Goal: Task Accomplishment & Management: Manage account settings

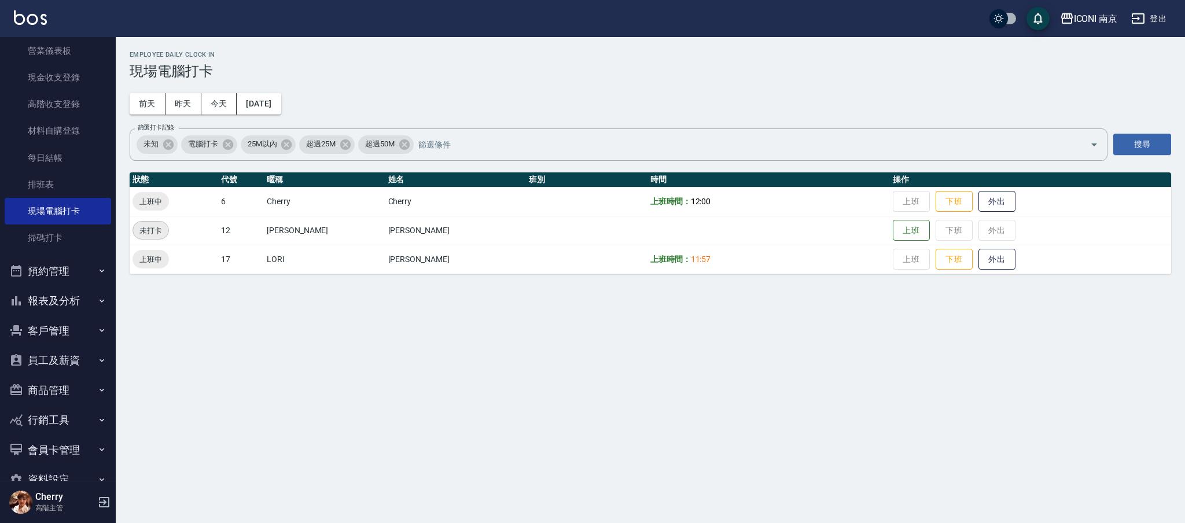
scroll to position [154, 0]
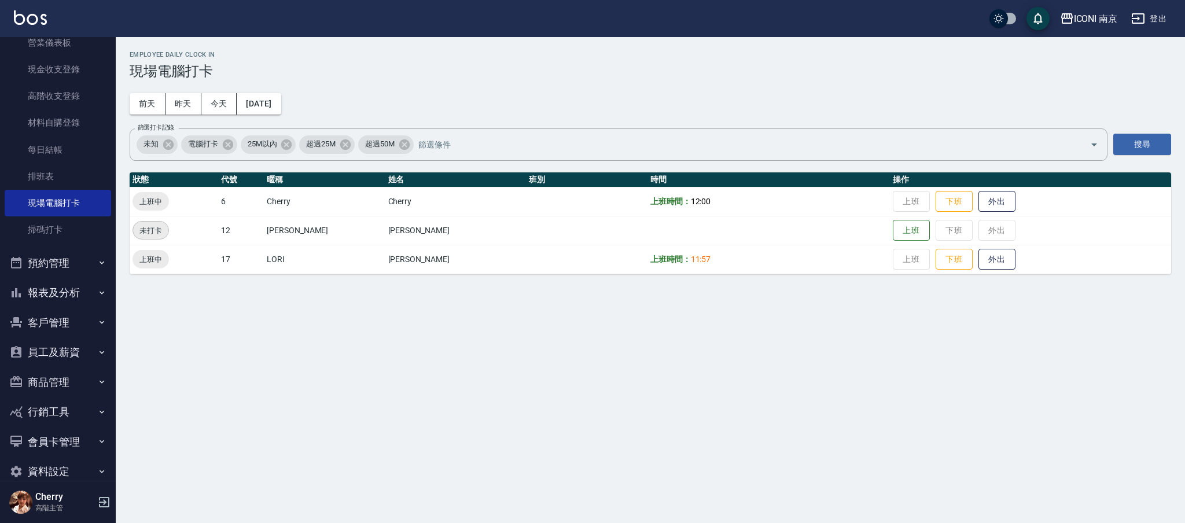
click at [51, 323] on button "客戶管理" at bounding box center [58, 323] width 106 height 30
click at [51, 348] on link "客戶列表" at bounding box center [58, 355] width 106 height 27
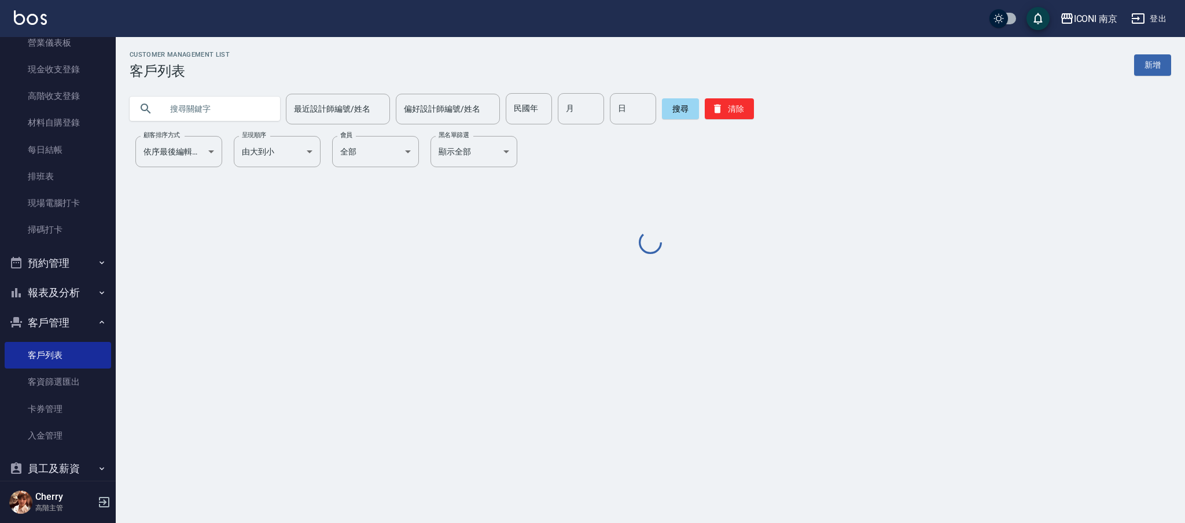
click at [186, 104] on input "text" at bounding box center [216, 108] width 109 height 31
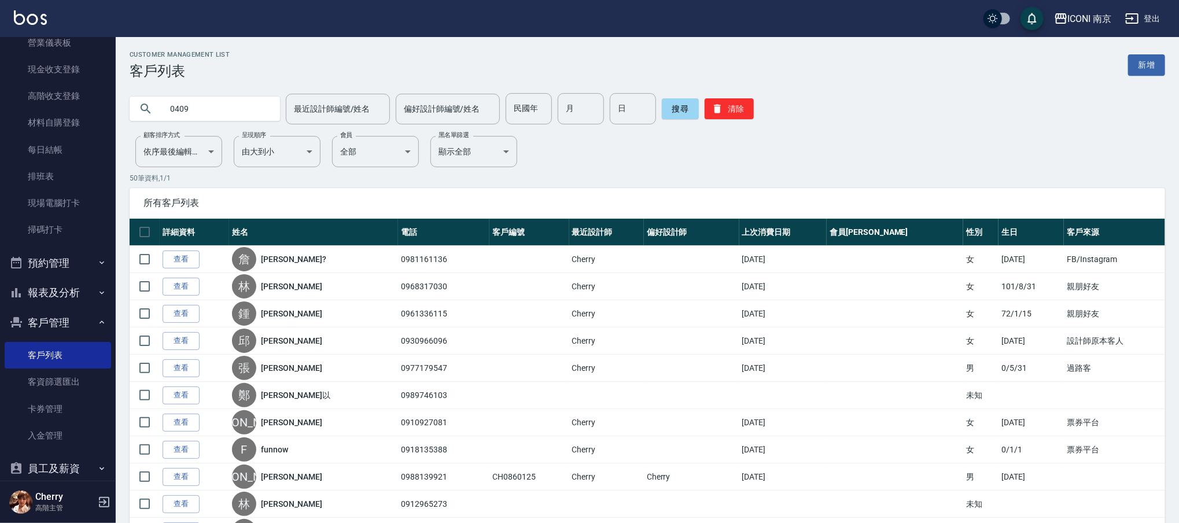
type input "0409"
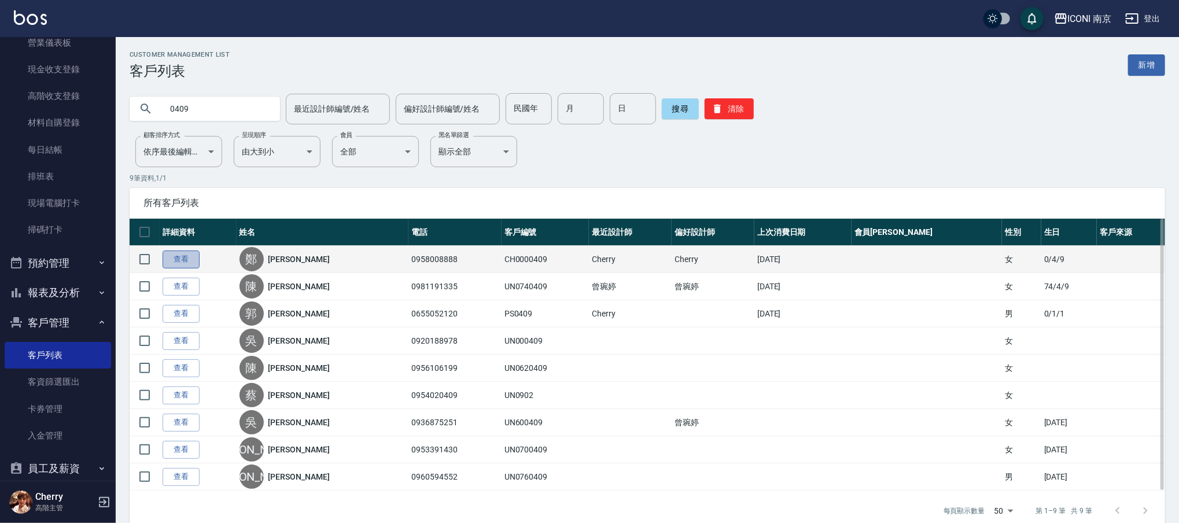
click at [187, 260] on link "查看" at bounding box center [181, 259] width 37 height 18
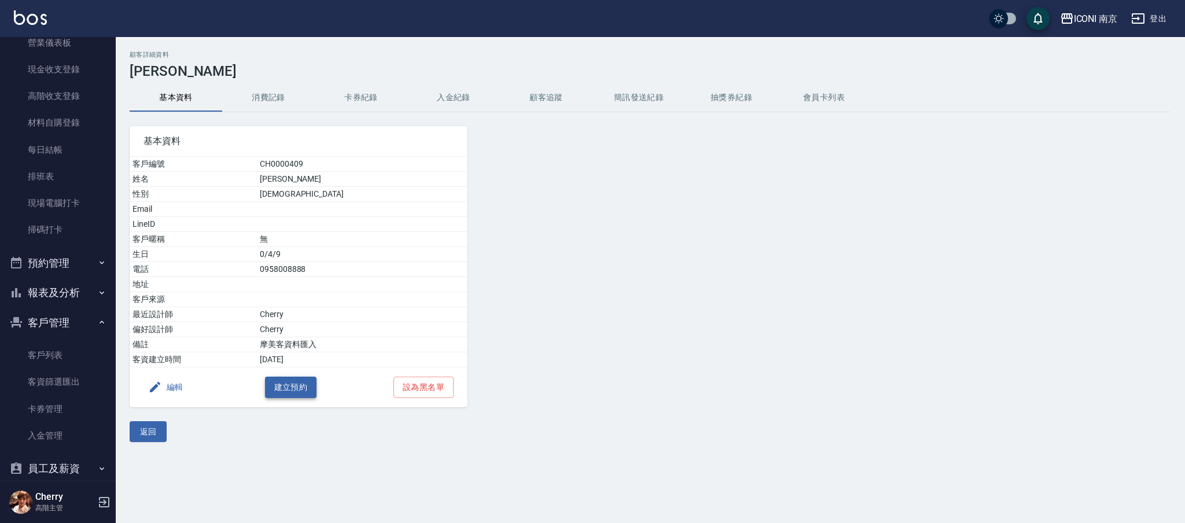
click at [282, 393] on button "建立預約" at bounding box center [291, 387] width 52 height 21
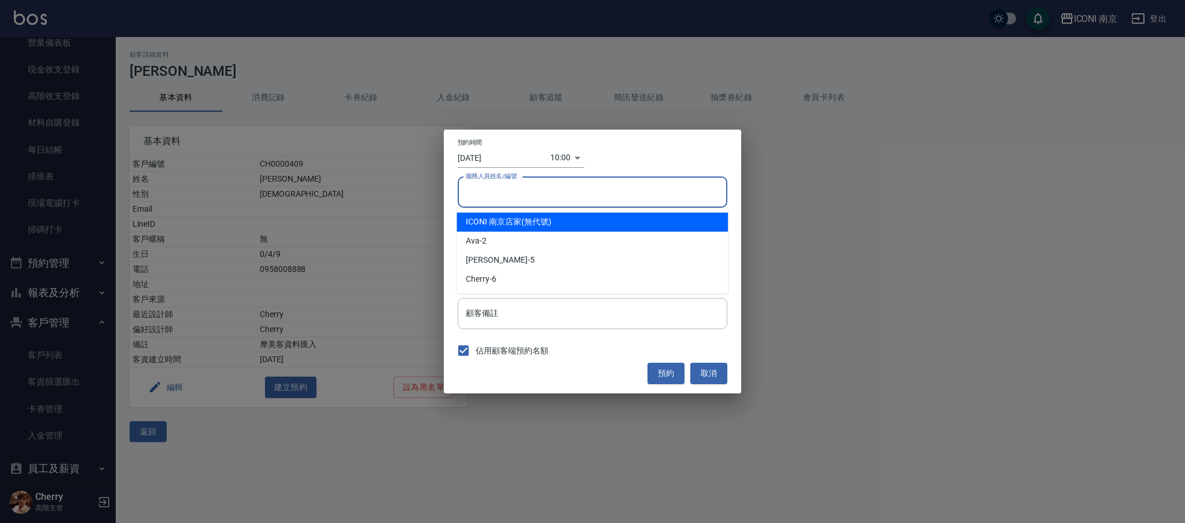
click at [543, 198] on input "服務人員姓名/編號" at bounding box center [592, 192] width 259 height 20
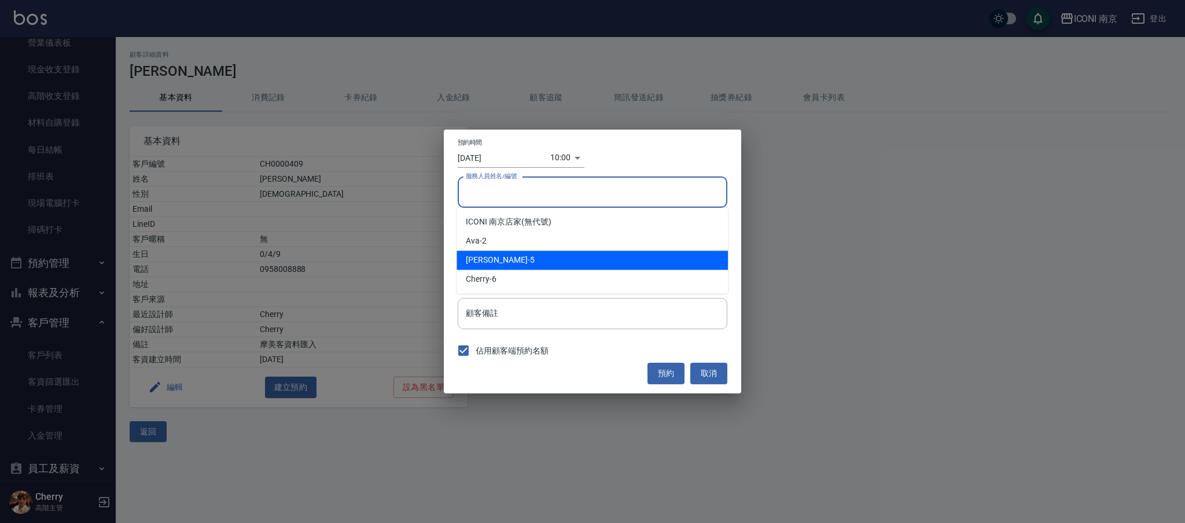
click at [532, 268] on div "Kelly -5" at bounding box center [591, 259] width 271 height 19
type input "Kelly-5"
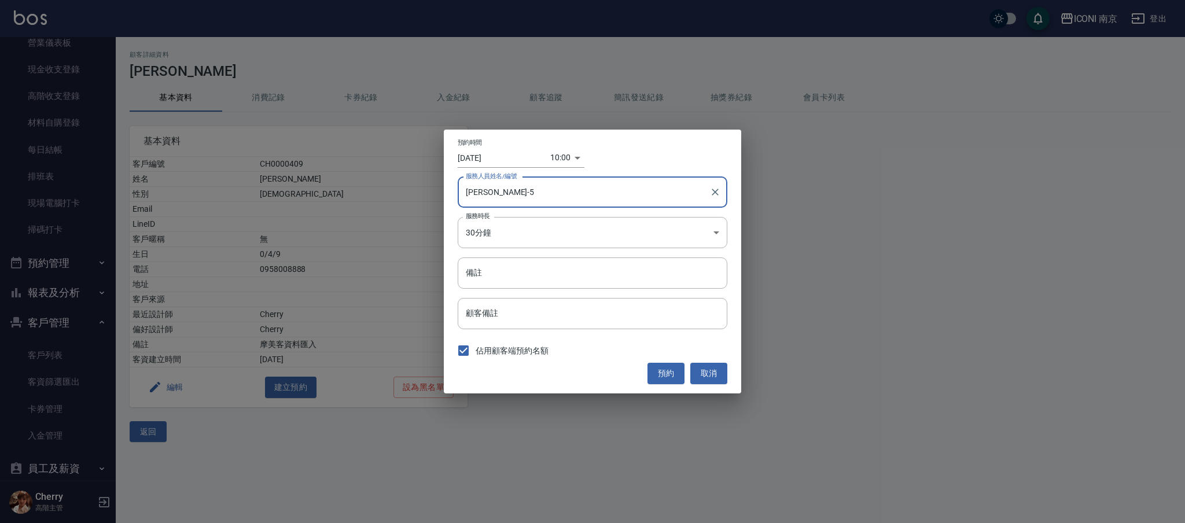
click at [515, 195] on input "Kelly-5" at bounding box center [584, 192] width 242 height 20
click at [699, 195] on input "Kelly-5" at bounding box center [584, 192] width 242 height 20
click at [713, 199] on button "Clear" at bounding box center [715, 192] width 16 height 16
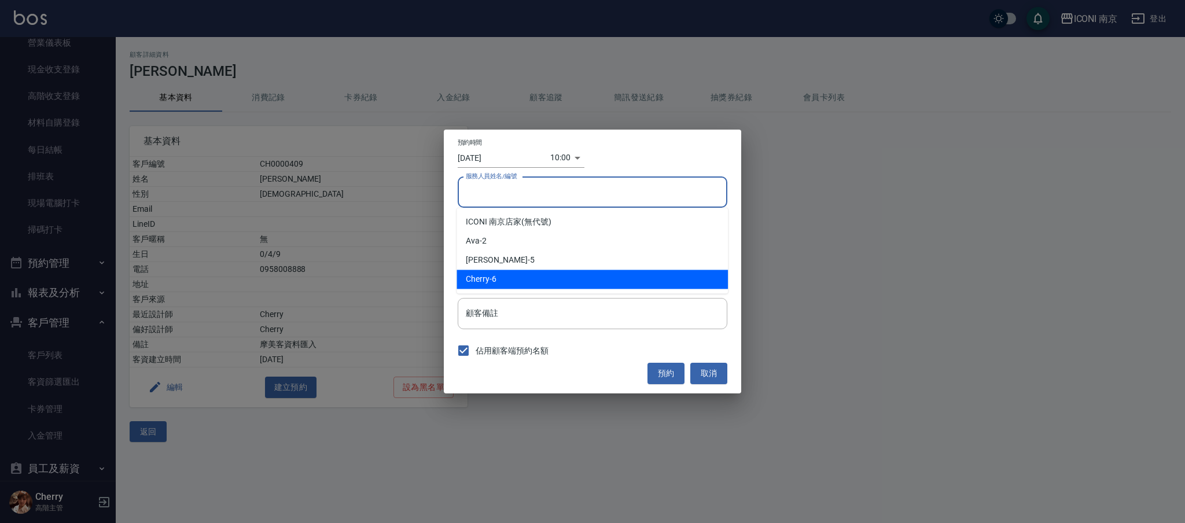
click at [486, 290] on ul "ICONI 南京店家 (無代號) Ava -2 Kelly -5 Cherry -6" at bounding box center [591, 251] width 271 height 86
click at [485, 279] on span "Cherry" at bounding box center [478, 279] width 24 height 12
type input "Cherry-6"
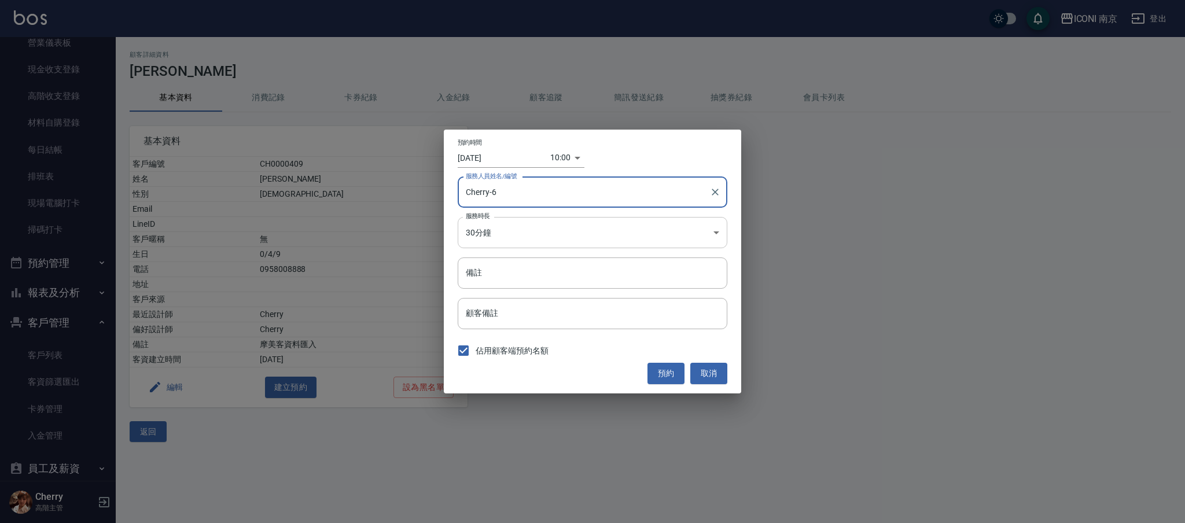
click at [501, 237] on body "ICONI 南京 登出 櫃檯作業 打帳單 帳單列表 掛單列表 座位開單 營業儀表板 現金收支登錄 高階收支登錄 材料自購登錄 每日結帳 排班表 現場電腦打卡 …" at bounding box center [592, 261] width 1185 height 523
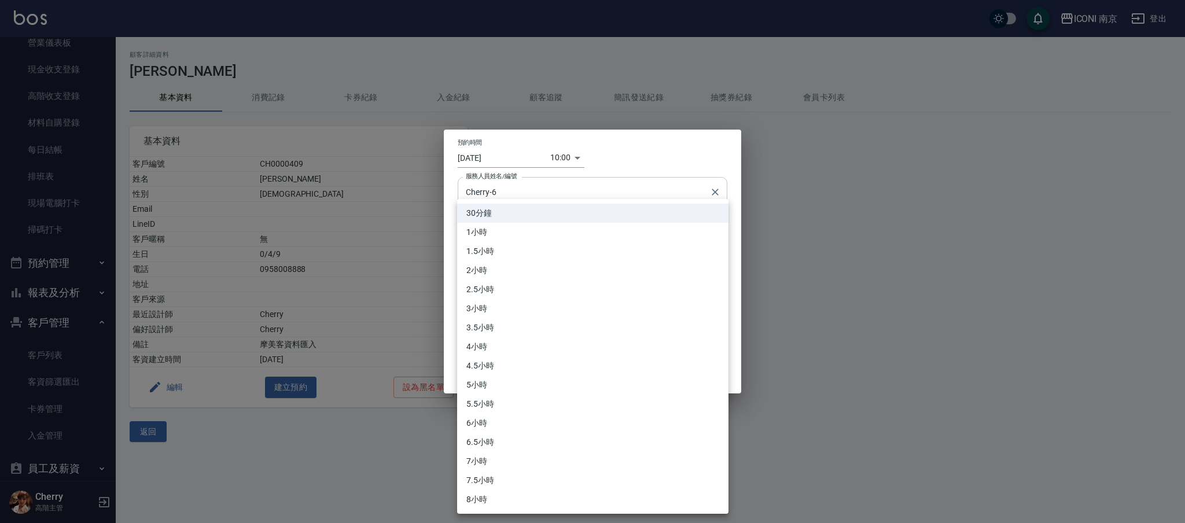
click at [486, 231] on li "1小時" at bounding box center [592, 232] width 271 height 19
type input "2"
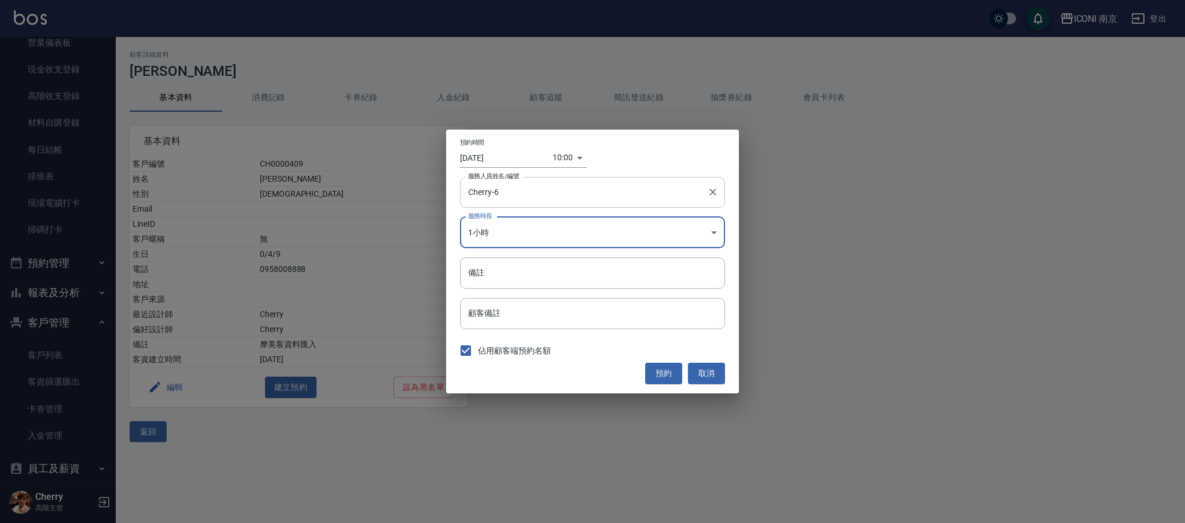
click at [567, 160] on body "ICONI 南京 登出 櫃檯作業 打帳單 帳單列表 掛單列表 座位開單 營業儀表板 現金收支登錄 高階收支登錄 材料自購登錄 每日結帳 排班表 現場電腦打卡 …" at bounding box center [592, 261] width 1185 height 523
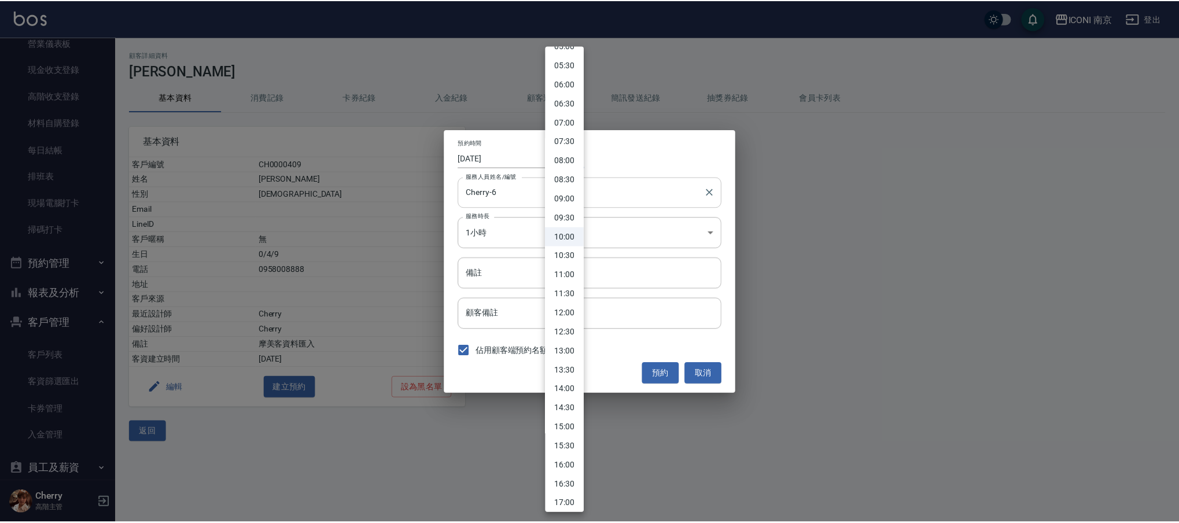
scroll to position [231, 0]
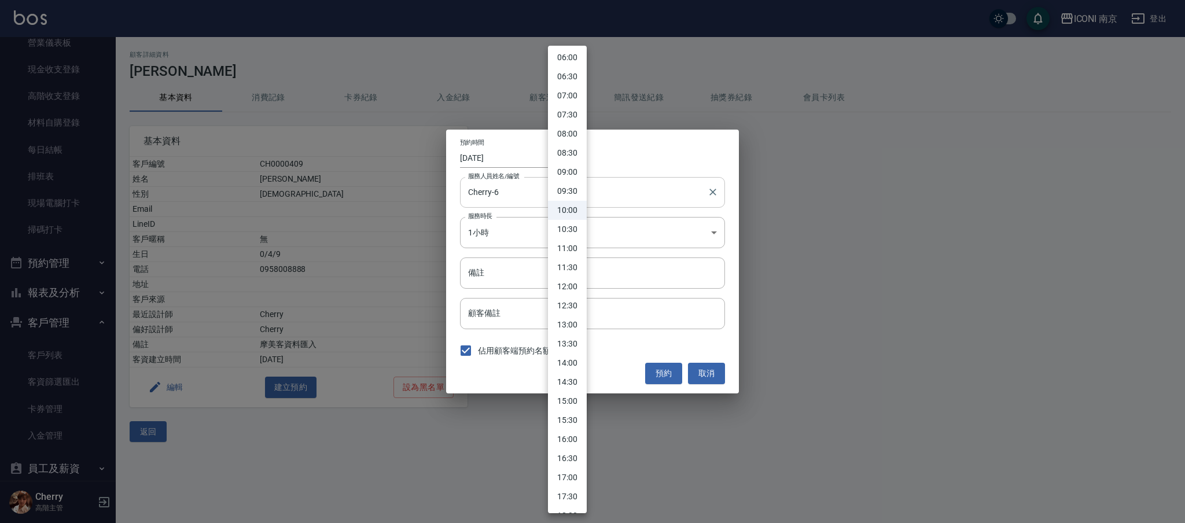
click at [566, 401] on li "15:00" at bounding box center [567, 401] width 39 height 19
type input "1755846000000"
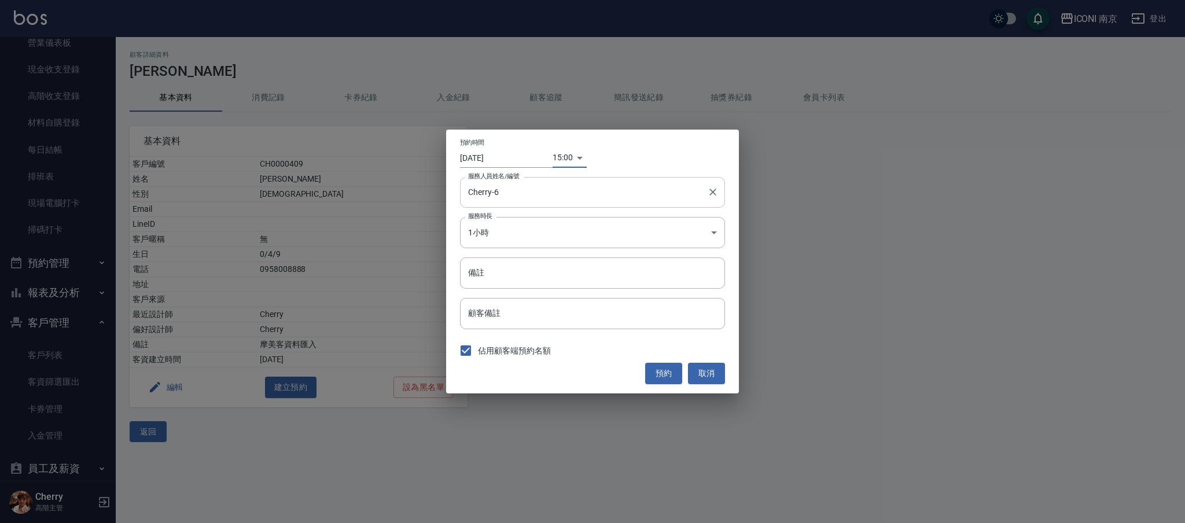
click at [650, 380] on button "預約" at bounding box center [663, 373] width 37 height 21
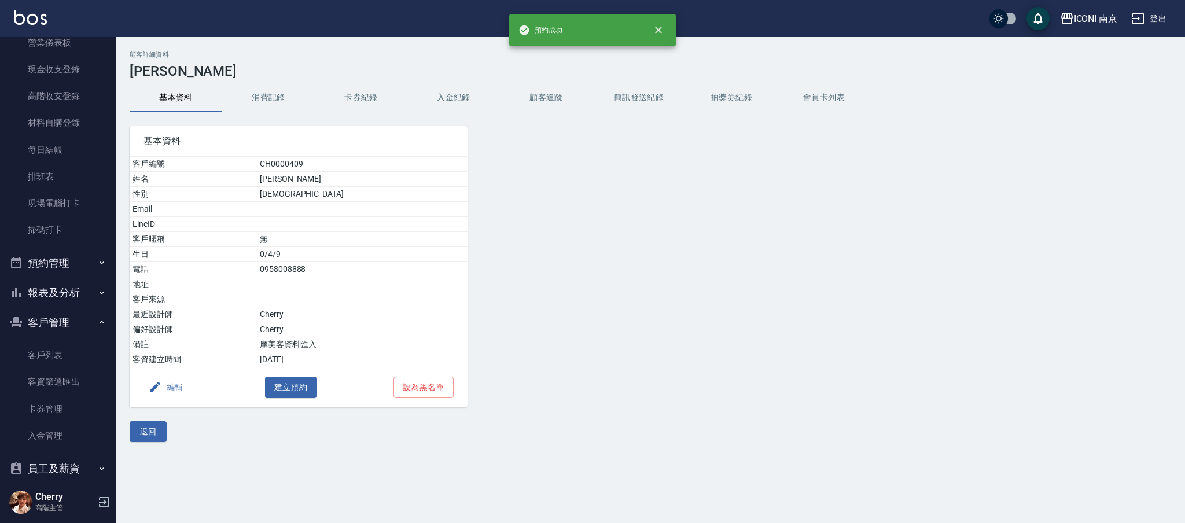
click at [38, 260] on button "預約管理" at bounding box center [58, 263] width 106 height 30
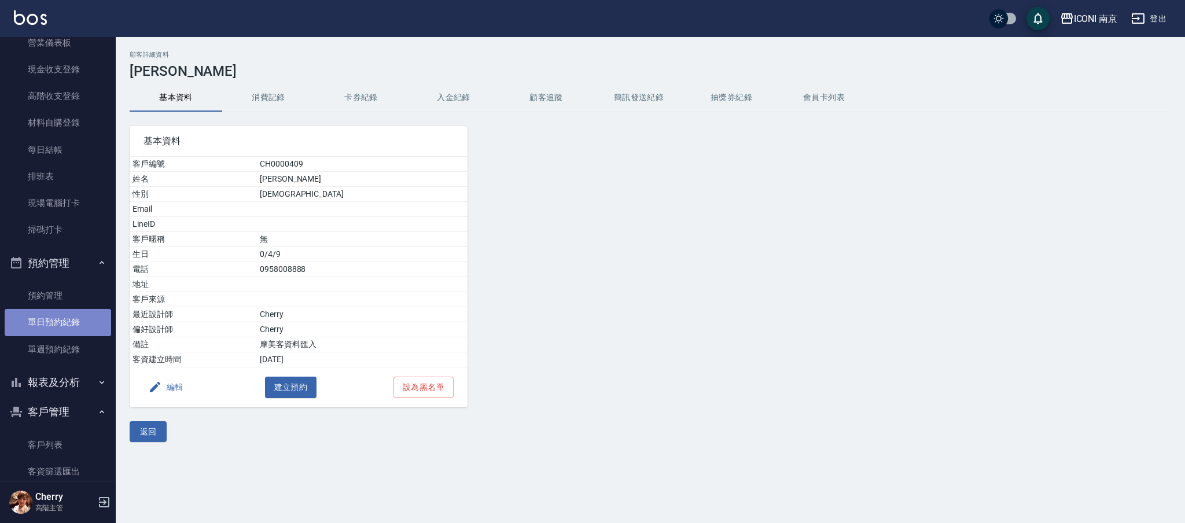
click at [76, 319] on link "單日預約紀錄" at bounding box center [58, 322] width 106 height 27
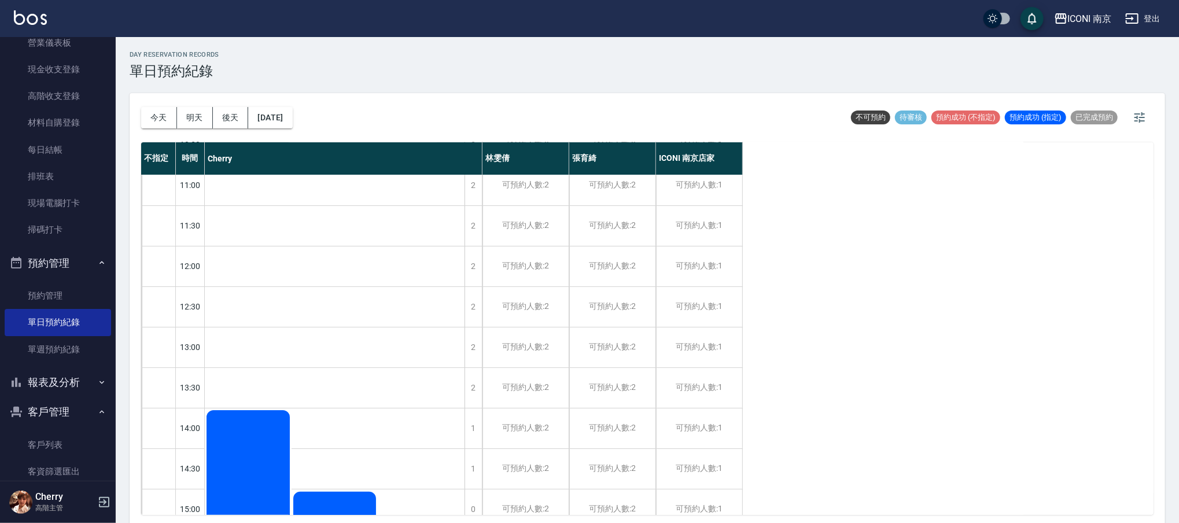
scroll to position [308, 0]
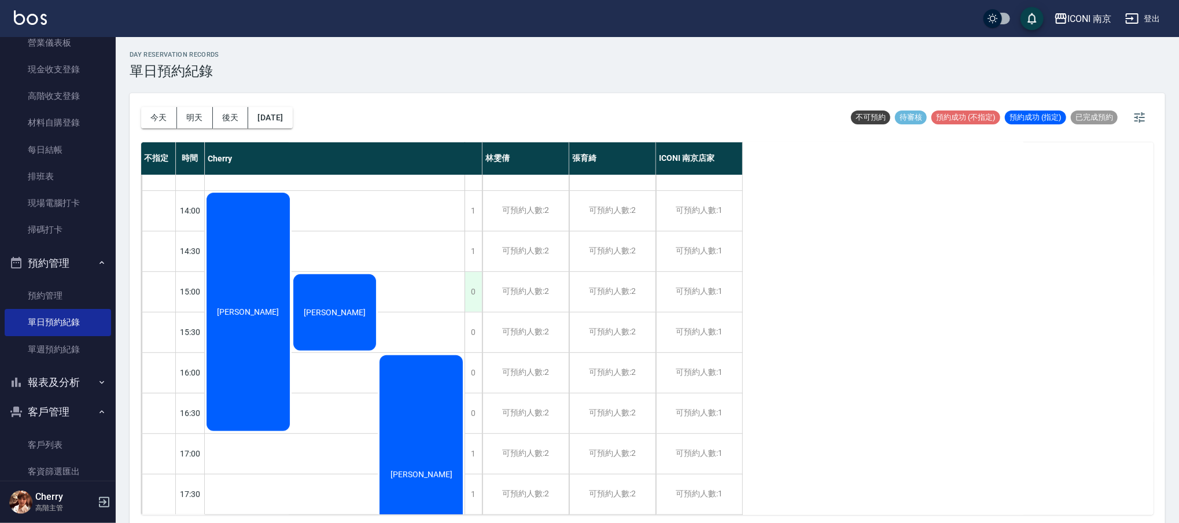
click at [474, 287] on div "0" at bounding box center [472, 292] width 17 height 40
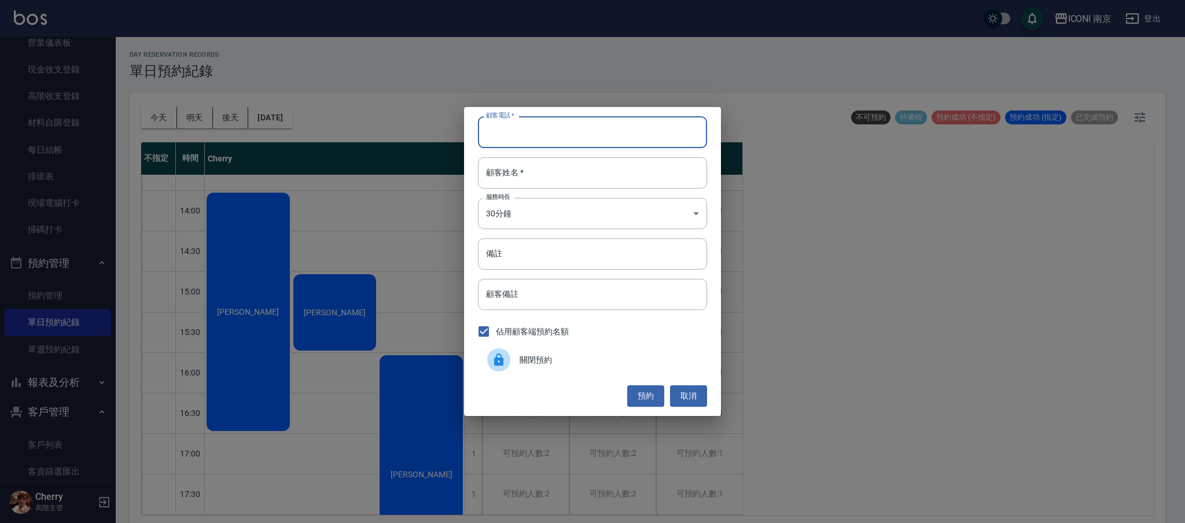
click at [521, 141] on input "顧客電話   *" at bounding box center [592, 131] width 229 height 31
click at [550, 142] on input "顧客電話   *" at bounding box center [592, 131] width 229 height 31
type input "0989357048"
click at [545, 178] on input "顧客姓名   *" at bounding box center [592, 172] width 229 height 31
type input "張舒茗"
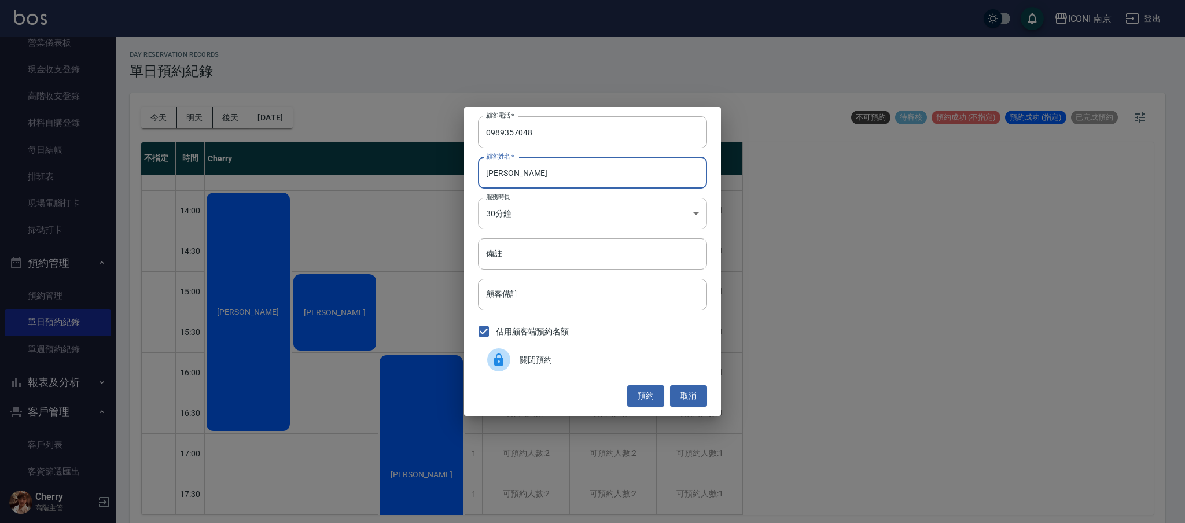
click at [551, 220] on body "ICONI 南京 登出 櫃檯作業 打帳單 帳單列表 掛單列表 座位開單 營業儀表板 現金收支登錄 高階收支登錄 材料自購登錄 每日結帳 排班表 現場電腦打卡 …" at bounding box center [592, 263] width 1185 height 526
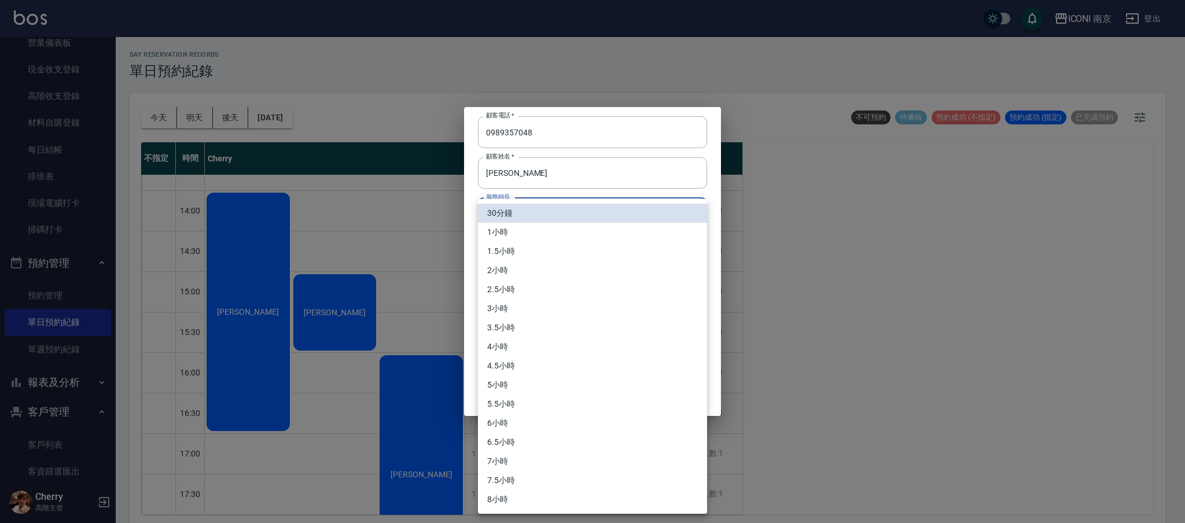
click at [567, 311] on li "3小時" at bounding box center [592, 308] width 229 height 19
type input "6"
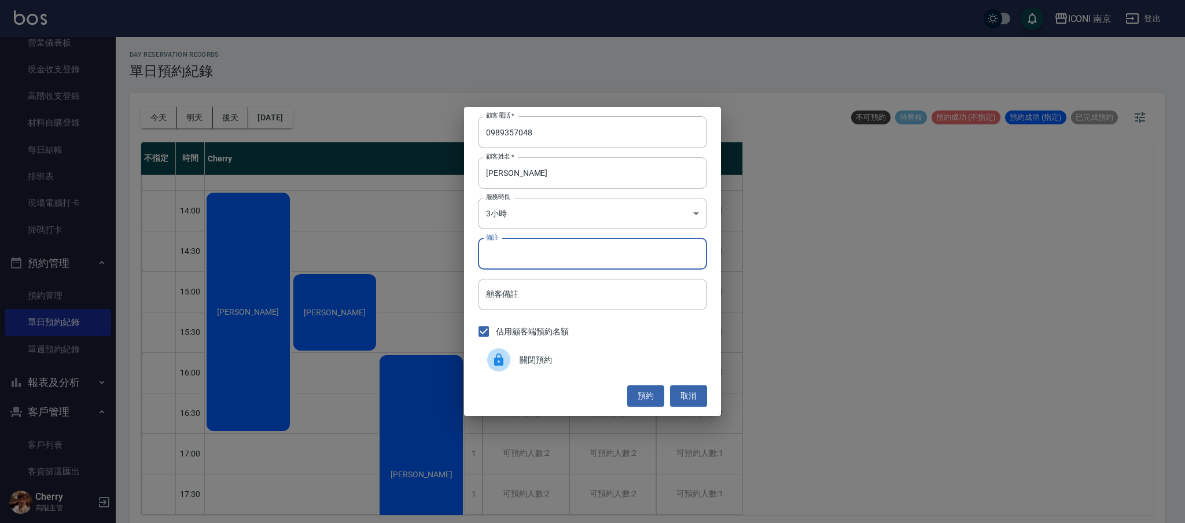
click at [533, 267] on input "備註" at bounding box center [592, 253] width 229 height 31
type input "縮毛1299 線上護1300UP"
click at [651, 383] on div "顧客電話   * 0989357048 顧客電話   * 顧客姓名   * 張舒茗 顧客姓名   * 服務時長 3小時 6 服務時長 備註 縮毛1299 線上…" at bounding box center [592, 261] width 257 height 308
click at [640, 400] on button "預約" at bounding box center [645, 395] width 37 height 21
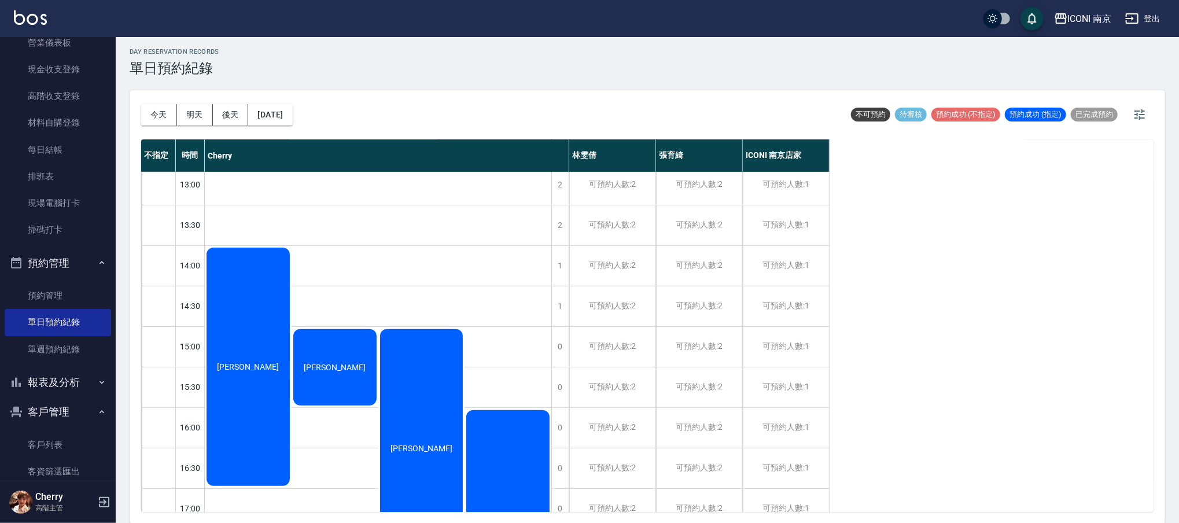
scroll to position [57, 0]
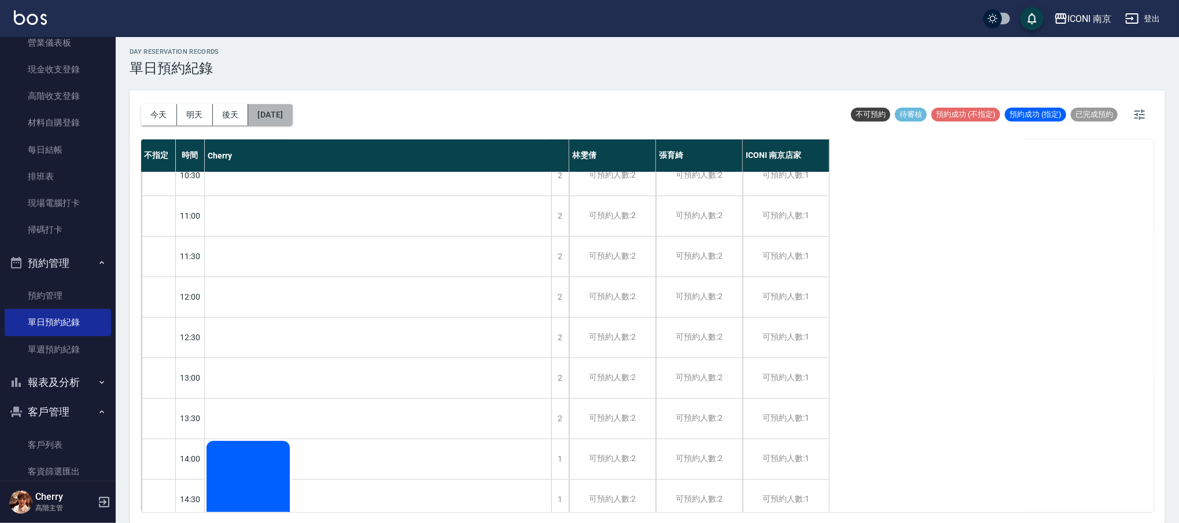
click at [270, 112] on button "2025/08/22" at bounding box center [270, 114] width 44 height 21
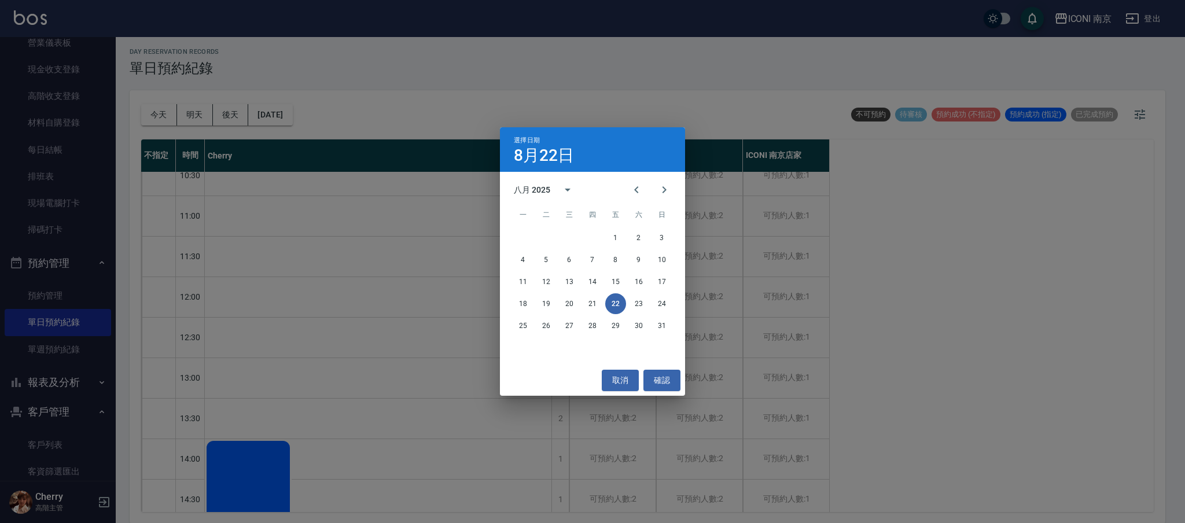
click at [228, 112] on div "選擇日期 8月22日 八月 2025 一 二 三 四 五 六 日 1 2 3 4 5 6 7 8 9 10 11 12 13 14 15 16 17 18 1…" at bounding box center [592, 261] width 1185 height 523
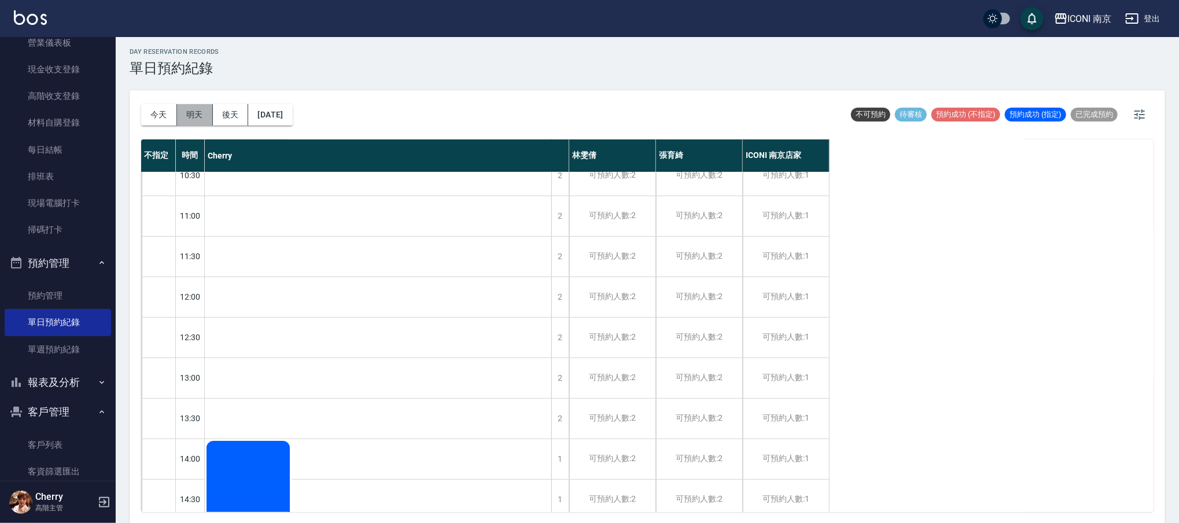
click at [197, 112] on button "明天" at bounding box center [195, 114] width 36 height 21
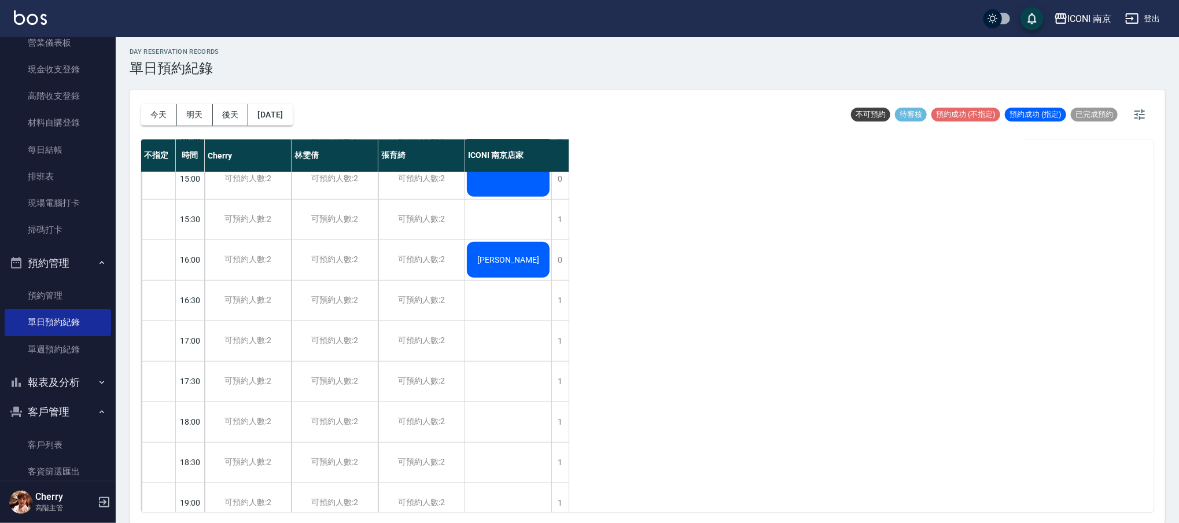
scroll to position [442, 0]
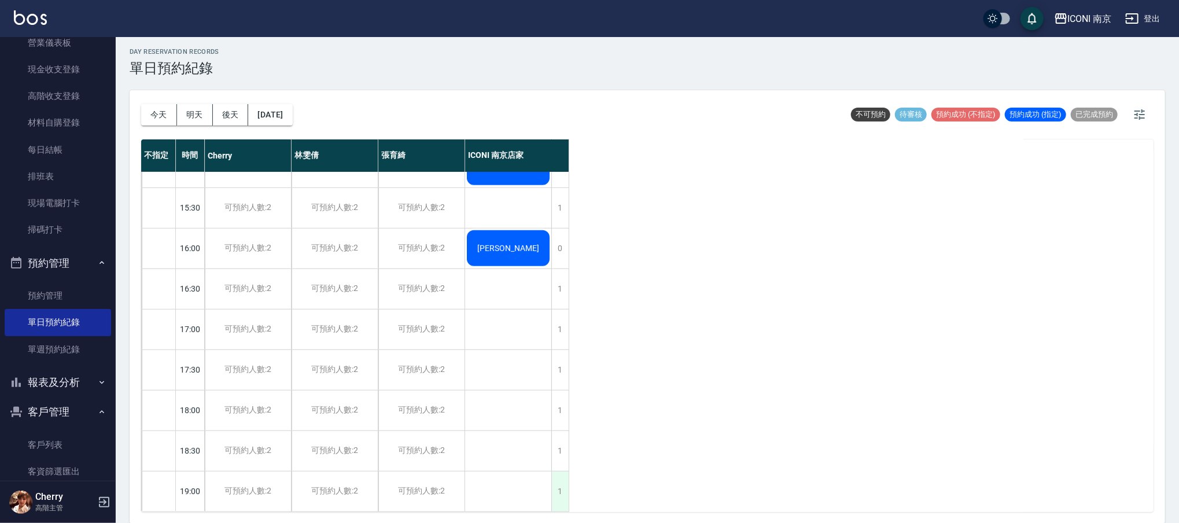
click at [559, 478] on div "1" at bounding box center [559, 491] width 17 height 40
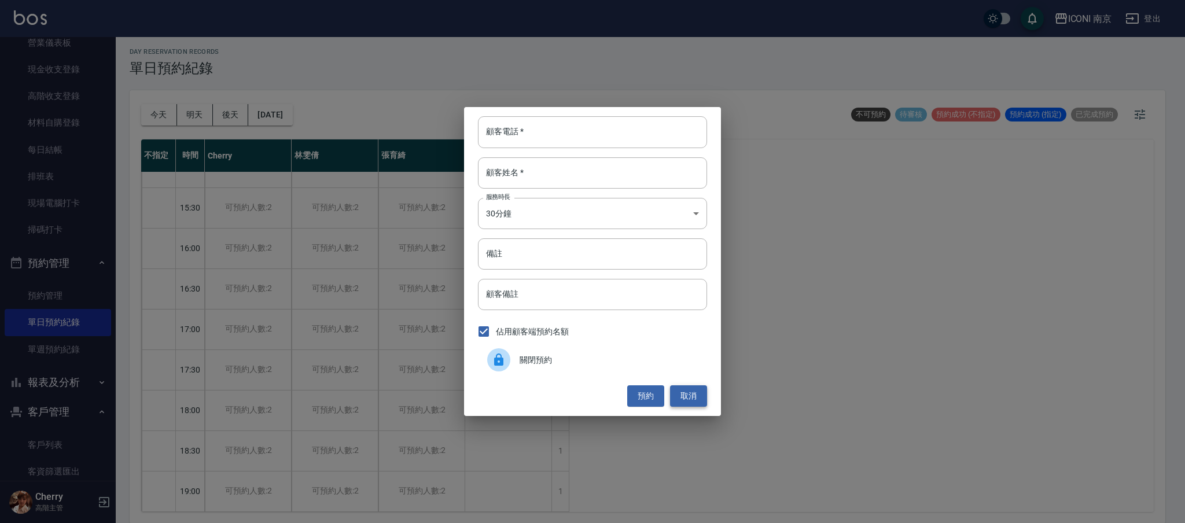
click at [677, 396] on button "取消" at bounding box center [688, 395] width 37 height 21
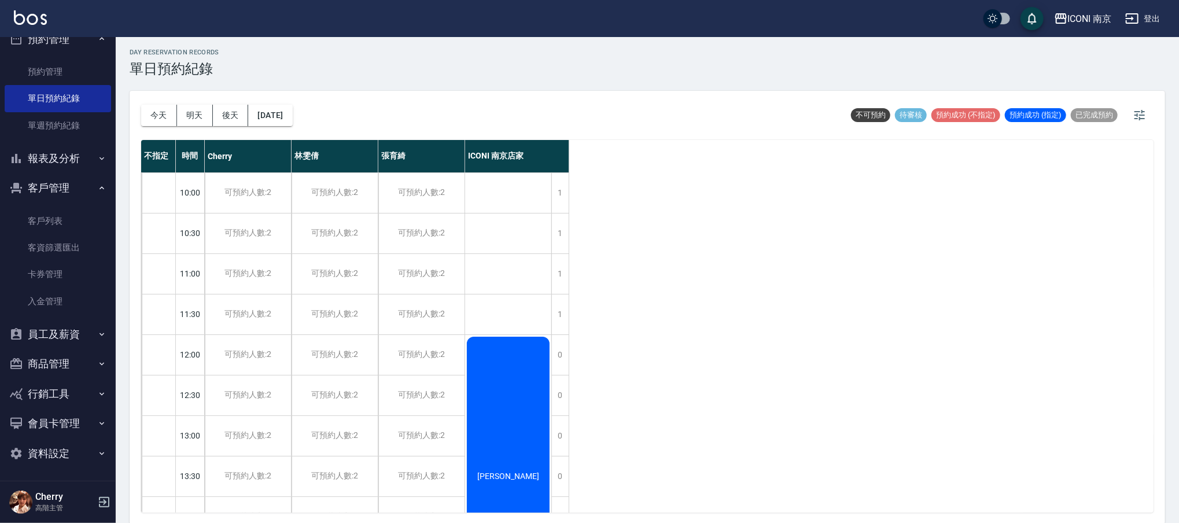
scroll to position [3, 0]
click at [43, 448] on button "資料設定" at bounding box center [58, 453] width 106 height 30
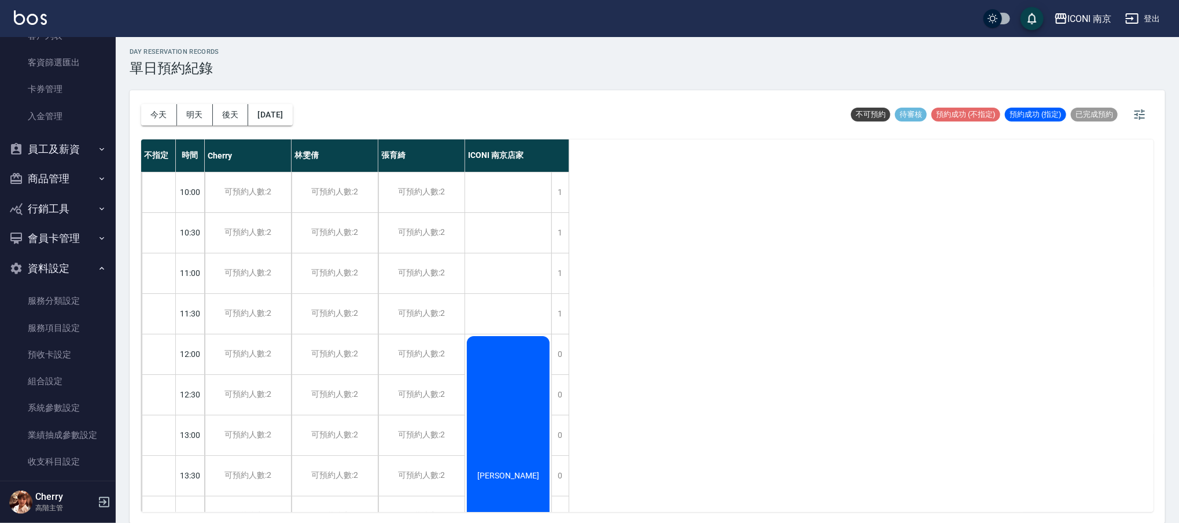
scroll to position [647, 0]
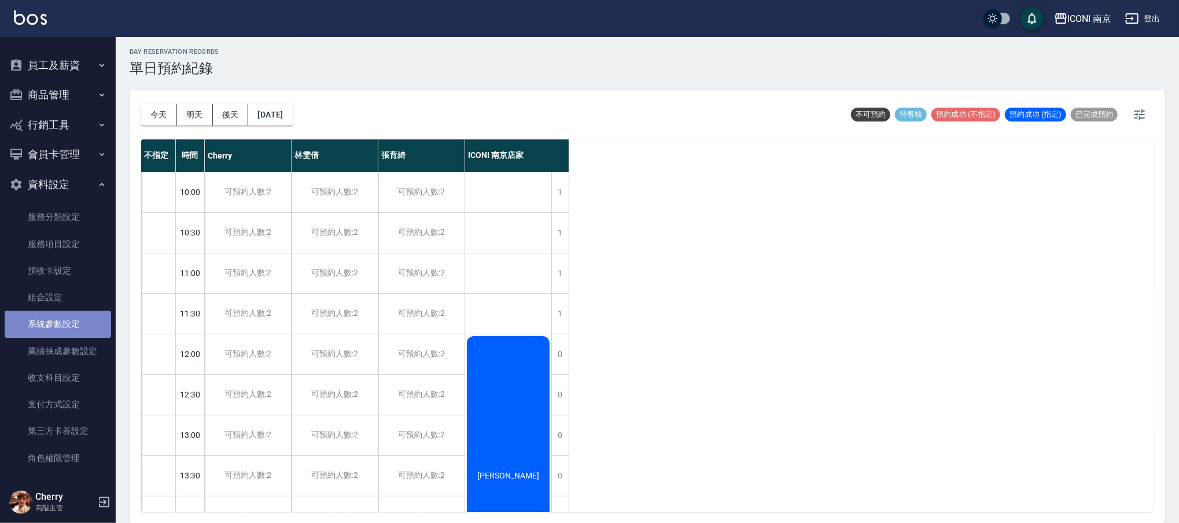
click at [67, 319] on link "系統參數設定" at bounding box center [58, 324] width 106 height 27
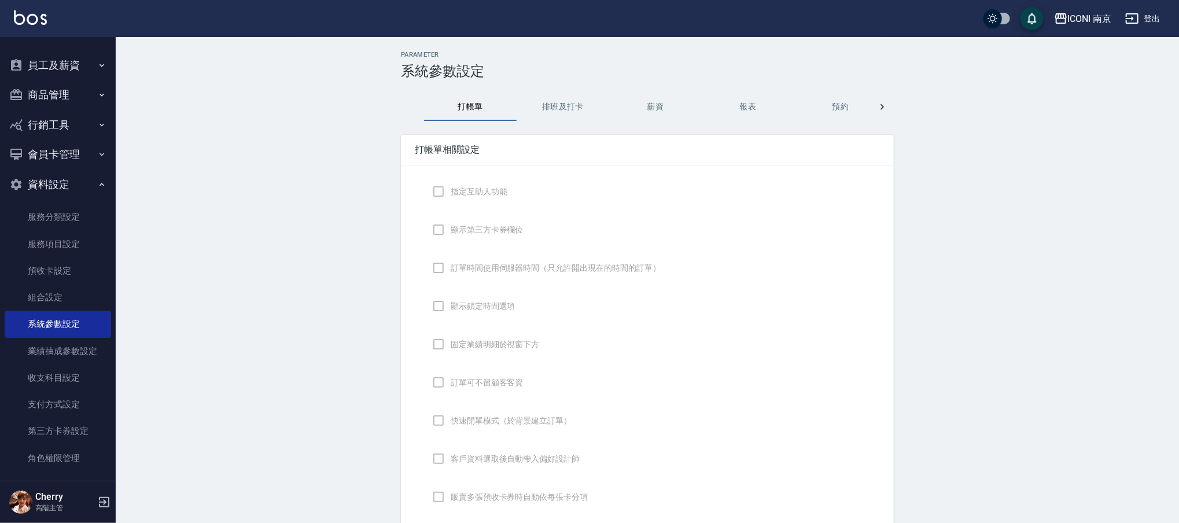
checkbox input "true"
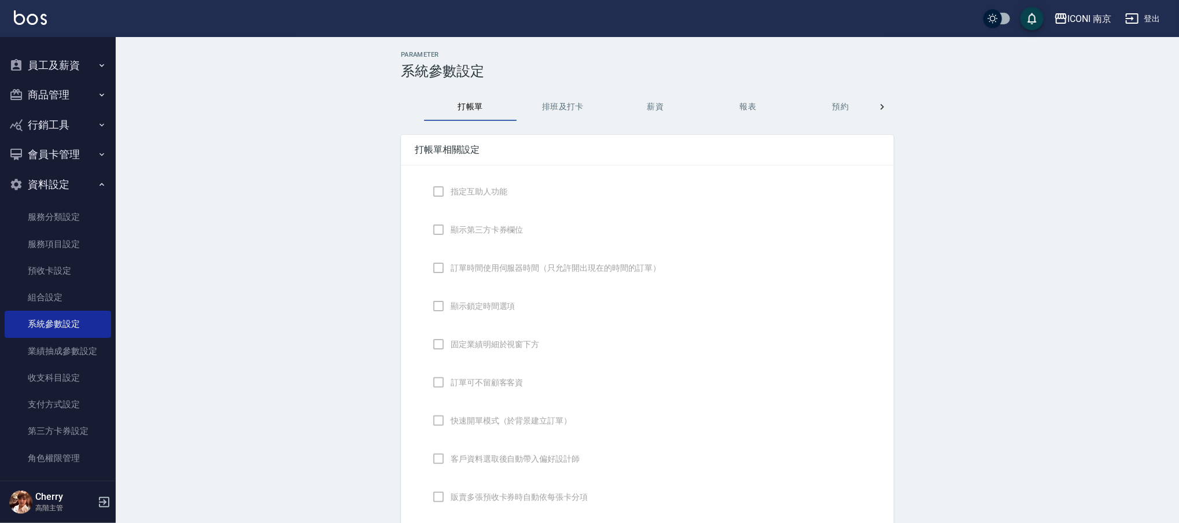
checkbox input "false"
type input "NICKNAME"
type input "LASTORDER"
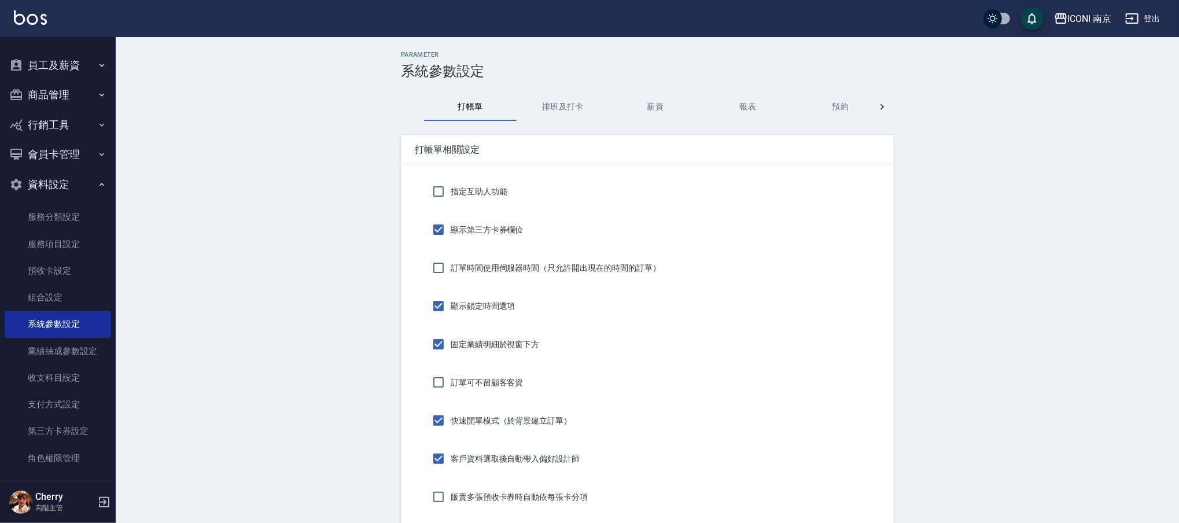
click at [567, 110] on button "排班及打卡" at bounding box center [562, 107] width 93 height 28
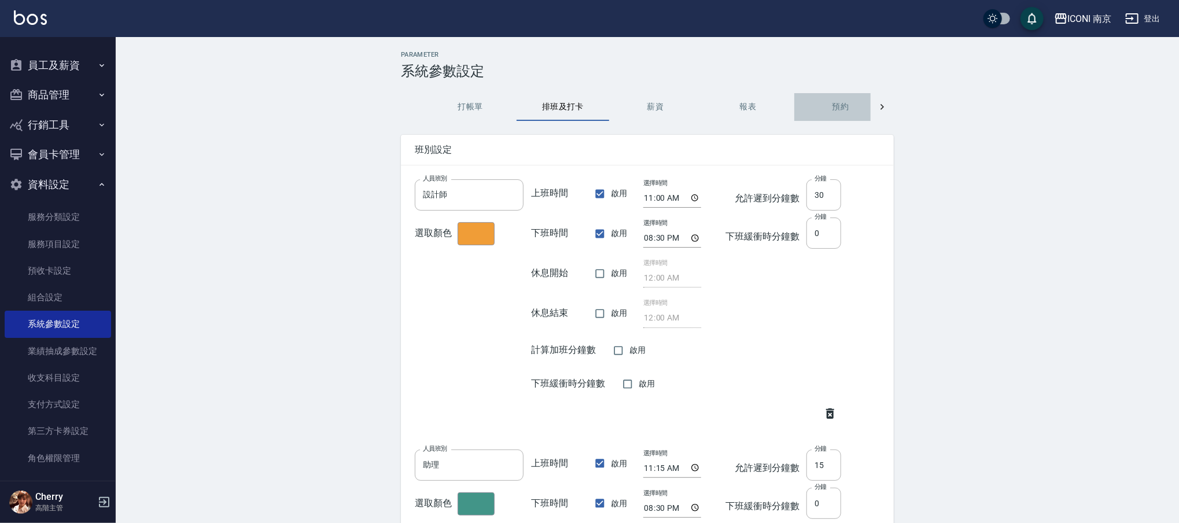
click at [834, 102] on button "預約" at bounding box center [840, 107] width 93 height 28
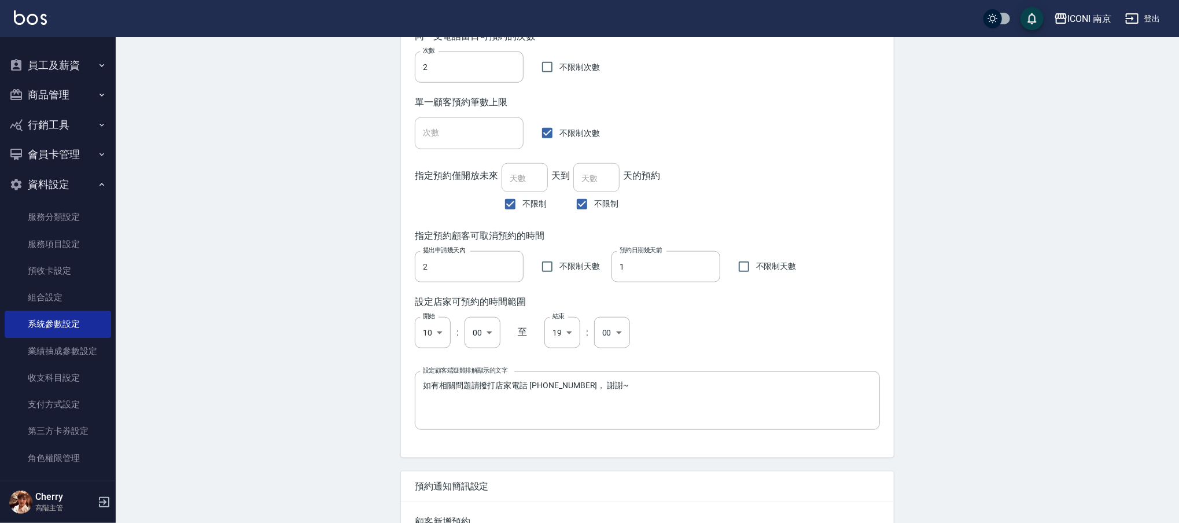
scroll to position [694, 0]
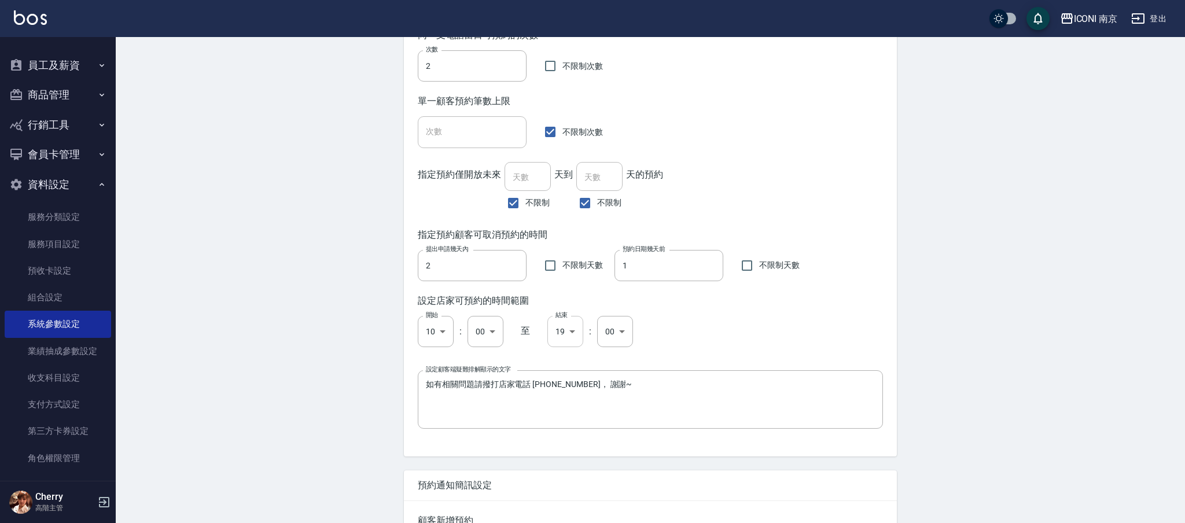
click at [569, 447] on li "20" at bounding box center [560, 442] width 35 height 19
type input "20"
click at [610, 380] on li "30" at bounding box center [609, 383] width 35 height 19
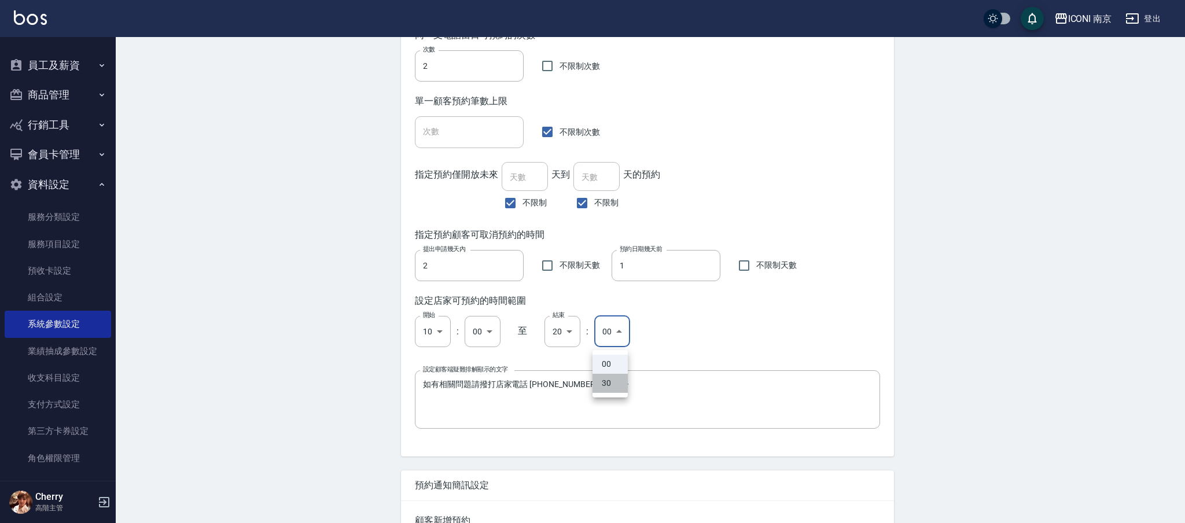
type input "30"
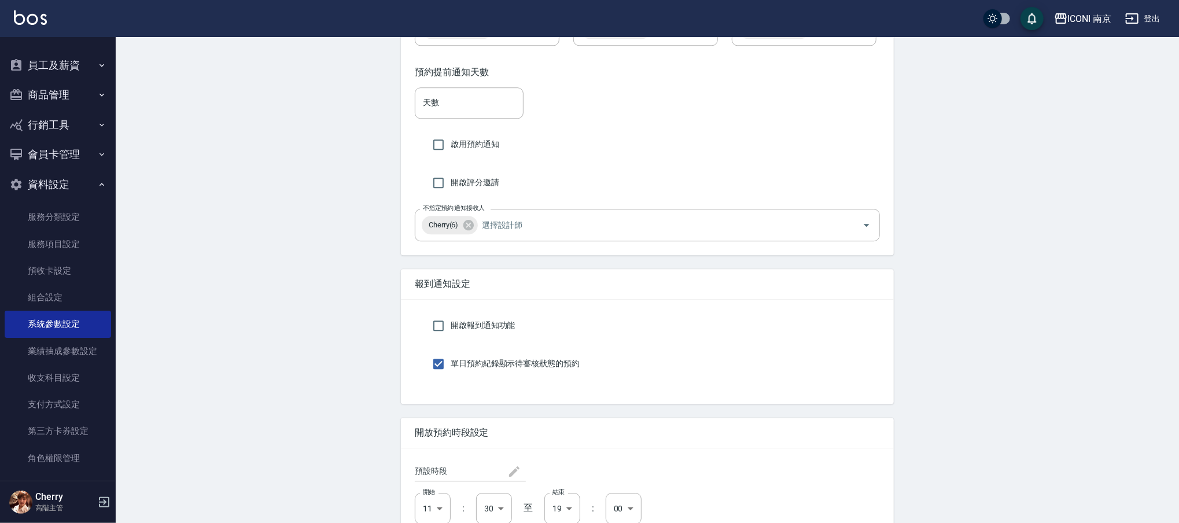
scroll to position [2249, 0]
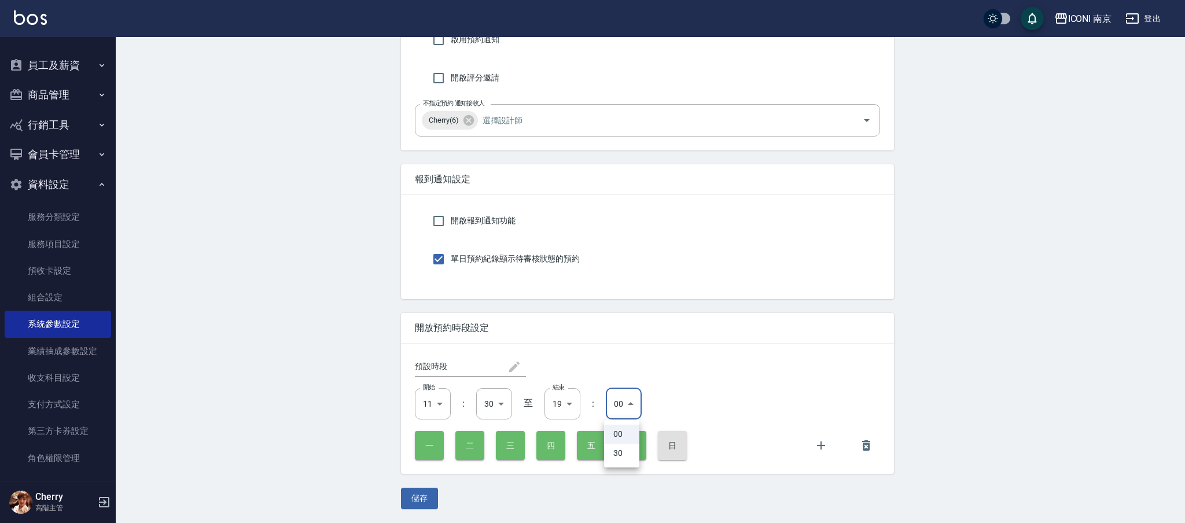
click at [622, 451] on li "30" at bounding box center [621, 453] width 35 height 19
type input "30"
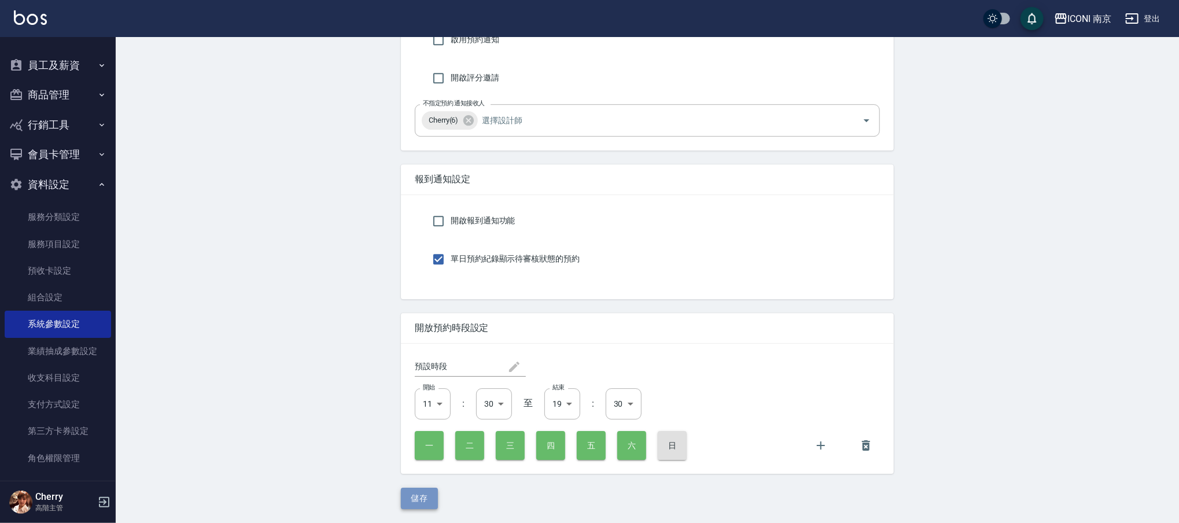
click at [417, 500] on button "儲存" at bounding box center [419, 498] width 37 height 21
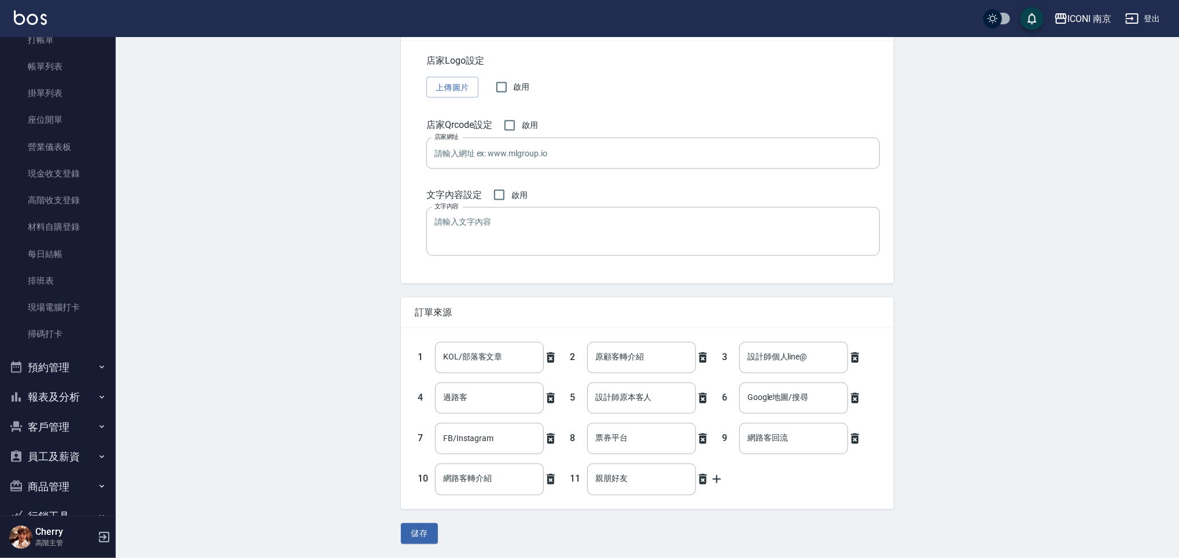
scroll to position [77, 0]
click at [66, 346] on button "預約管理" at bounding box center [58, 340] width 106 height 30
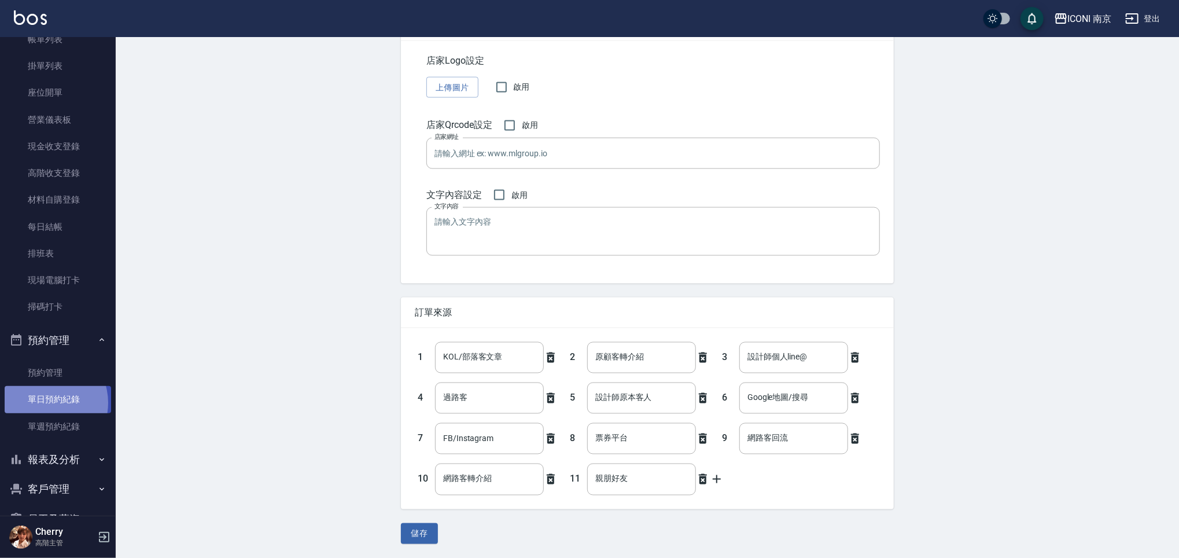
click at [43, 403] on link "單日預約紀錄" at bounding box center [58, 399] width 106 height 27
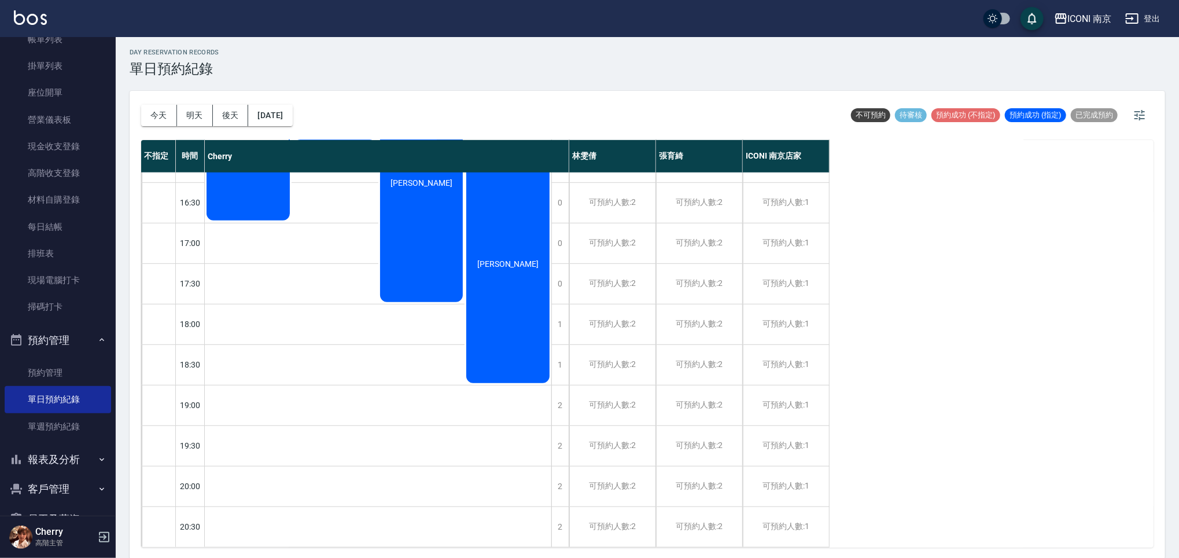
scroll to position [3, 0]
click at [562, 392] on div "2" at bounding box center [559, 405] width 17 height 40
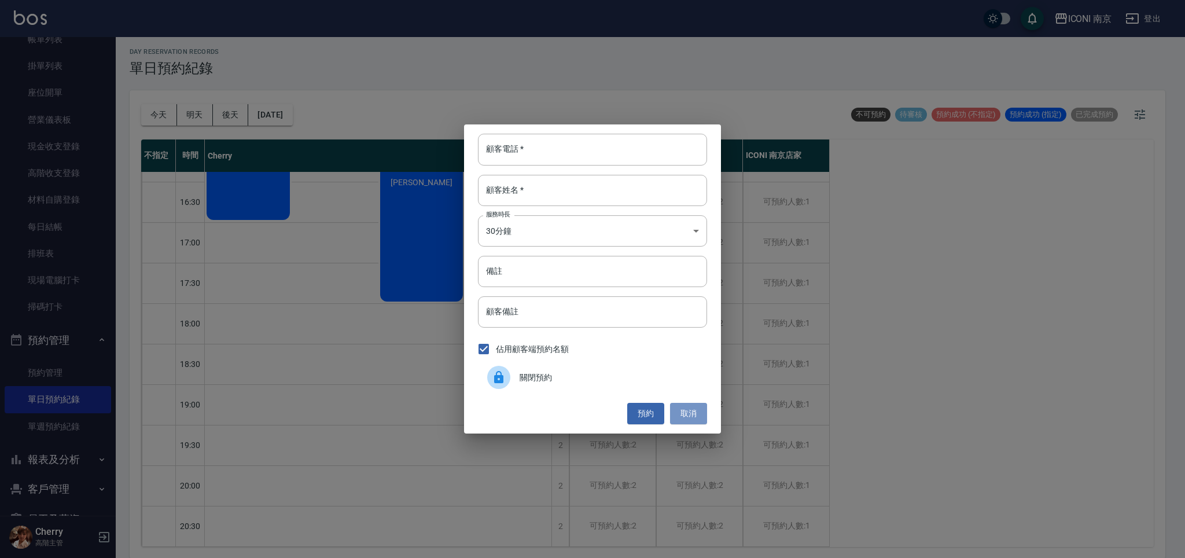
drag, startPoint x: 684, startPoint y: 412, endPoint x: 492, endPoint y: 397, distance: 192.6
click at [682, 412] on button "取消" at bounding box center [688, 413] width 37 height 21
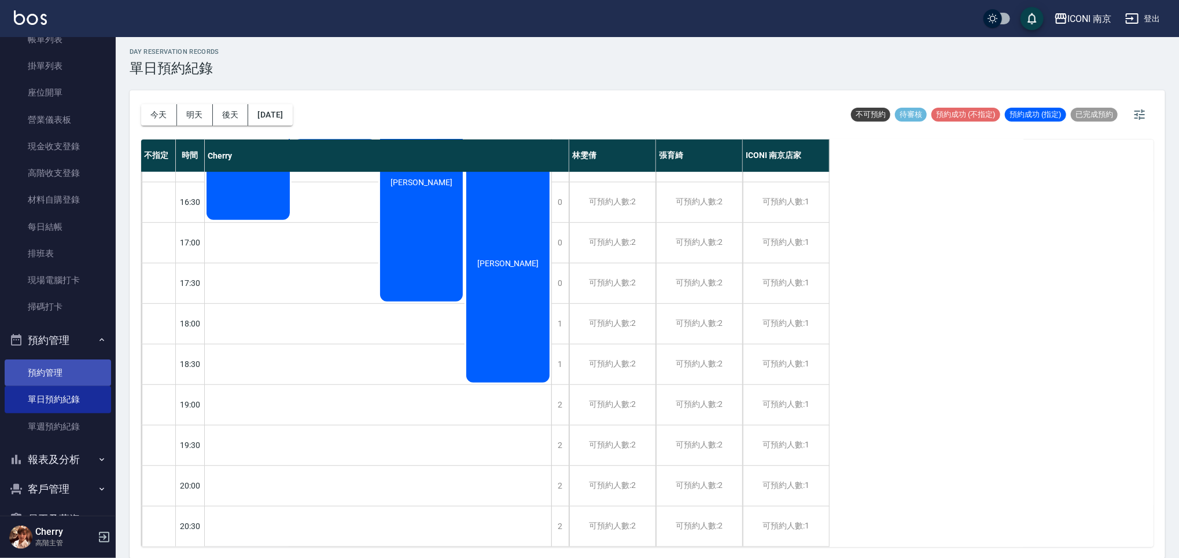
click at [61, 378] on link "預約管理" at bounding box center [58, 372] width 106 height 27
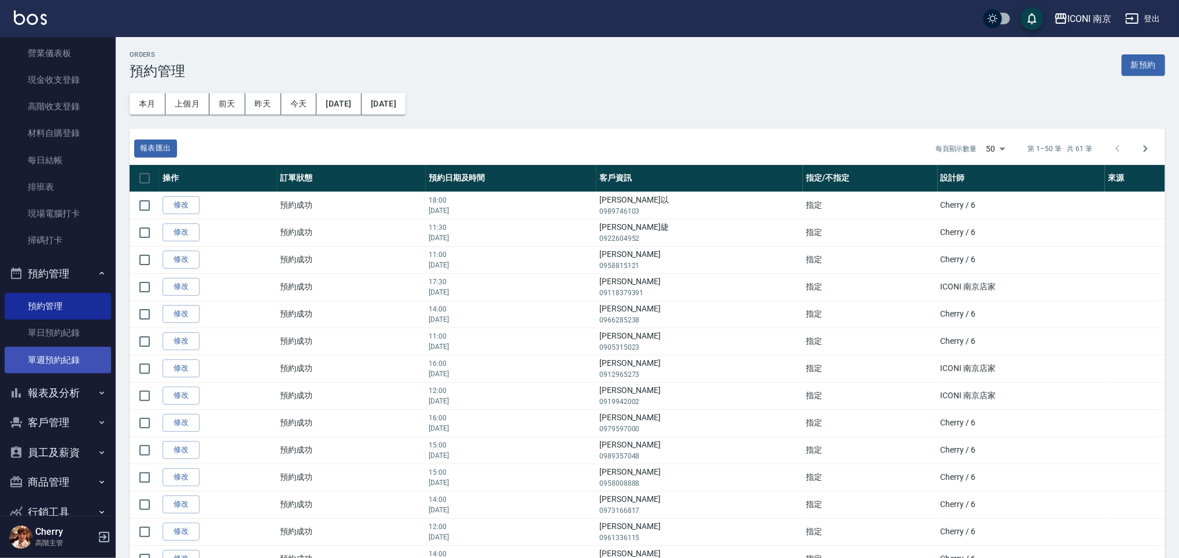
scroll to position [227, 0]
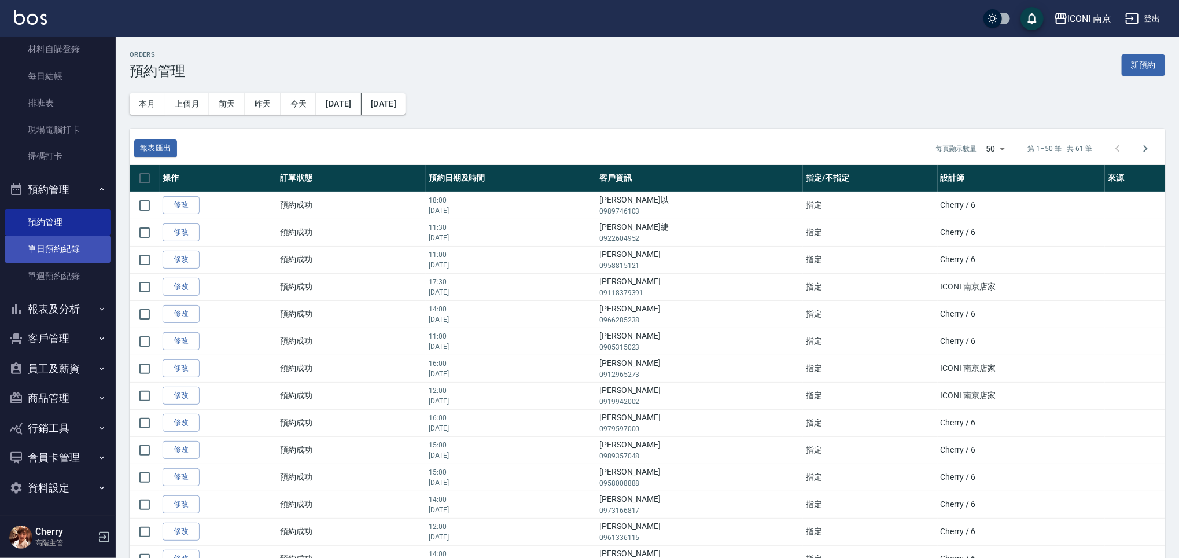
click at [48, 243] on link "單日預約紀錄" at bounding box center [58, 248] width 106 height 27
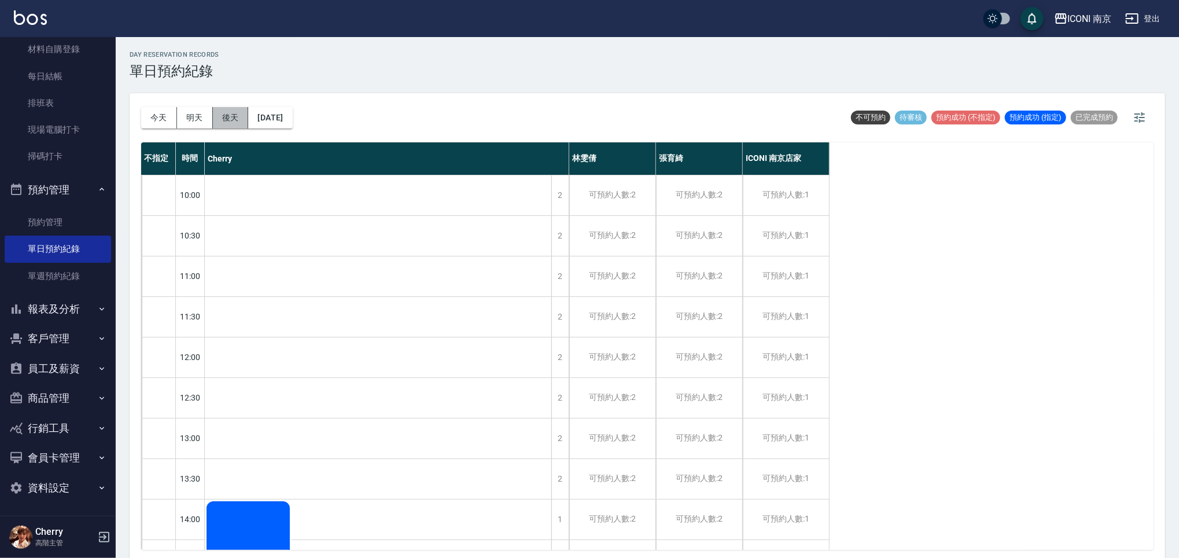
drag, startPoint x: 223, startPoint y: 112, endPoint x: 230, endPoint y: 113, distance: 7.0
click at [223, 112] on button "後天" at bounding box center [231, 117] width 36 height 21
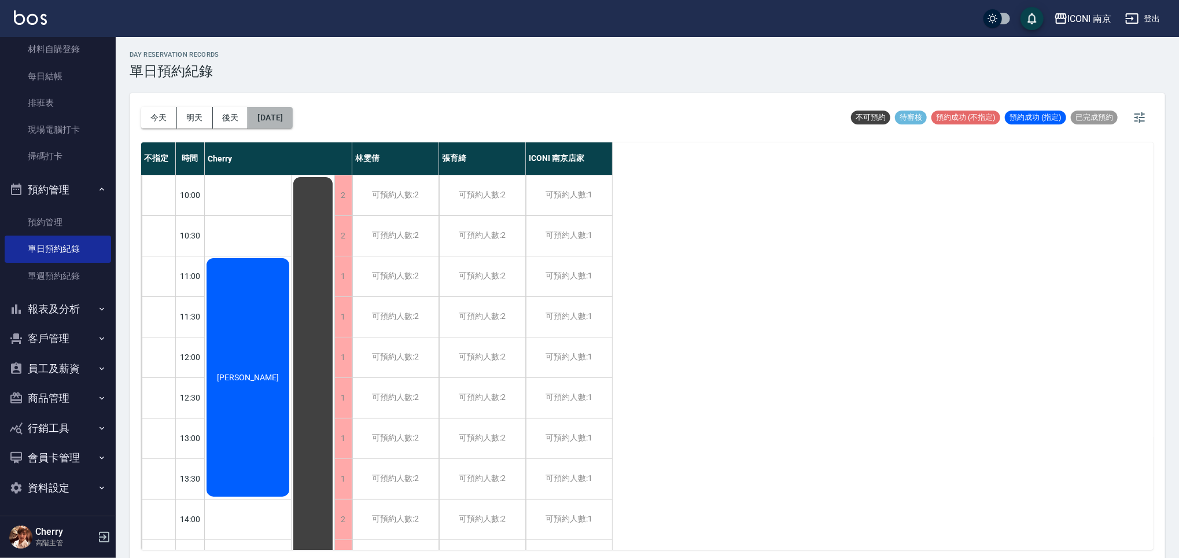
click at [272, 113] on button "2025/08/24" at bounding box center [270, 117] width 44 height 21
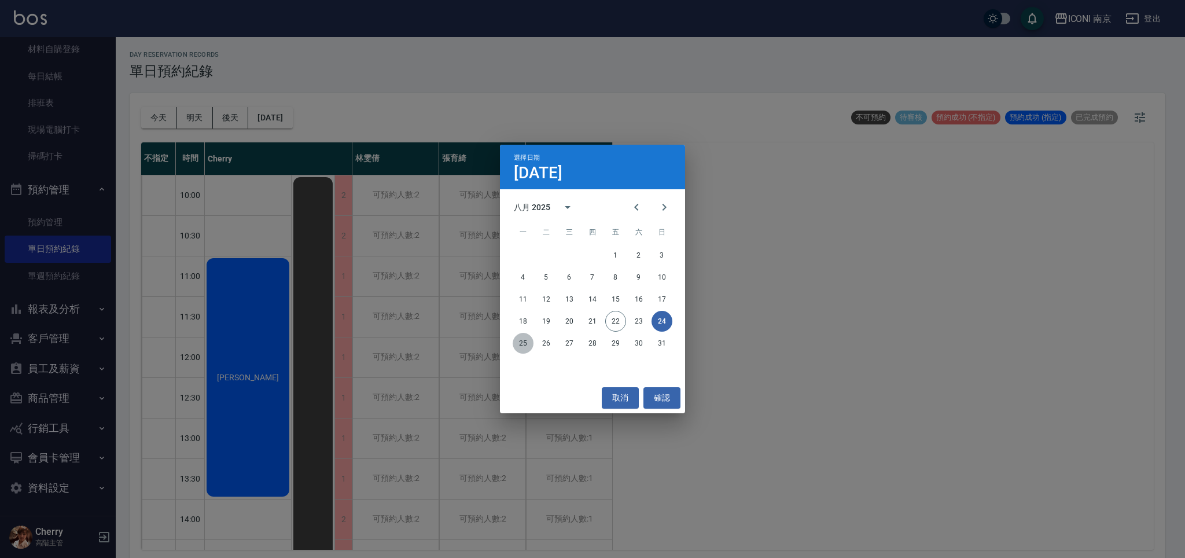
click at [528, 342] on button "25" at bounding box center [522, 343] width 21 height 21
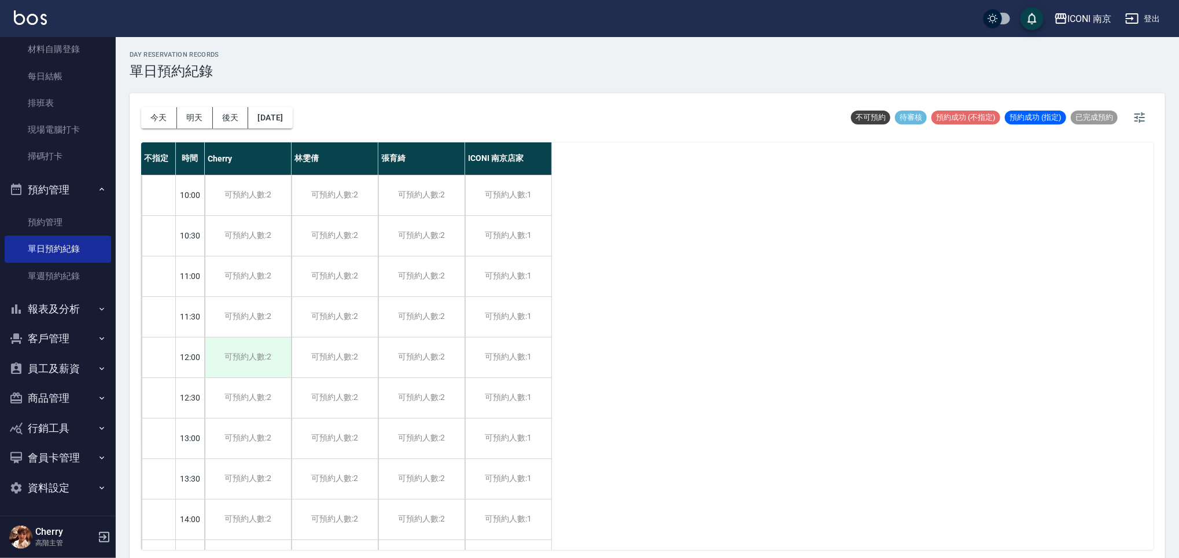
click at [261, 347] on div "可預約人數:2" at bounding box center [248, 357] width 86 height 40
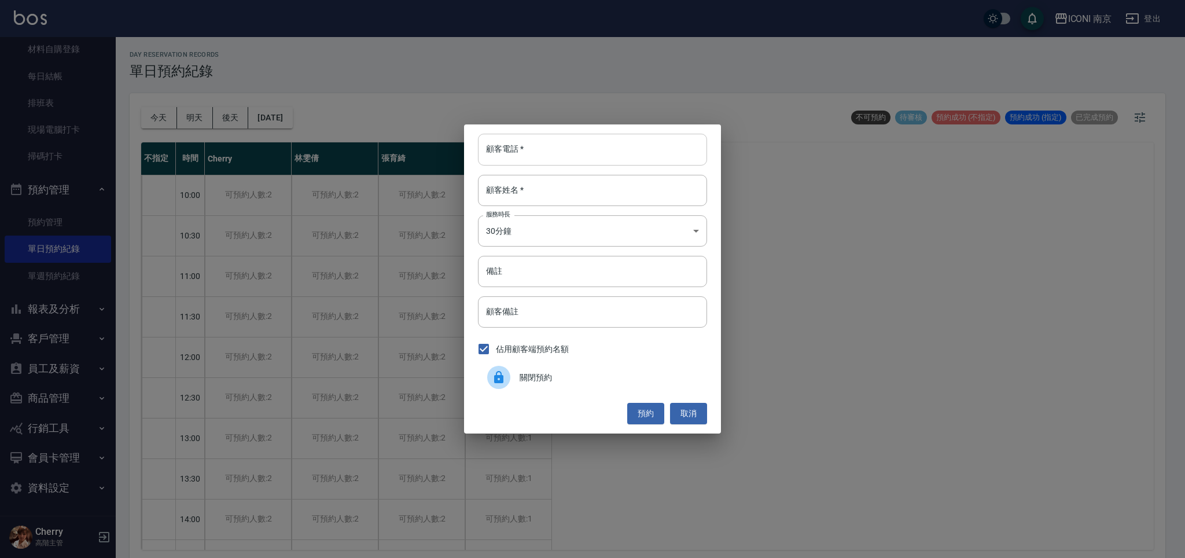
click at [485, 147] on input "顧客電話   *" at bounding box center [592, 149] width 229 height 31
click at [689, 423] on button "取消" at bounding box center [688, 413] width 37 height 21
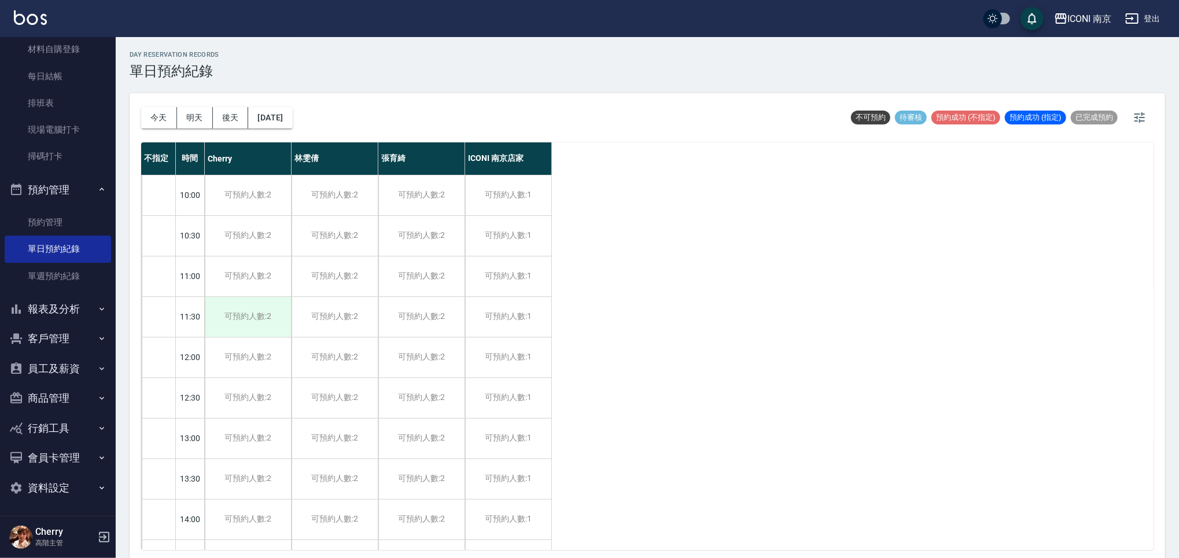
click at [235, 313] on div "可預約人數:2" at bounding box center [248, 317] width 86 height 40
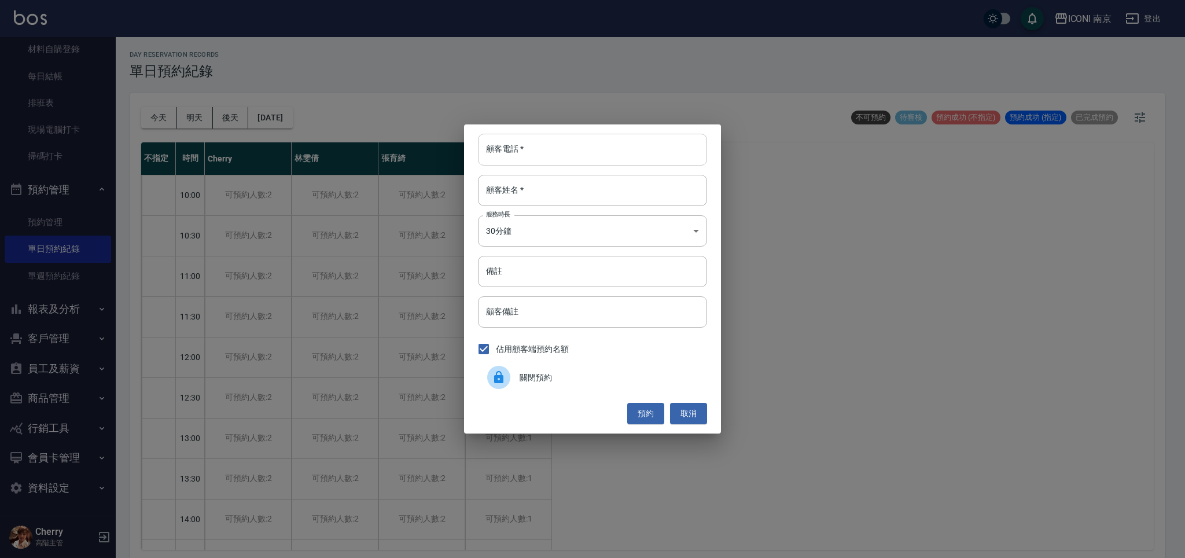
click at [628, 150] on input "顧客電話   *" at bounding box center [592, 149] width 229 height 31
type input "0916802241"
click at [540, 186] on input "顧客姓名   *" at bounding box center [592, 190] width 229 height 31
type input "林麗婷"
click at [566, 227] on body "ICONI 南京 登出 櫃檯作業 打帳單 帳單列表 掛單列表 座位開單 營業儀表板 現金收支登錄 高階收支登錄 材料自購登錄 每日結帳 排班表 現場電腦打卡 …" at bounding box center [592, 280] width 1185 height 561
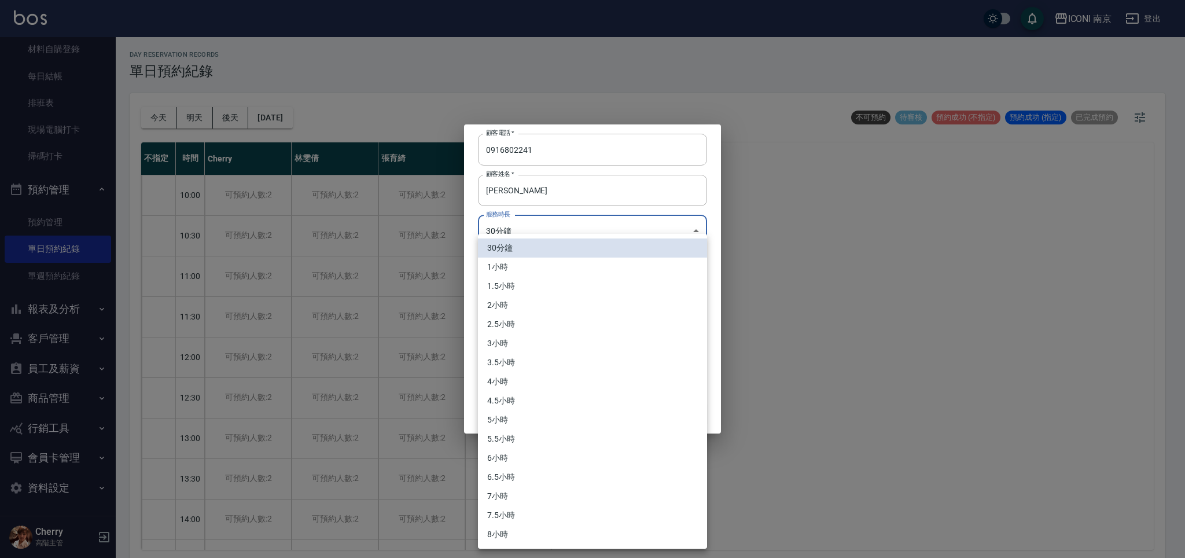
click at [547, 340] on li "3小時" at bounding box center [592, 343] width 229 height 19
type input "6"
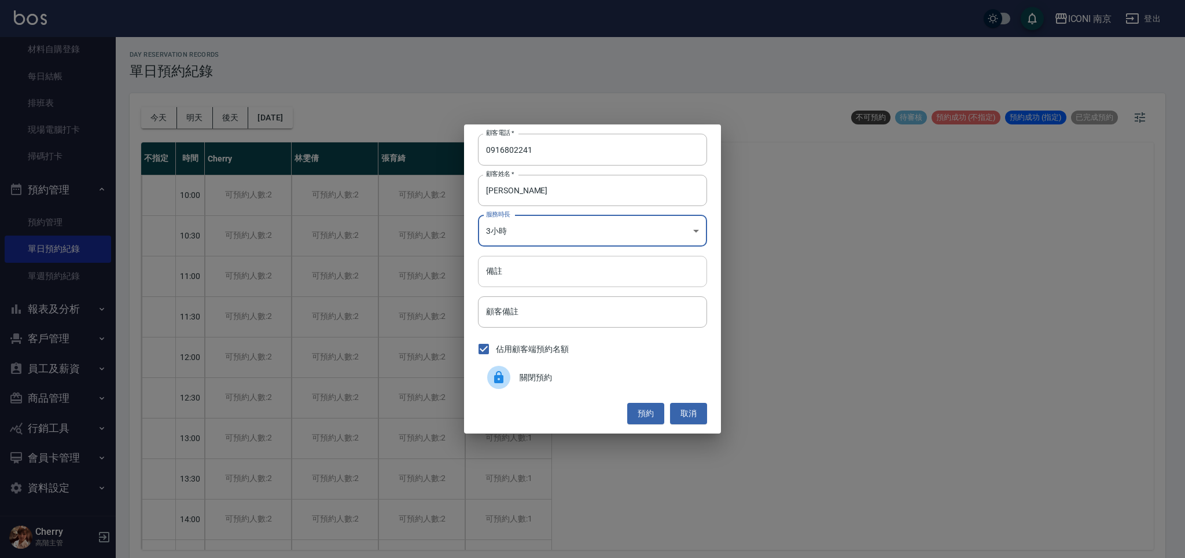
click at [540, 271] on input "備註" at bounding box center [592, 271] width 229 height 31
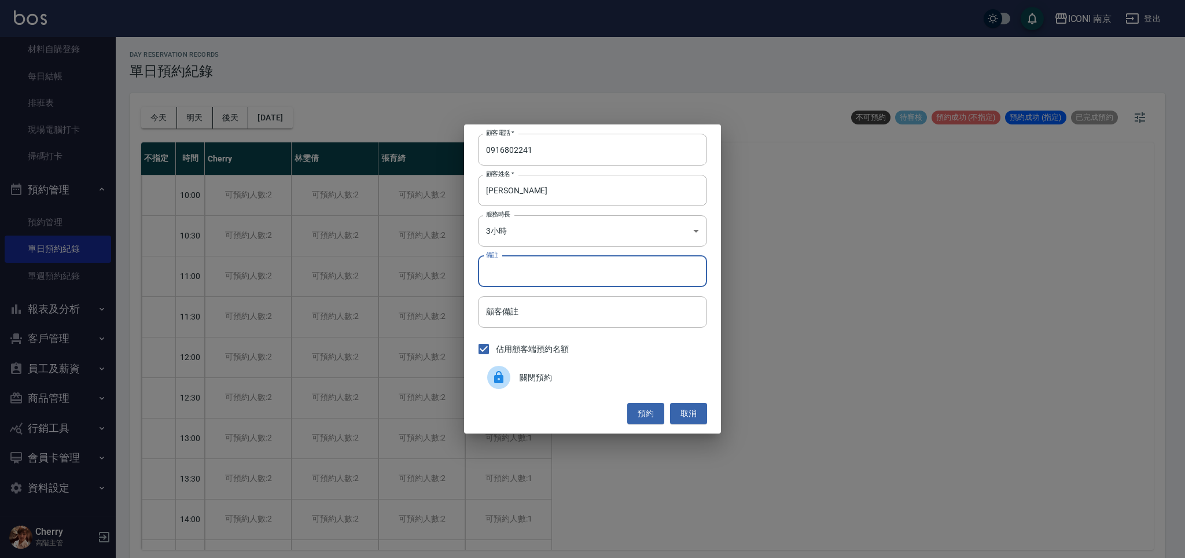
type input "＿"
type input "縮毛1299 京2680"
click at [648, 412] on button "預約" at bounding box center [645, 413] width 37 height 21
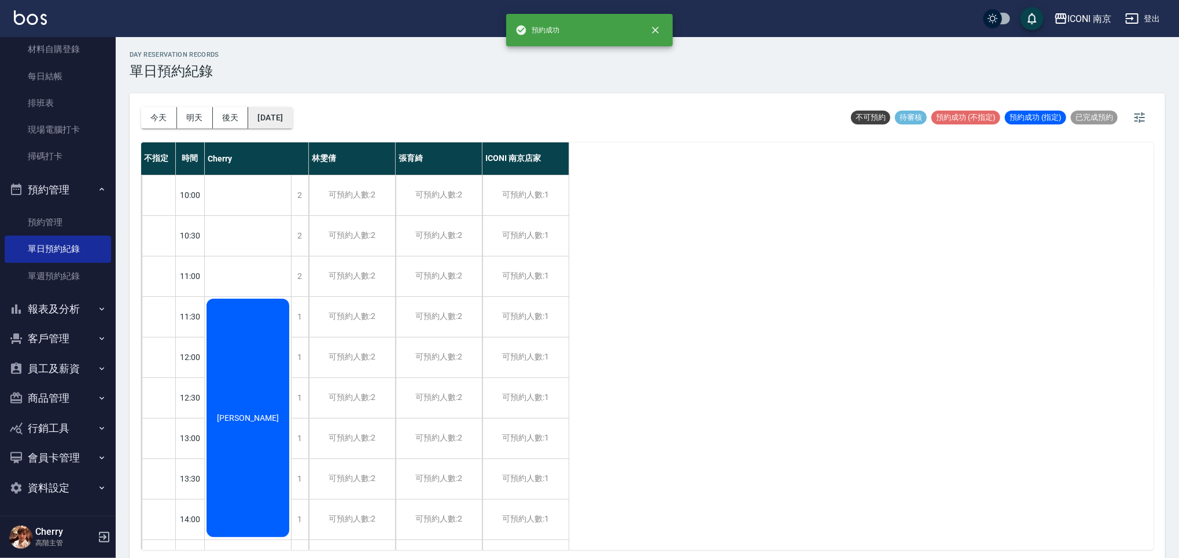
click at [272, 122] on button "2025/08/25" at bounding box center [270, 117] width 44 height 21
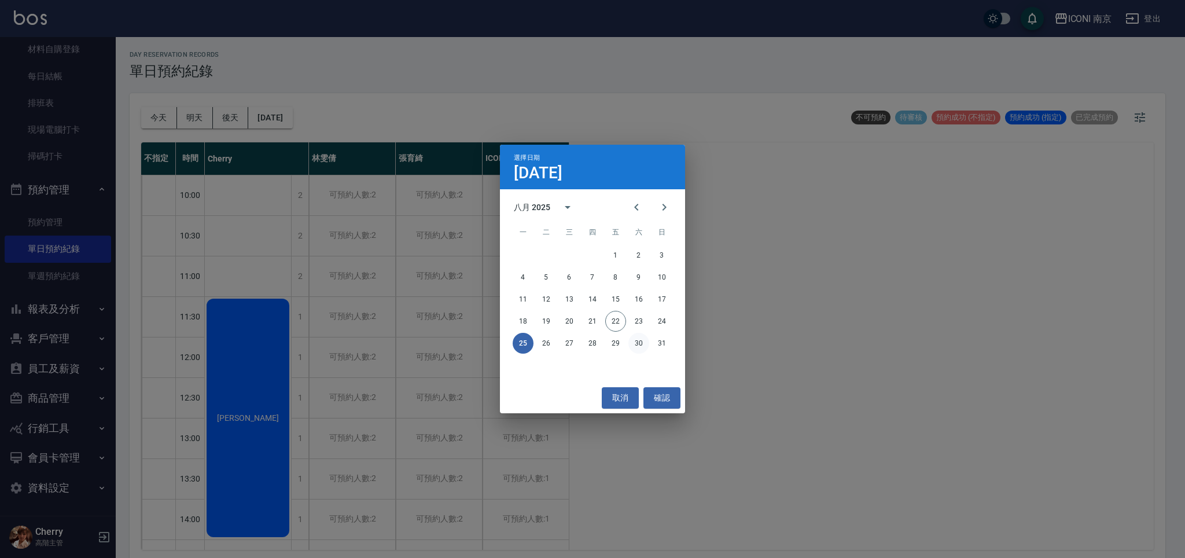
click at [639, 346] on button "30" at bounding box center [638, 343] width 21 height 21
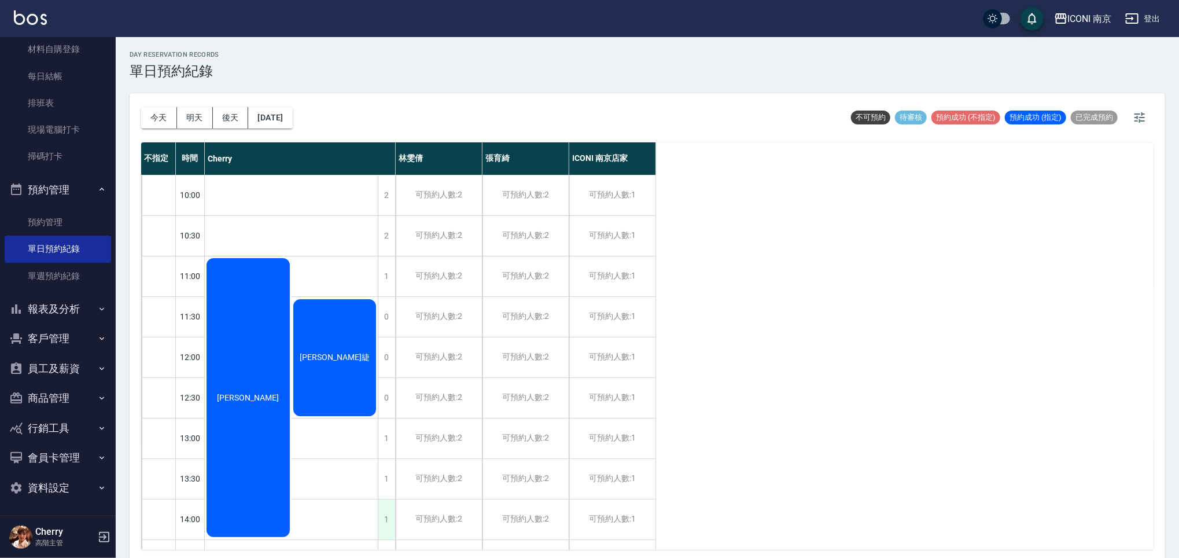
click at [383, 508] on div "1" at bounding box center [386, 519] width 17 height 40
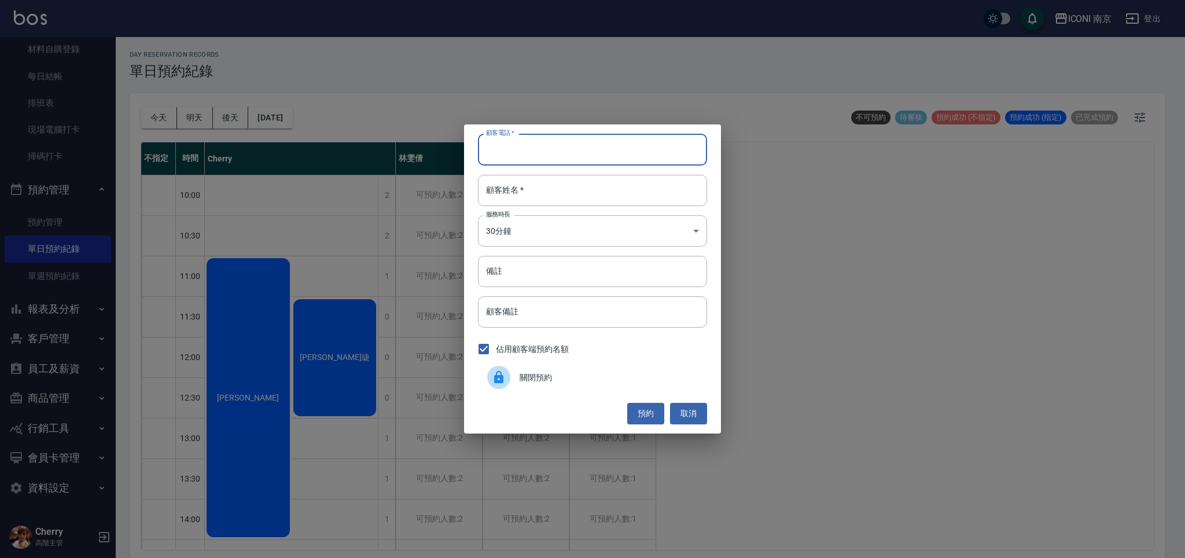
click at [562, 143] on input "顧客電話   *" at bounding box center [592, 149] width 229 height 31
type input "0966221231"
click at [540, 197] on input "顧客姓名   *" at bounding box center [592, 190] width 229 height 31
type input "林琇萍"
click at [530, 219] on body "ICONI 南京 登出 櫃檯作業 打帳單 帳單列表 掛單列表 座位開單 營業儀表板 現金收支登錄 高階收支登錄 材料自購登錄 每日結帳 排班表 現場電腦打卡 …" at bounding box center [592, 280] width 1185 height 561
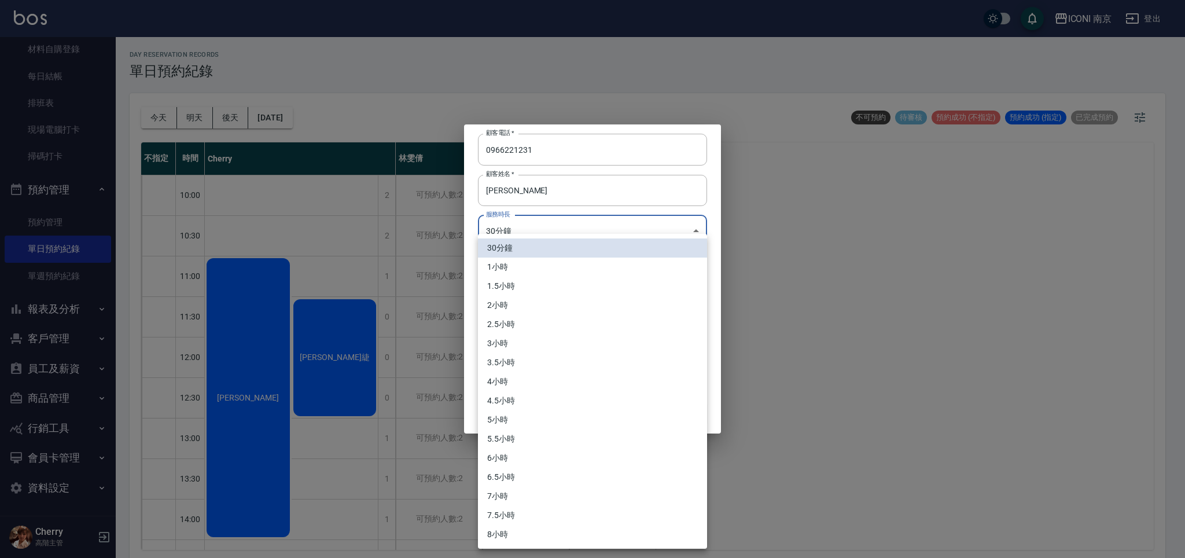
click at [532, 420] on li "5小時" at bounding box center [592, 419] width 229 height 19
type input "10"
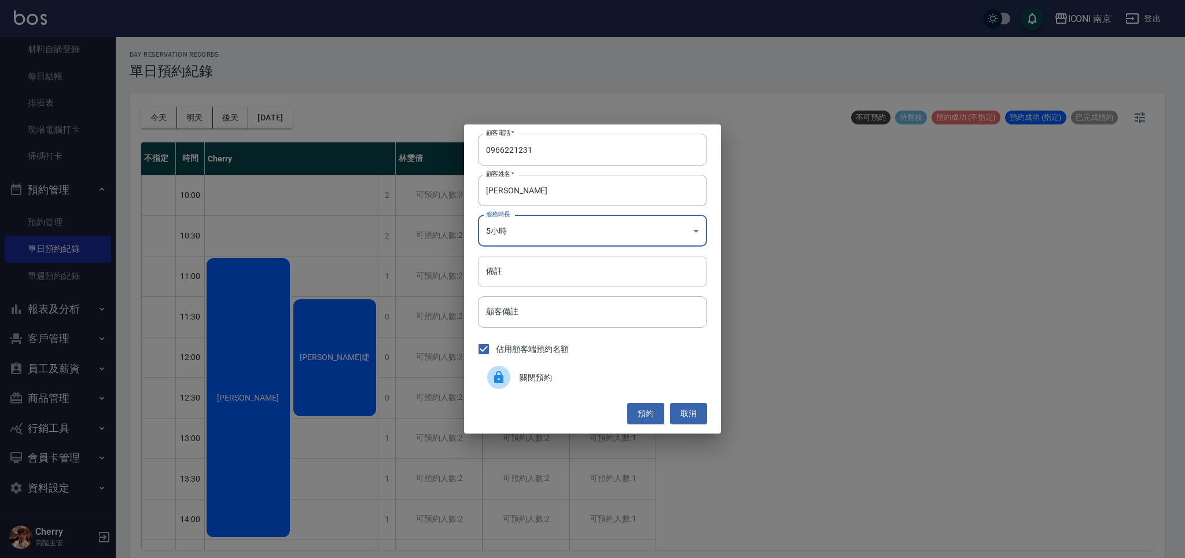
click at [536, 268] on input "備註" at bounding box center [592, 271] width 229 height 31
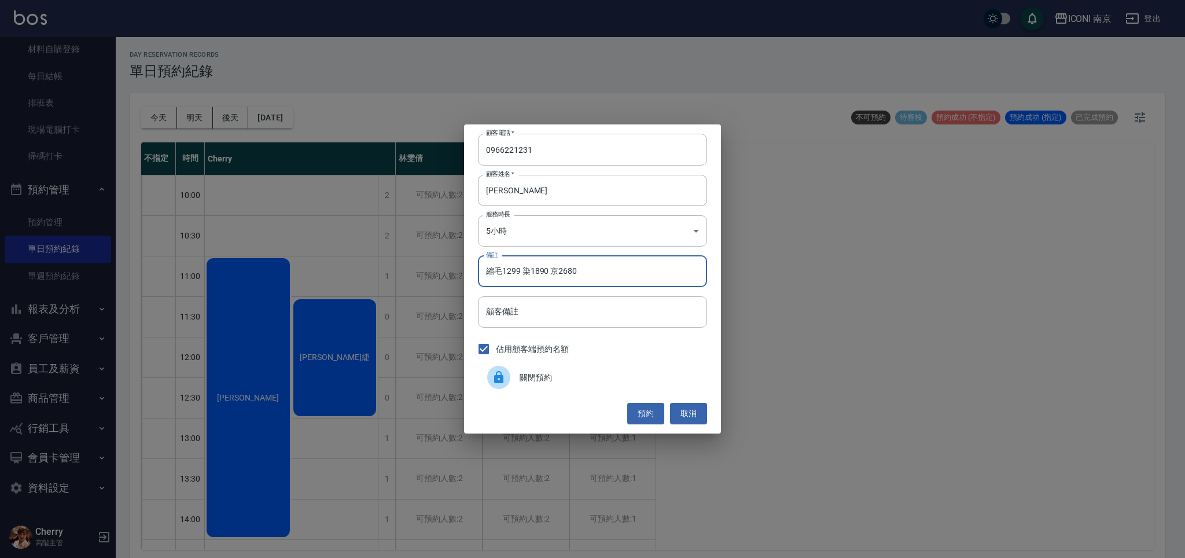
click at [655, 275] on input "縮毛1299 染1890 京2680" at bounding box center [592, 271] width 229 height 31
type input "縮毛1299 染1890 京2680"
click at [648, 412] on button "預約" at bounding box center [645, 413] width 37 height 21
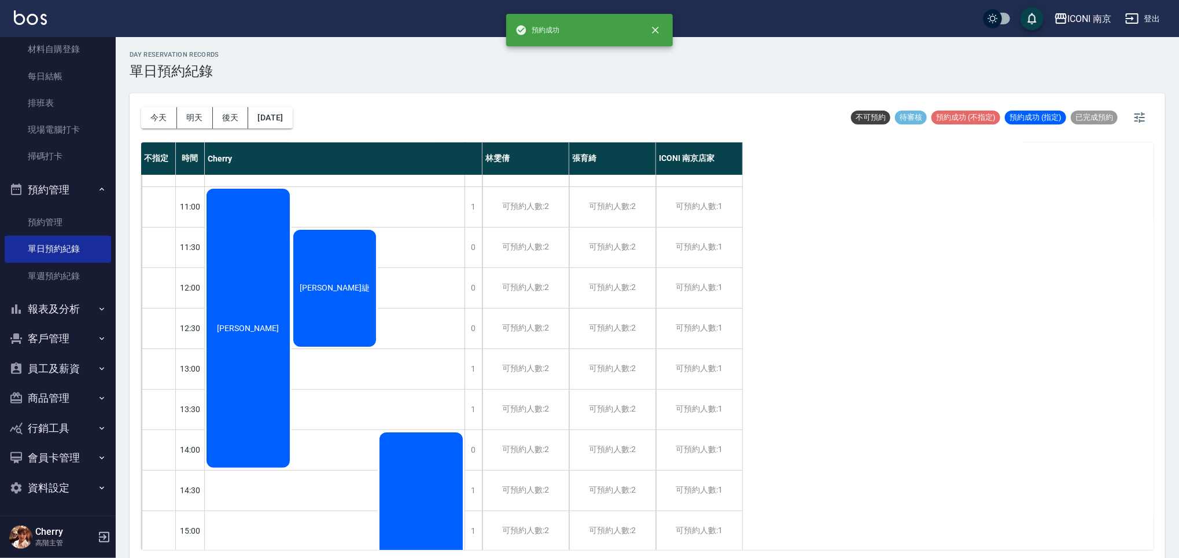
scroll to position [67, 0]
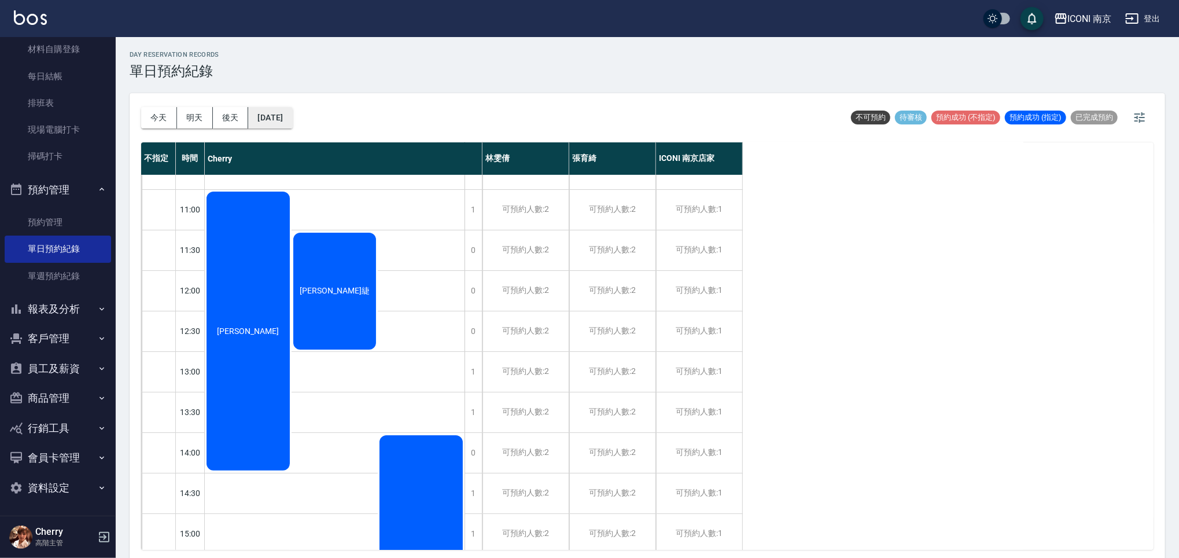
click at [285, 123] on button "2025/08/30" at bounding box center [270, 117] width 44 height 21
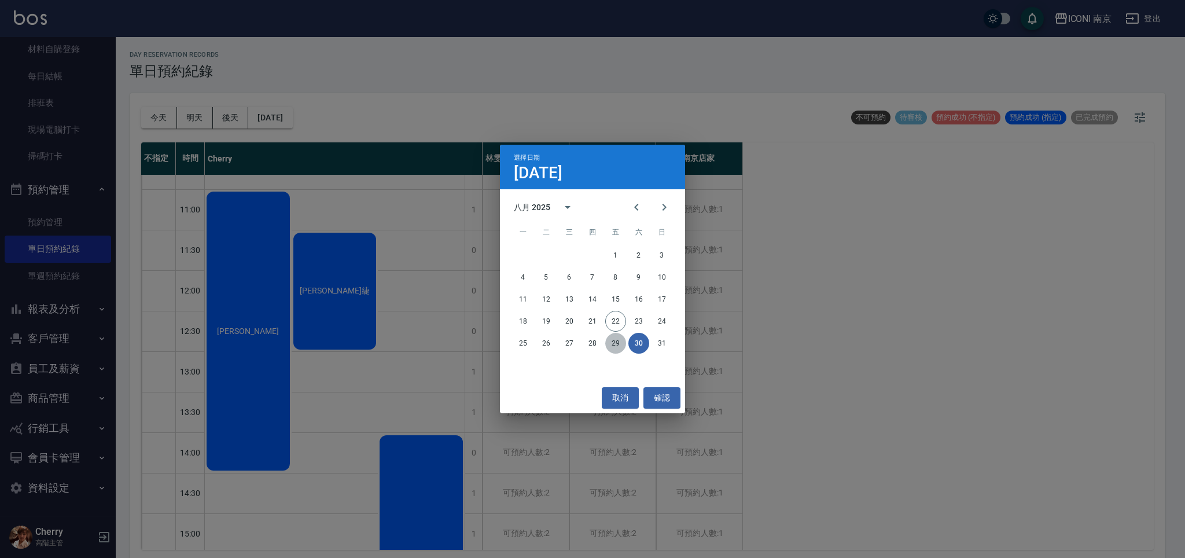
click at [622, 345] on button "29" at bounding box center [615, 343] width 21 height 21
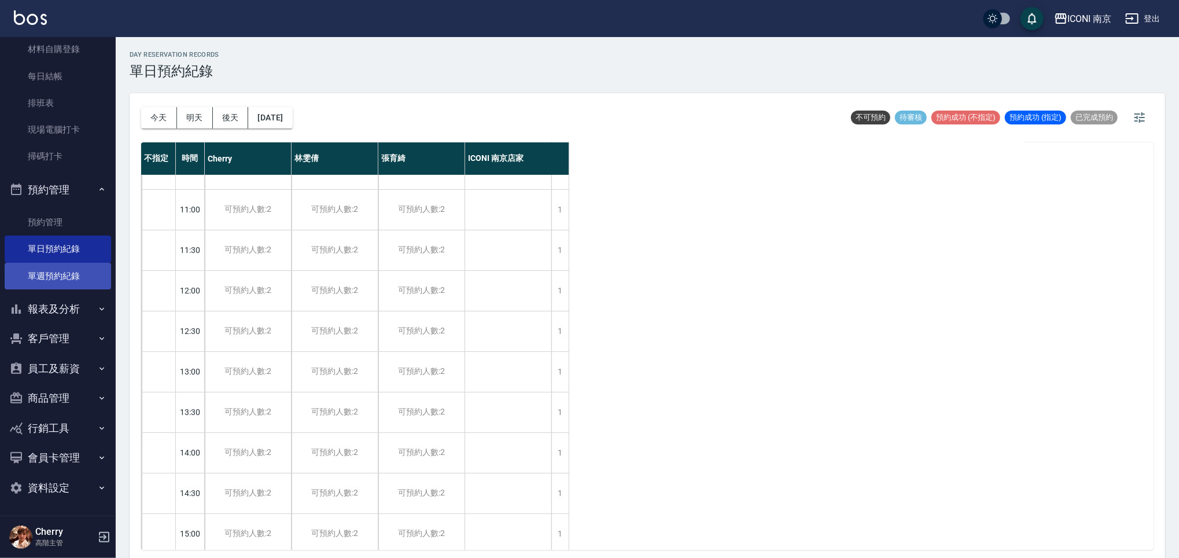
click at [71, 279] on link "單週預約紀錄" at bounding box center [58, 276] width 106 height 27
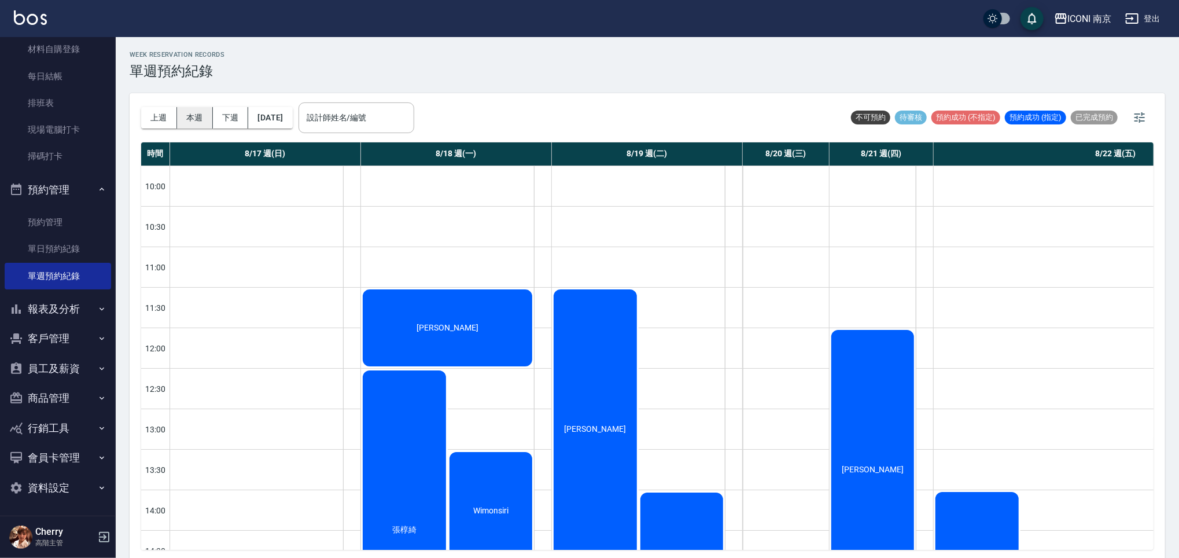
click at [191, 121] on button "本週" at bounding box center [195, 117] width 36 height 21
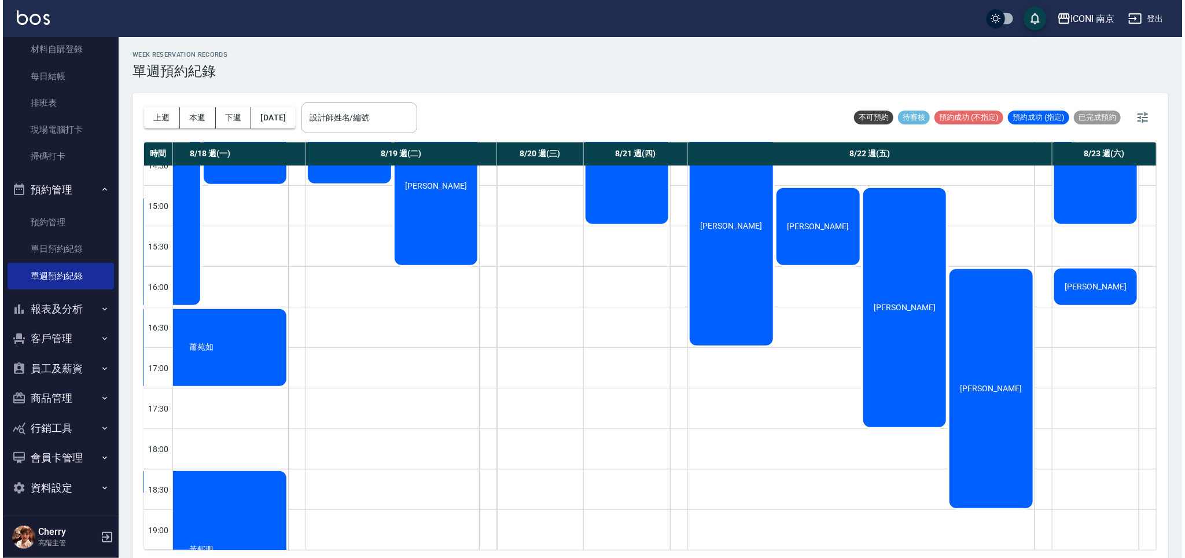
scroll to position [463, 254]
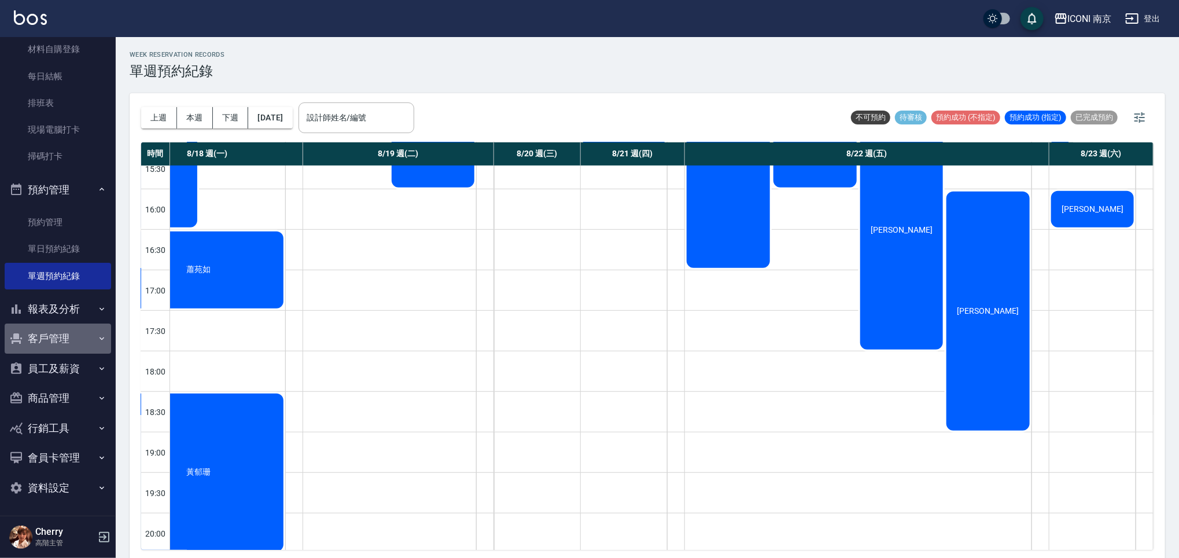
click at [65, 338] on button "客戶管理" at bounding box center [58, 338] width 106 height 30
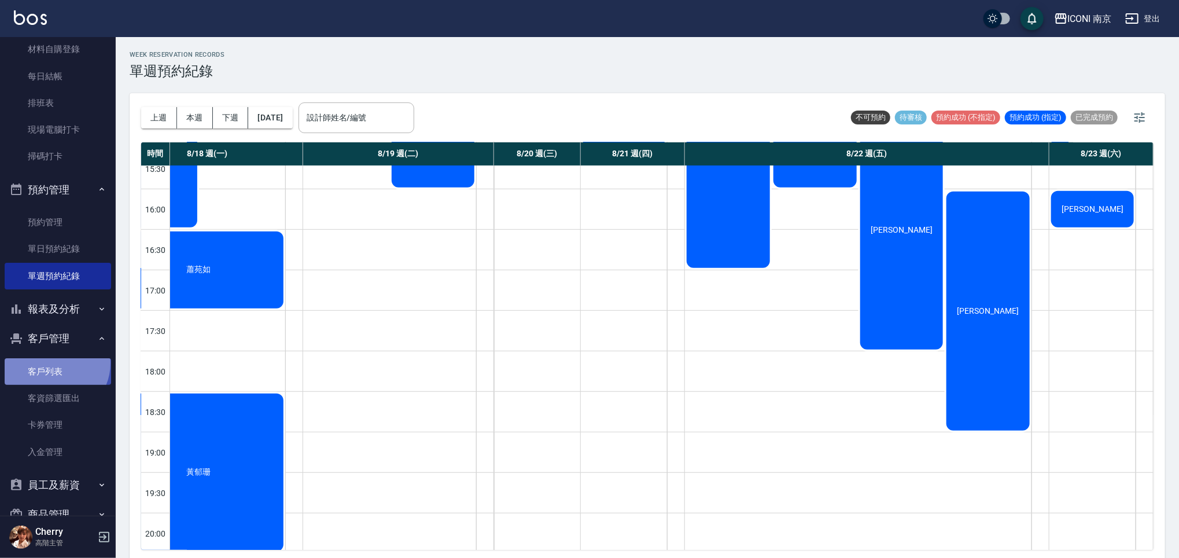
click at [53, 363] on link "客戶列表" at bounding box center [58, 371] width 106 height 27
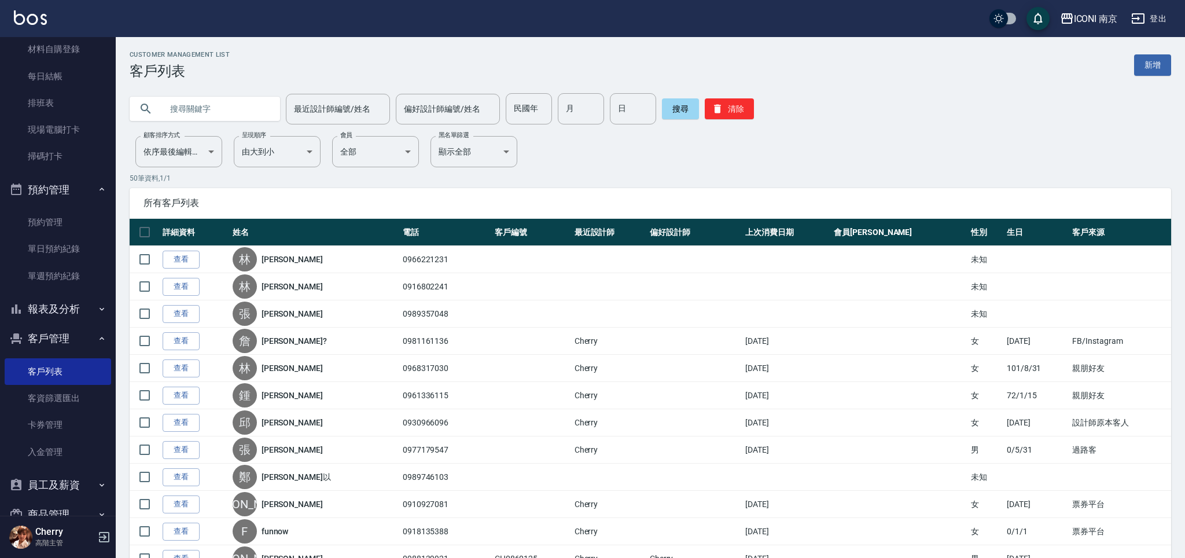
click at [234, 115] on input "text" at bounding box center [216, 108] width 109 height 31
type input "0530"
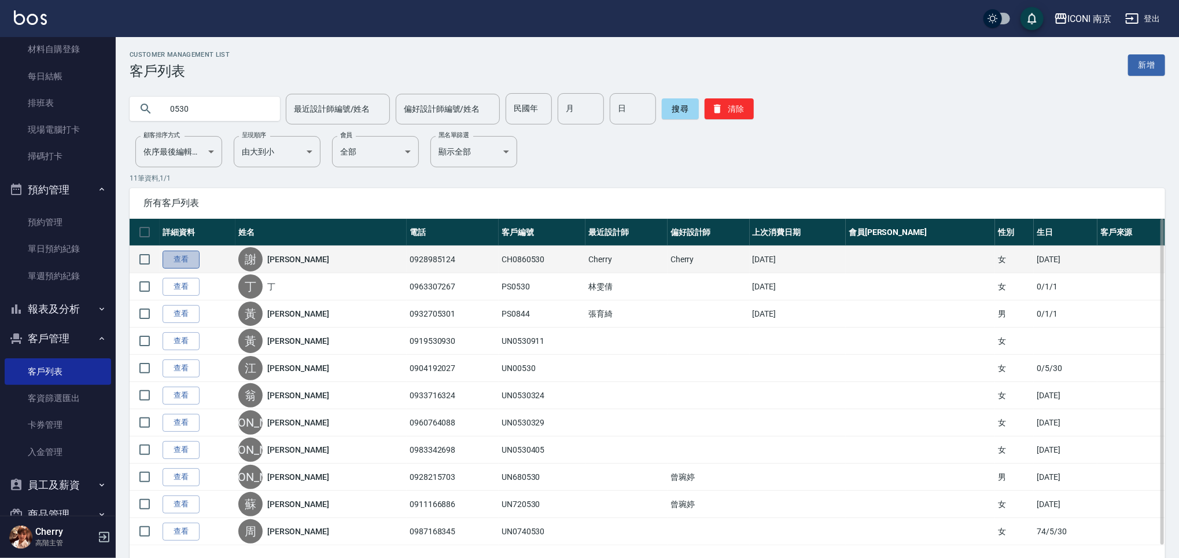
click at [178, 259] on link "查看" at bounding box center [181, 259] width 37 height 18
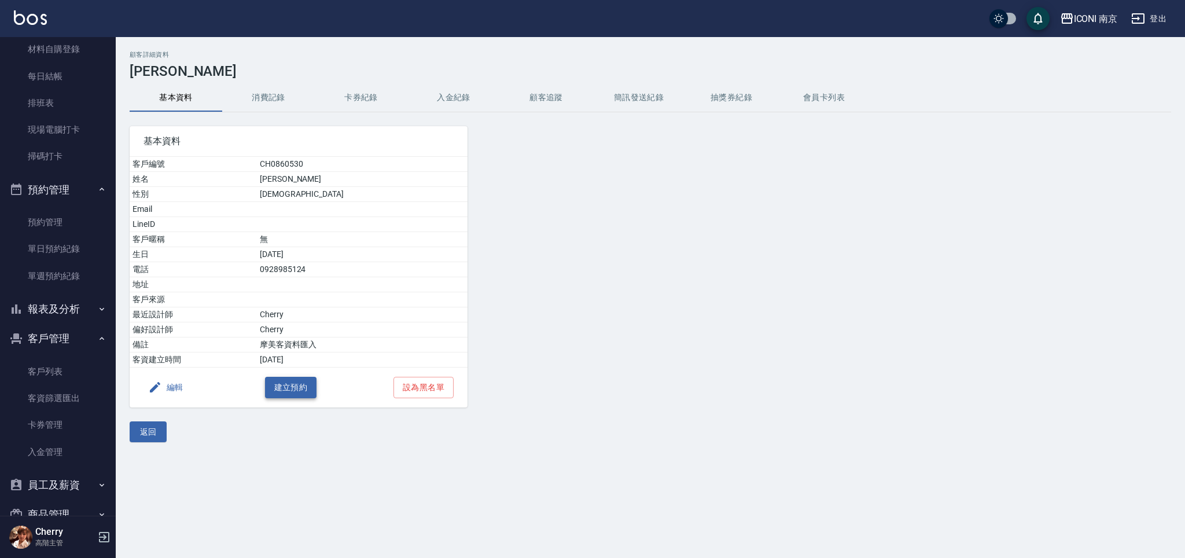
click at [297, 392] on button "建立預約" at bounding box center [291, 387] width 52 height 21
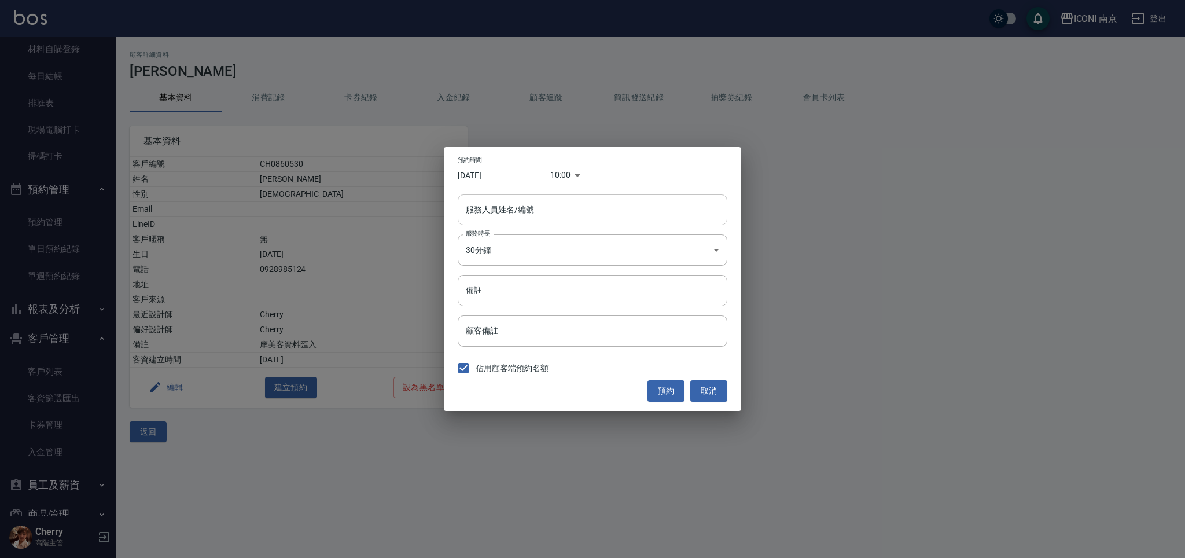
click at [537, 211] on input "服務人員姓名/編號" at bounding box center [592, 210] width 259 height 20
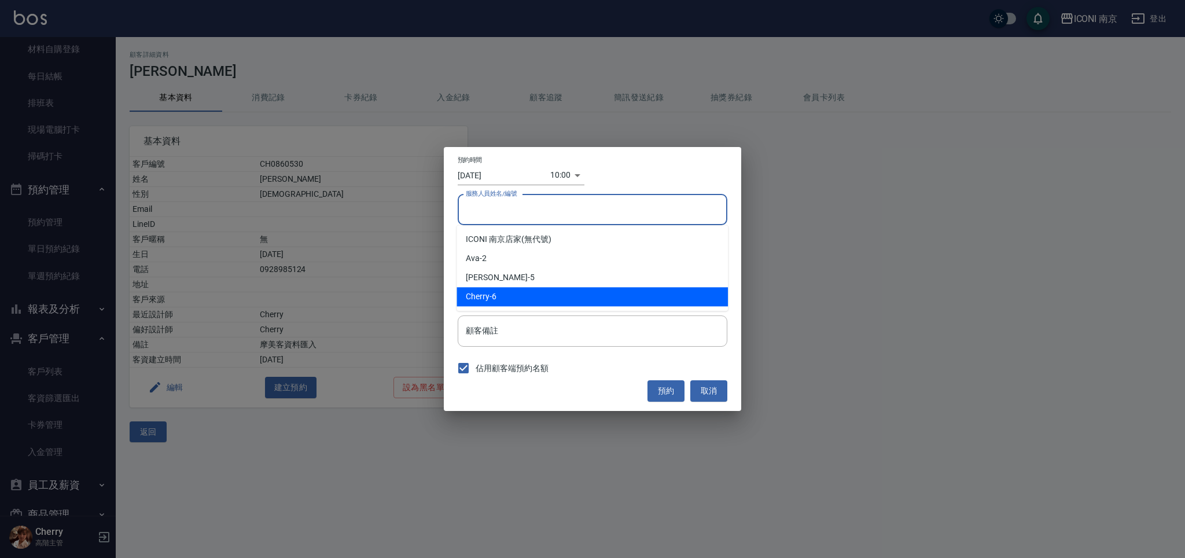
drag, startPoint x: 506, startPoint y: 297, endPoint x: 503, endPoint y: 287, distance: 10.8
click at [504, 298] on div "Cherry -6" at bounding box center [591, 296] width 271 height 19
type input "Cherry-6"
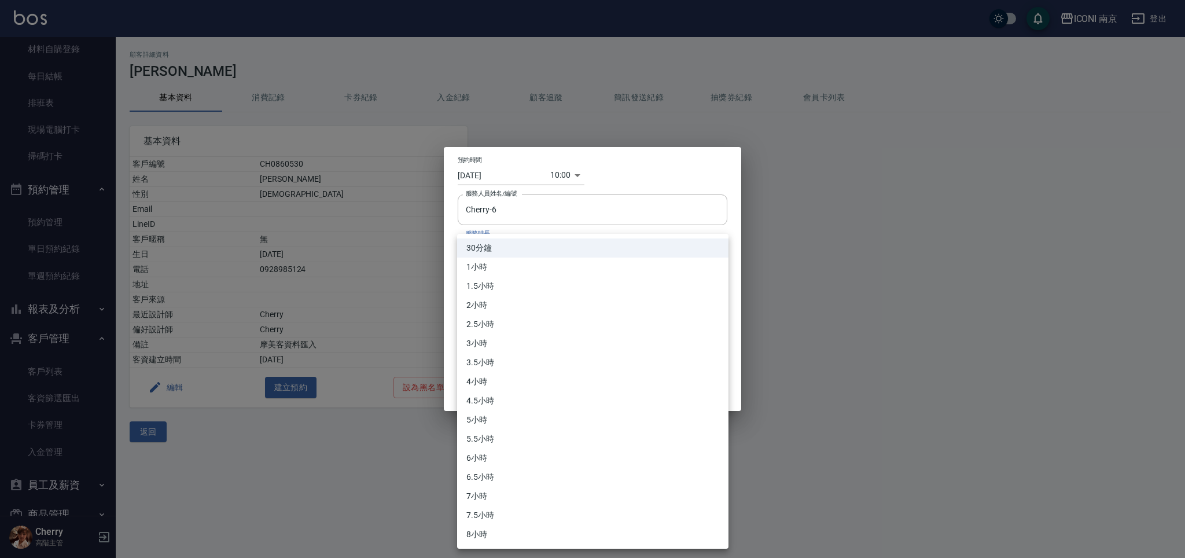
click at [503, 243] on body "ICONI 南京 登出 櫃檯作業 打帳單 帳單列表 掛單列表 座位開單 營業儀表板 現金收支登錄 高階收支登錄 材料自購登錄 每日結帳 排班表 現場電腦打卡 …" at bounding box center [592, 279] width 1185 height 558
click at [575, 175] on div at bounding box center [592, 279] width 1185 height 558
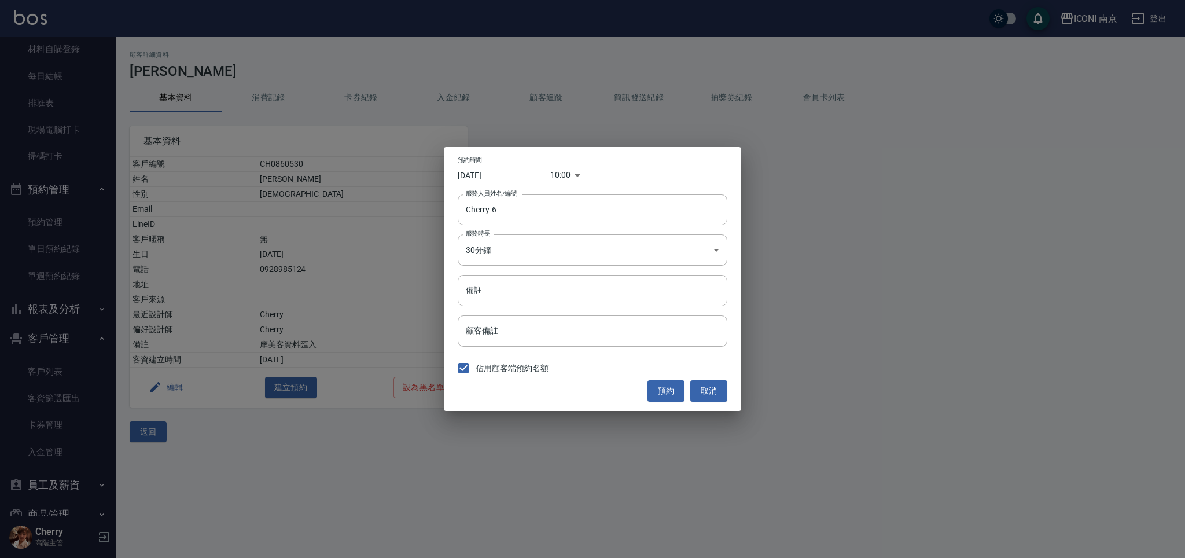
click at [562, 176] on div "30分鐘 1小時 1.5小時 2小時 2.5小時 3小時 3.5小時 4小時 4.5小時 5小時 5.5小時 6小時 6.5小時 7小時 7.5小時 8小時" at bounding box center [592, 279] width 1185 height 558
click at [562, 176] on body "ICONI 南京 登出 櫃檯作業 打帳單 帳單列表 掛單列表 座位開單 營業儀表板 現金收支登錄 高階收支登錄 材料自購登錄 每日結帳 排班表 現場電腦打卡 …" at bounding box center [592, 279] width 1185 height 558
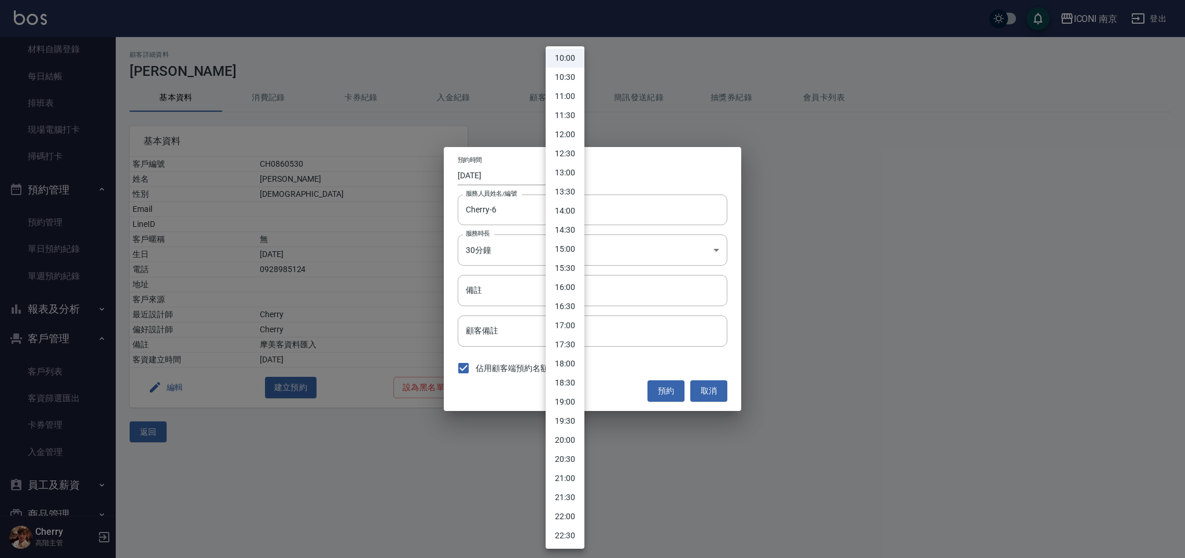
scroll to position [423, 0]
click at [559, 362] on li "19:00" at bounding box center [564, 362] width 39 height 19
type input "1755860400000"
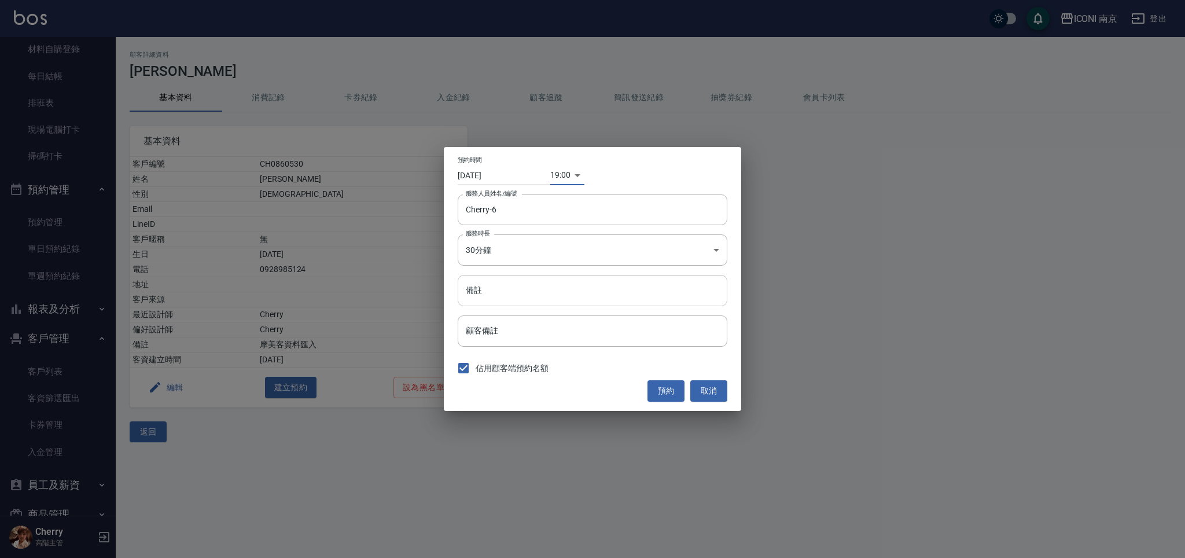
click at [512, 288] on input "備註" at bounding box center [593, 290] width 270 height 31
type input "剪劉海"
click at [657, 385] on button "預約" at bounding box center [665, 390] width 37 height 21
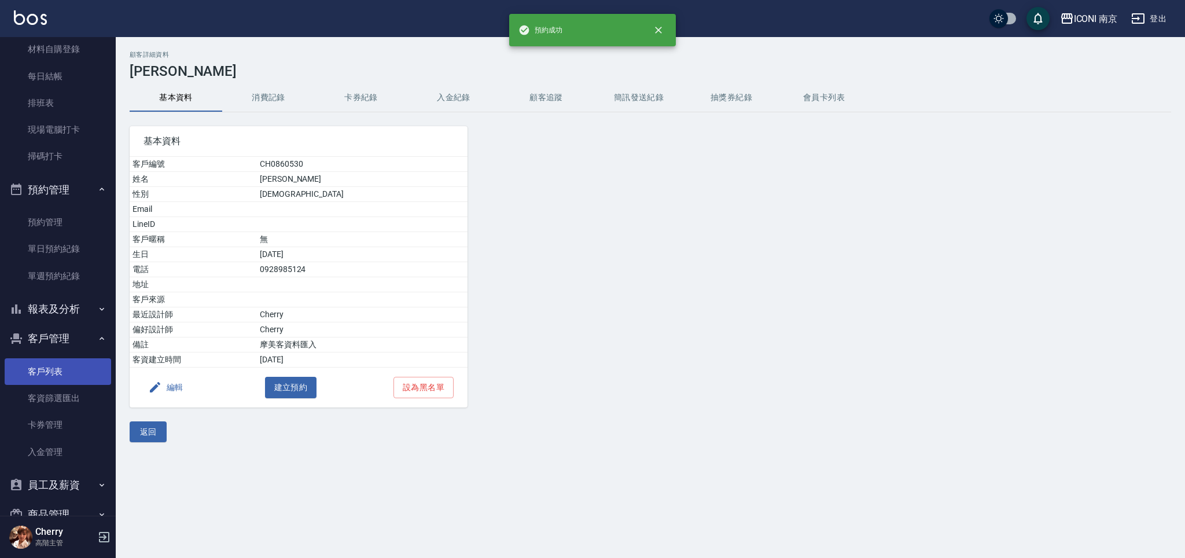
click at [75, 371] on link "客戶列表" at bounding box center [58, 371] width 106 height 27
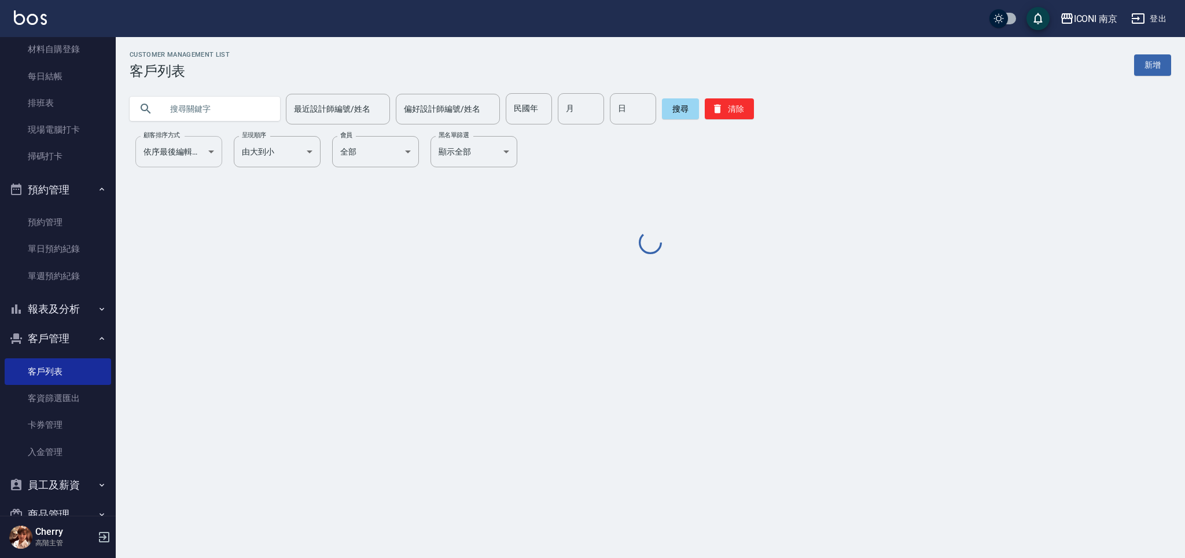
click at [211, 116] on input "text" at bounding box center [216, 108] width 109 height 31
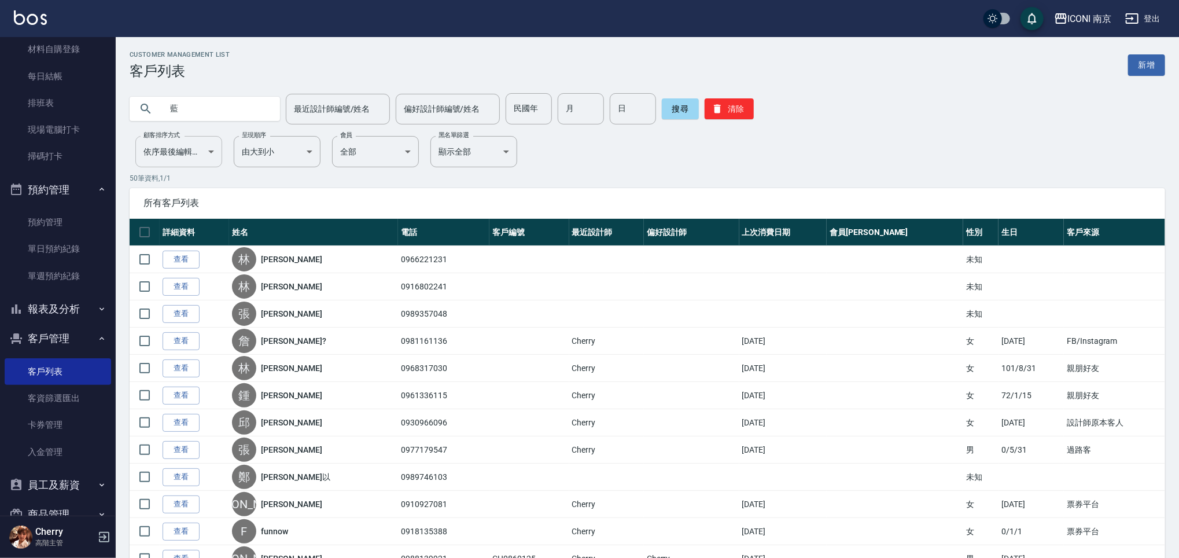
type input "藍"
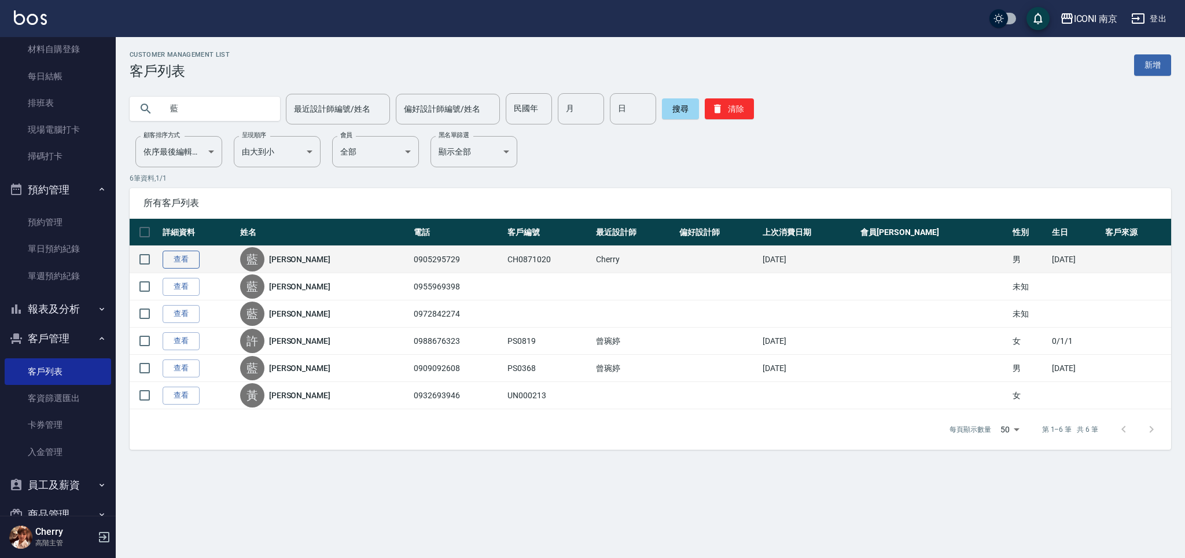
click at [191, 261] on link "查看" at bounding box center [181, 259] width 37 height 18
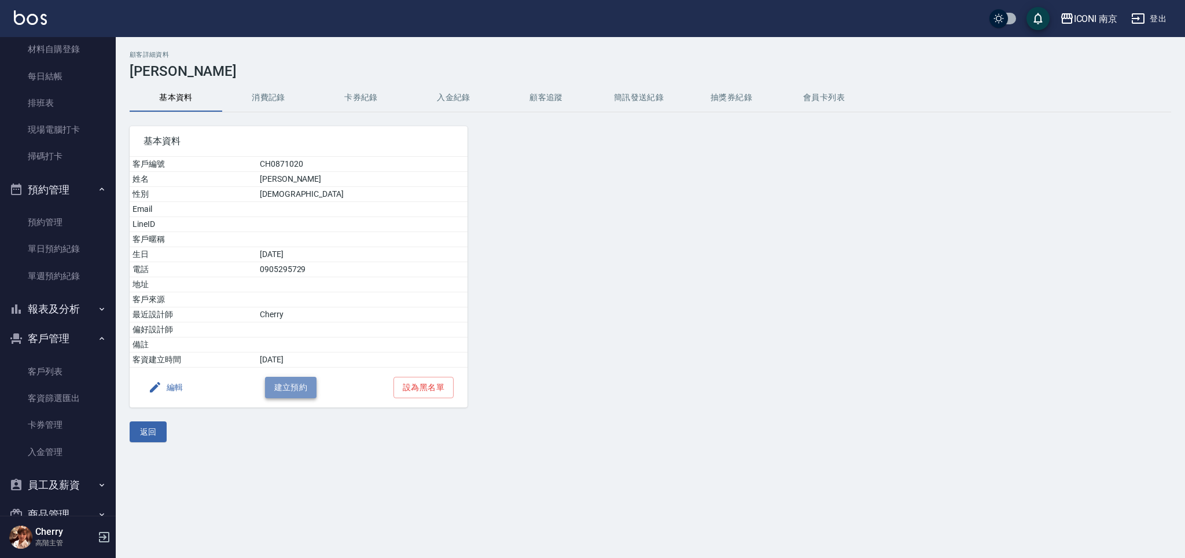
click at [271, 386] on button "建立預約" at bounding box center [291, 387] width 52 height 21
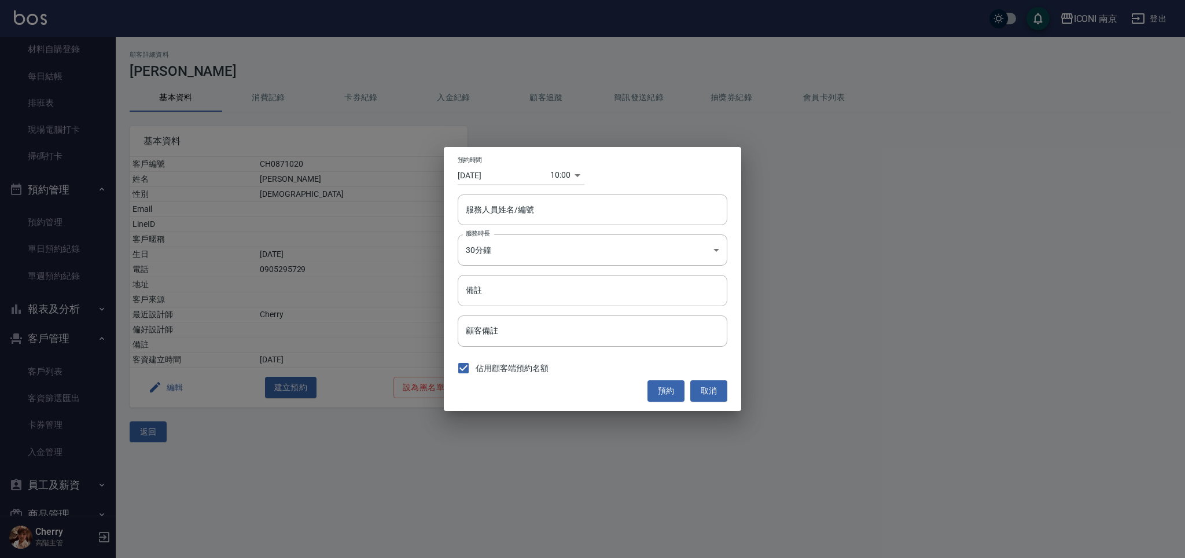
click at [484, 178] on input "2025/08/22" at bounding box center [504, 174] width 93 height 19
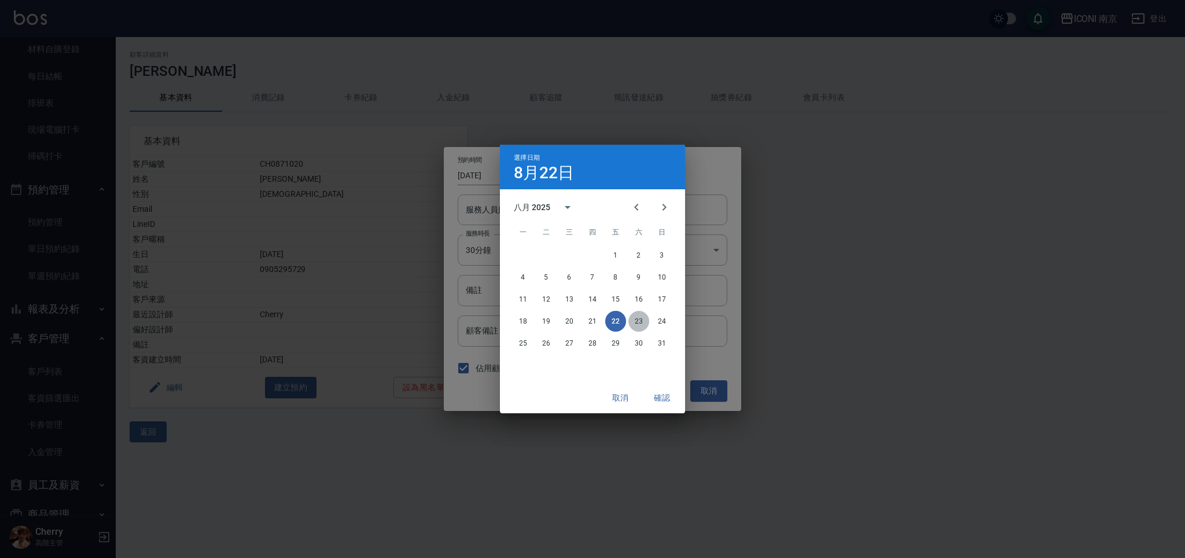
click at [643, 316] on button "23" at bounding box center [638, 321] width 21 height 21
type input "2025/08/23"
type input "1755914400000"
click at [659, 396] on button "確認" at bounding box center [661, 397] width 37 height 21
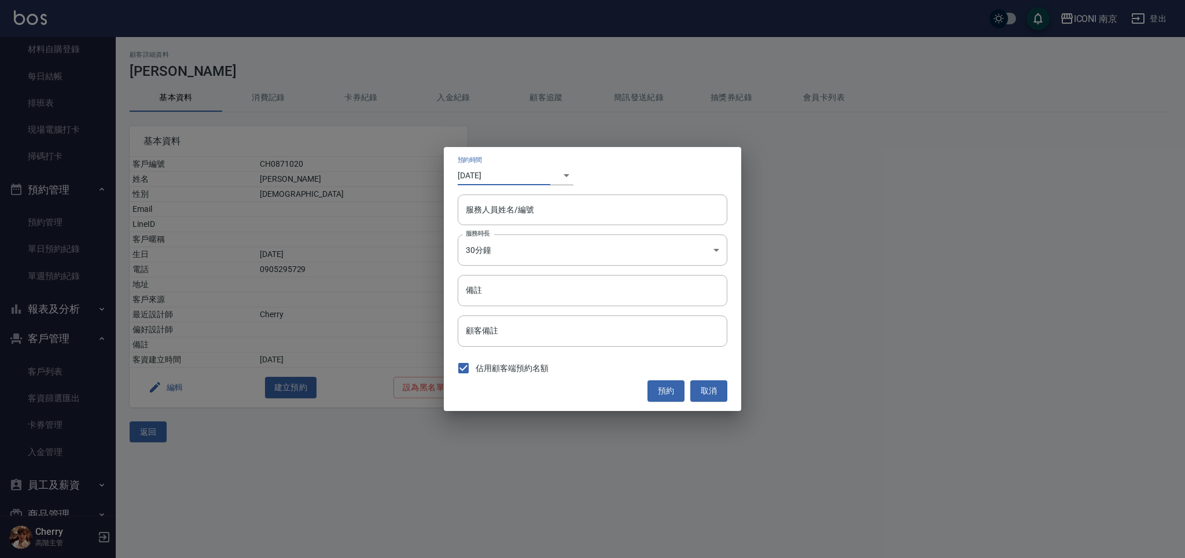
click at [560, 176] on div "​ 1755914400000" at bounding box center [561, 174] width 23 height 19
click at [560, 174] on div "​ 1755914400000" at bounding box center [561, 174] width 23 height 19
click at [559, 174] on body "ICONI 南京 登出 櫃檯作業 打帳單 帳單列表 掛單列表 座位開單 營業儀表板 現金收支登錄 高階收支登錄 材料自購登錄 每日結帳 排班表 現場電腦打卡 …" at bounding box center [592, 279] width 1185 height 558
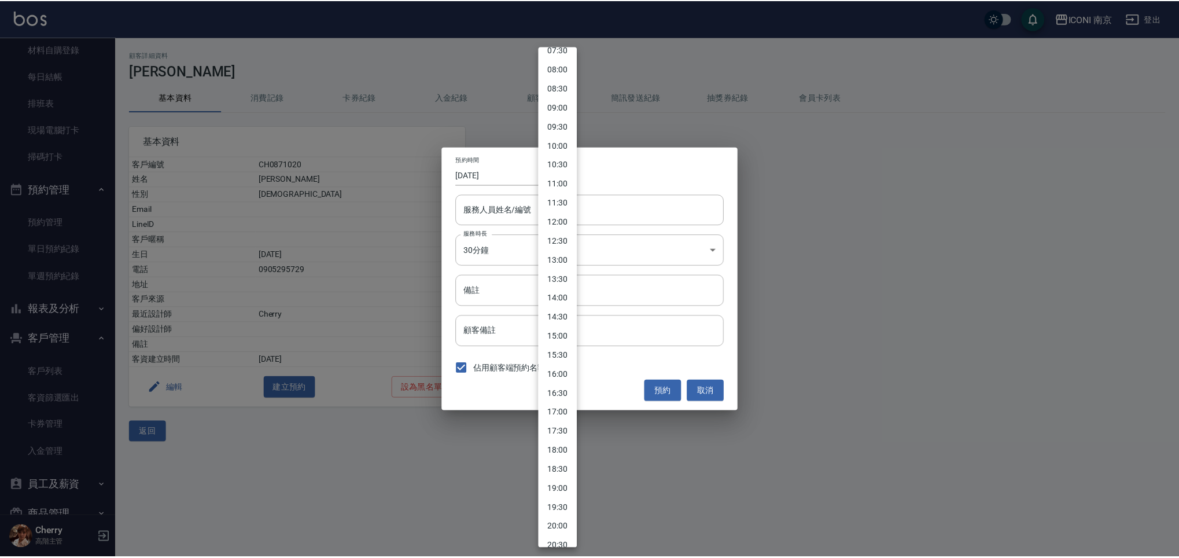
scroll to position [308, 0]
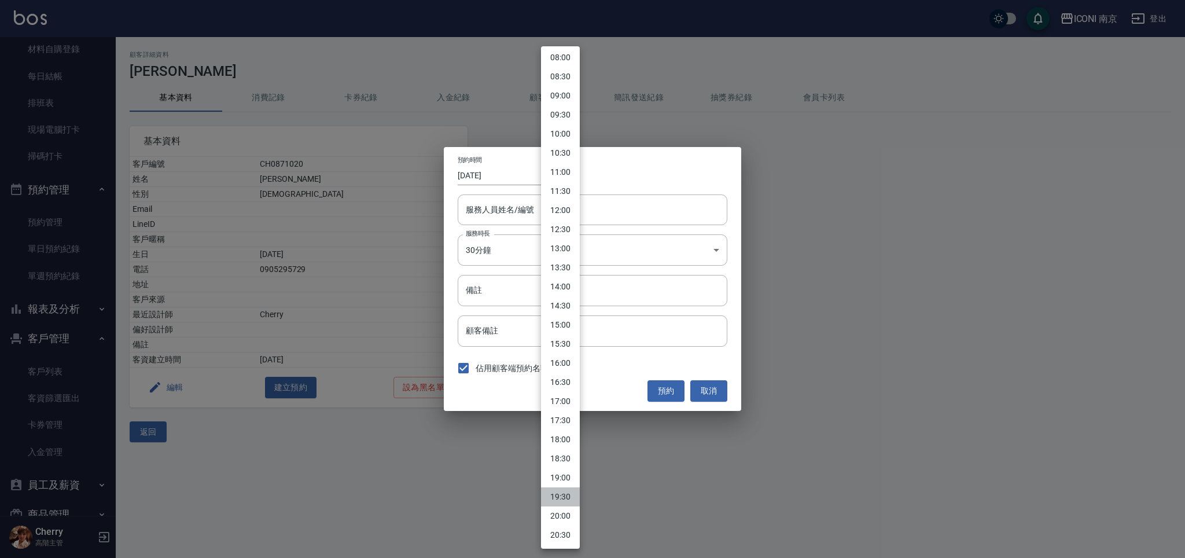
click at [562, 500] on li "19:30" at bounding box center [560, 496] width 39 height 19
type input "2025/08/22"
type input "1755862200000"
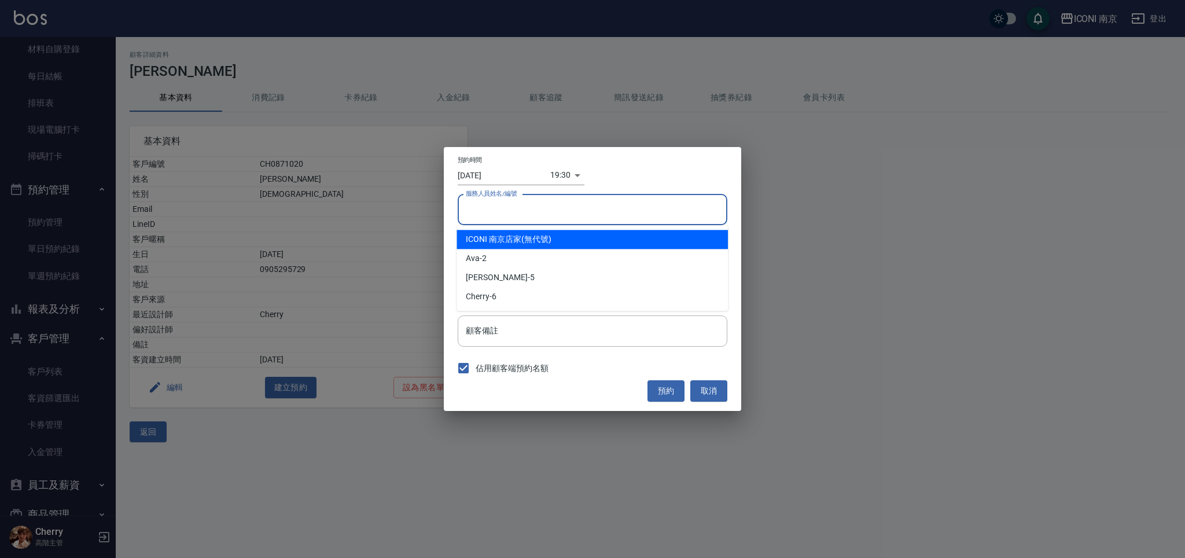
click at [577, 207] on input "服務人員姓名/編號" at bounding box center [592, 210] width 259 height 20
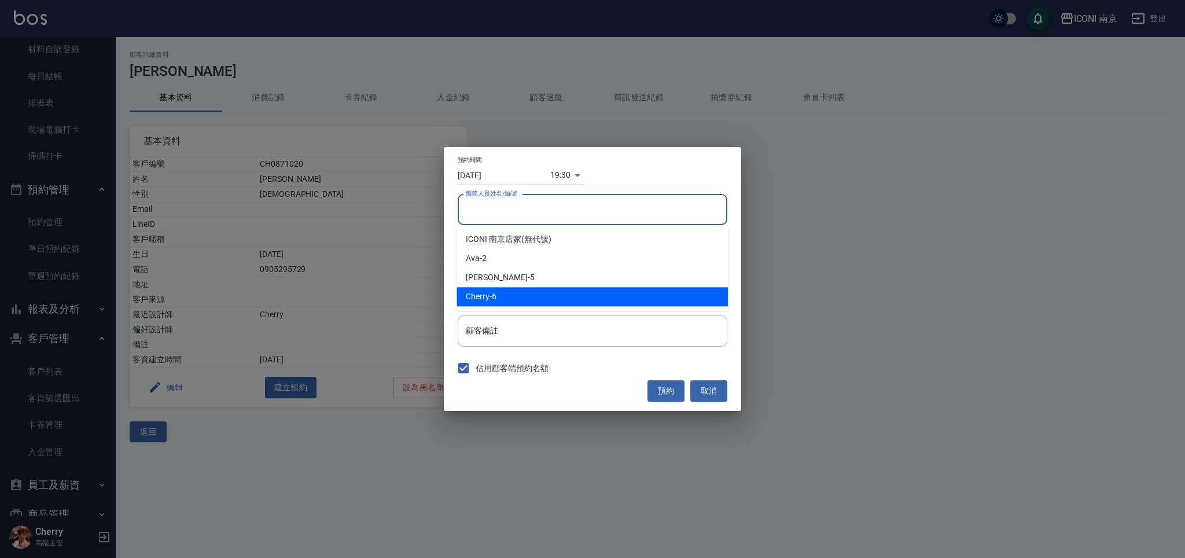
click at [487, 299] on div "Cherry -6" at bounding box center [591, 296] width 271 height 19
type input "Cherry-6"
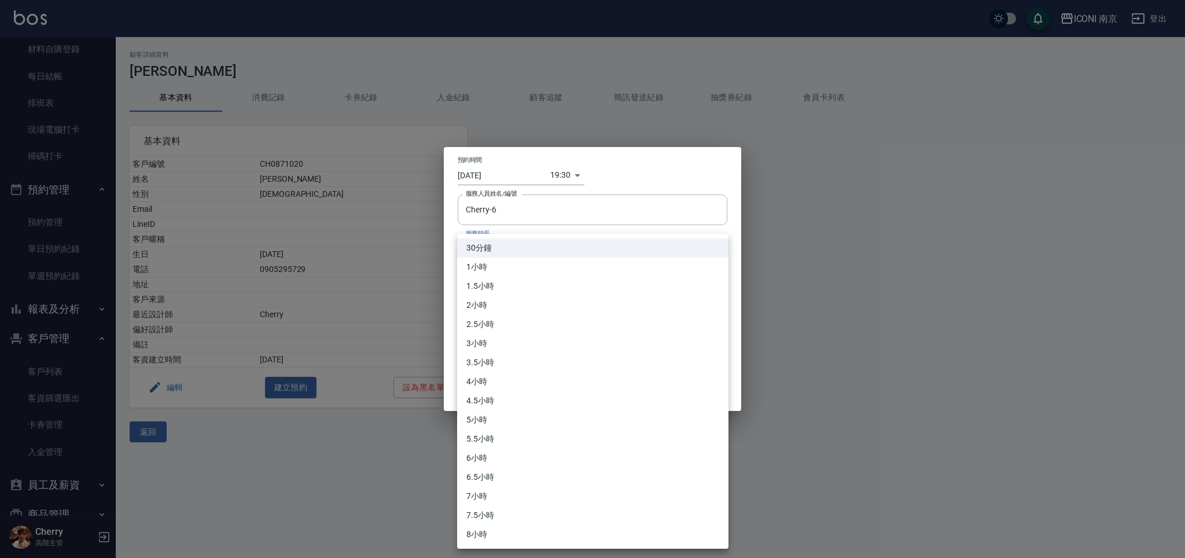
click at [495, 256] on body "ICONI 南京 登出 櫃檯作業 打帳單 帳單列表 掛單列表 座位開單 營業儀表板 現金收支登錄 高階收支登錄 材料自購登錄 每日結帳 排班表 現場電腦打卡 …" at bounding box center [592, 279] width 1185 height 558
click at [493, 275] on li "1小時" at bounding box center [592, 266] width 271 height 19
type input "2"
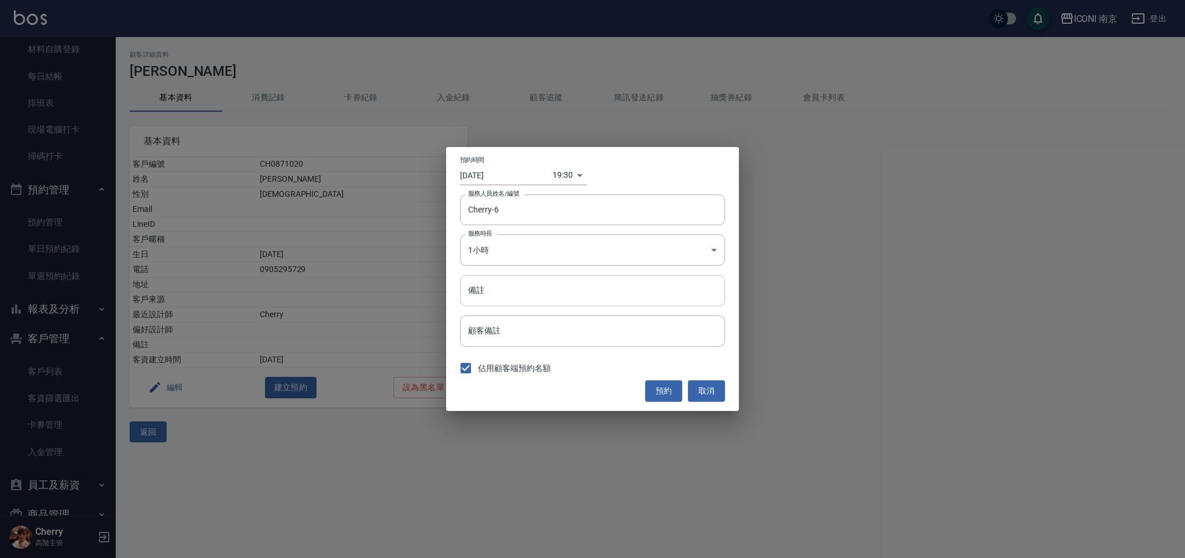
click at [468, 302] on input "備註" at bounding box center [592, 290] width 265 height 31
type input "洗+剪"
click at [498, 182] on input "2025/08/22" at bounding box center [506, 174] width 93 height 19
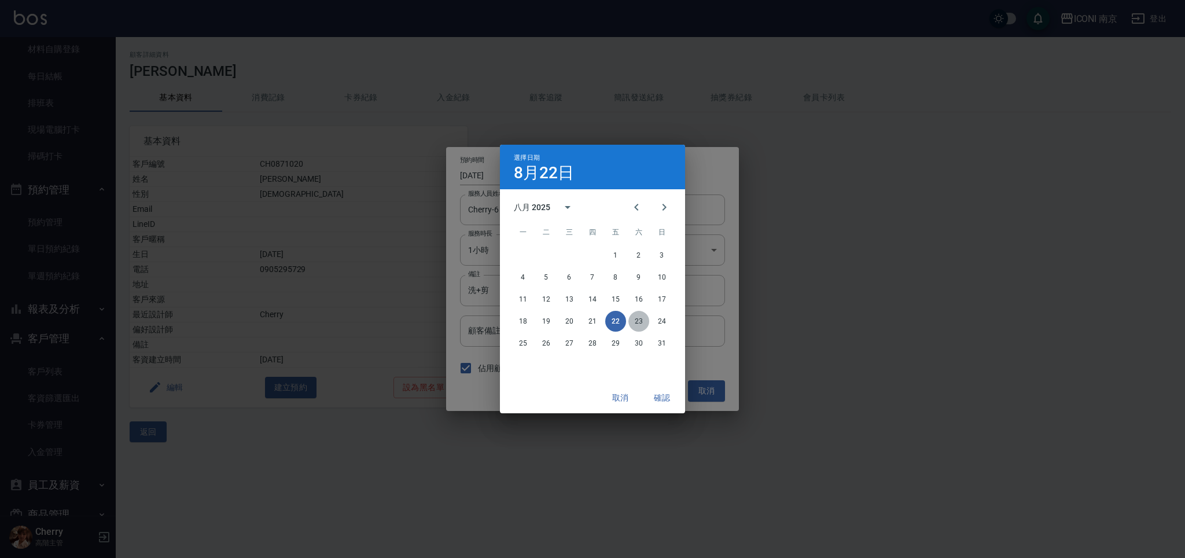
click at [633, 320] on button "23" at bounding box center [638, 321] width 21 height 21
type input "2025/08/23"
type input "1755948600000"
click at [665, 394] on button "確認" at bounding box center [661, 397] width 37 height 21
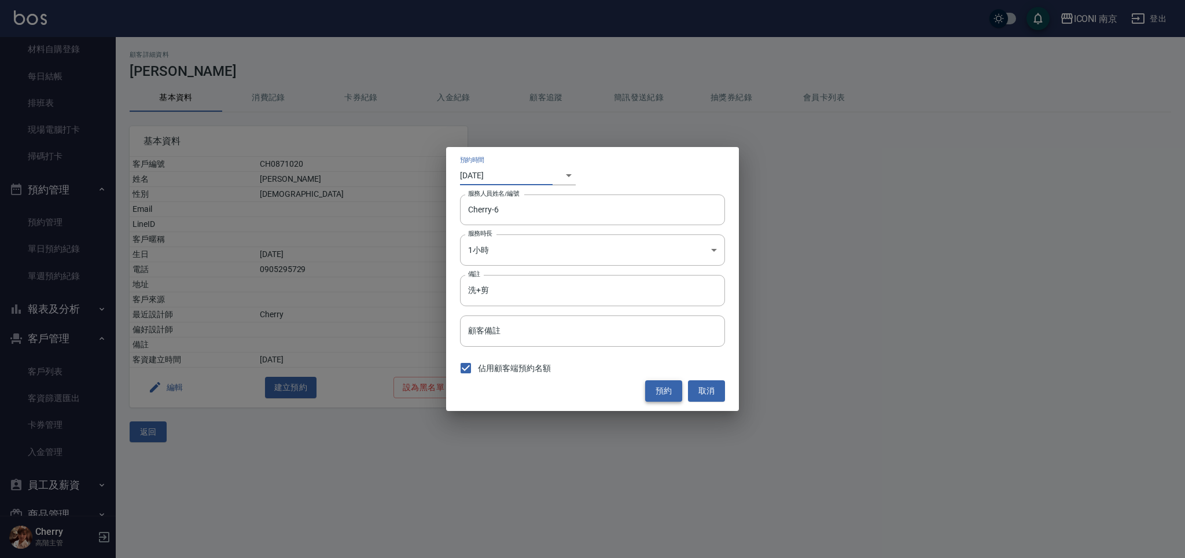
click at [667, 389] on button "預約" at bounding box center [663, 390] width 37 height 21
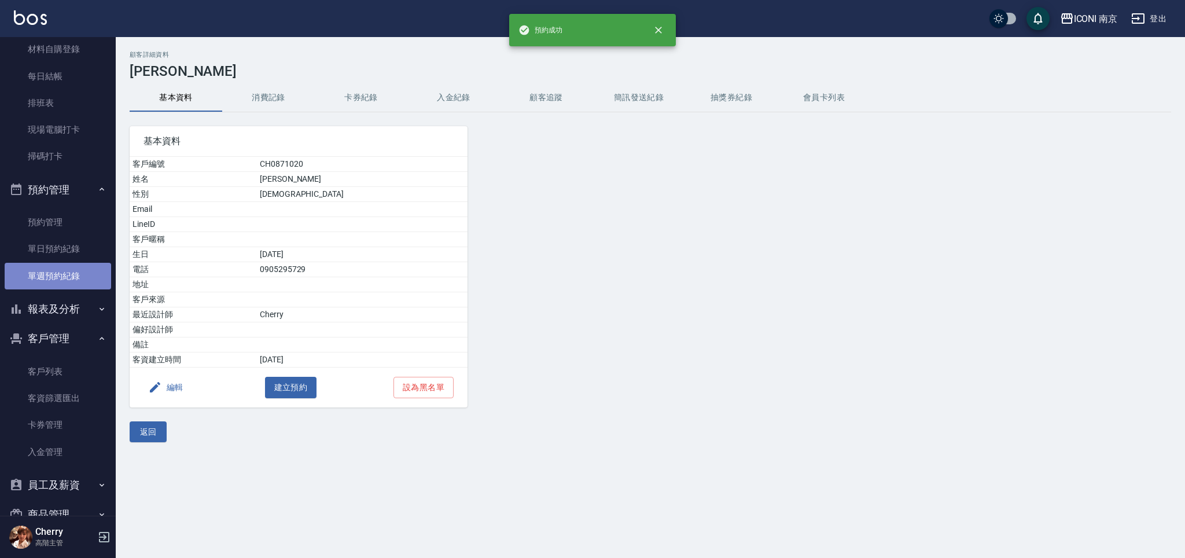
click at [73, 265] on link "單週預約紀錄" at bounding box center [58, 276] width 106 height 27
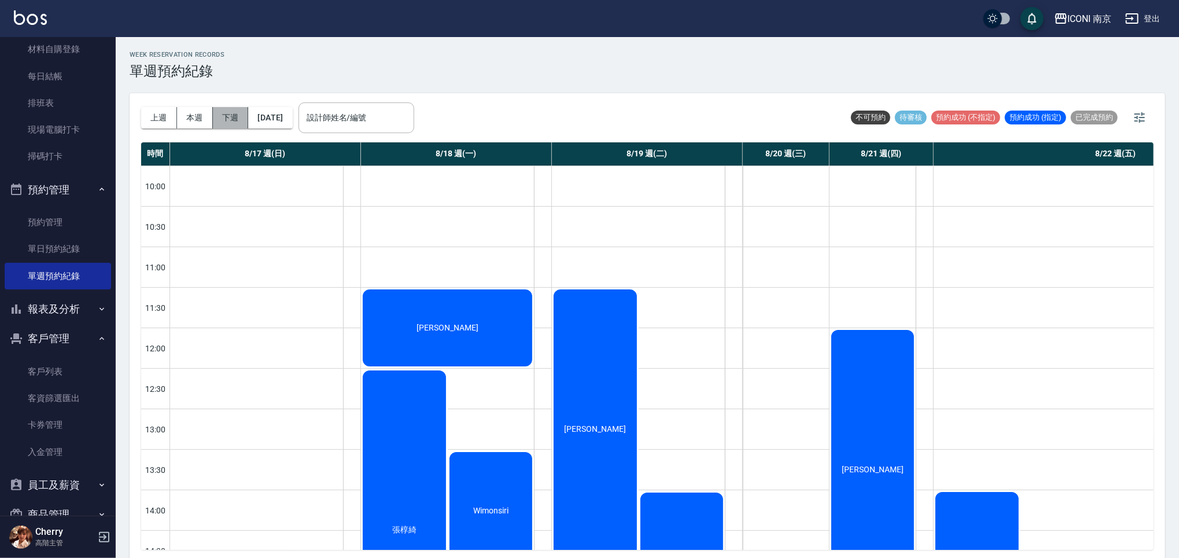
click at [230, 119] on button "下週" at bounding box center [231, 117] width 36 height 21
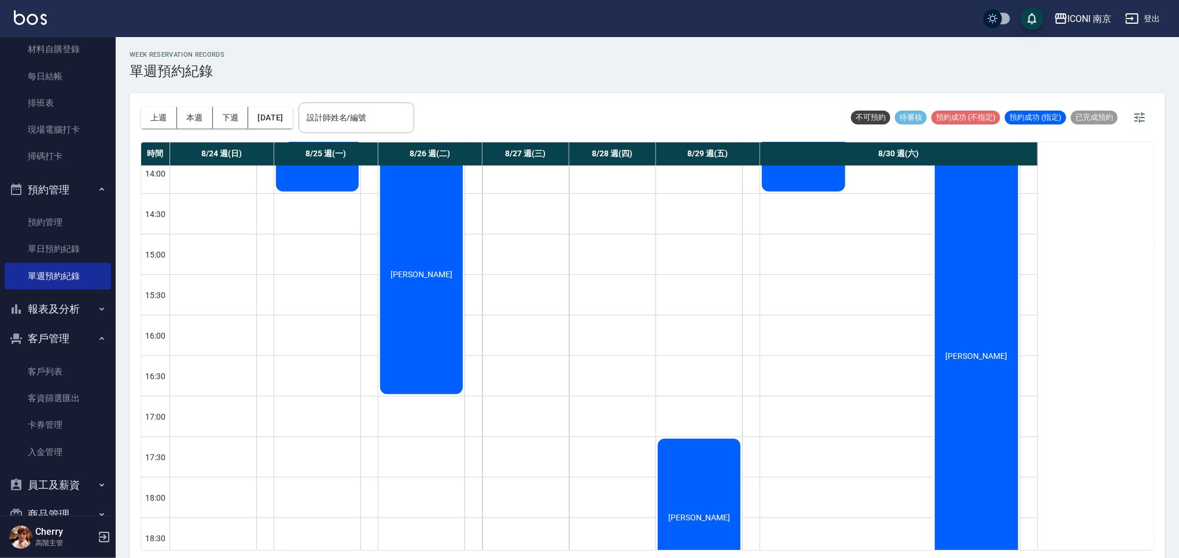
scroll to position [289, 0]
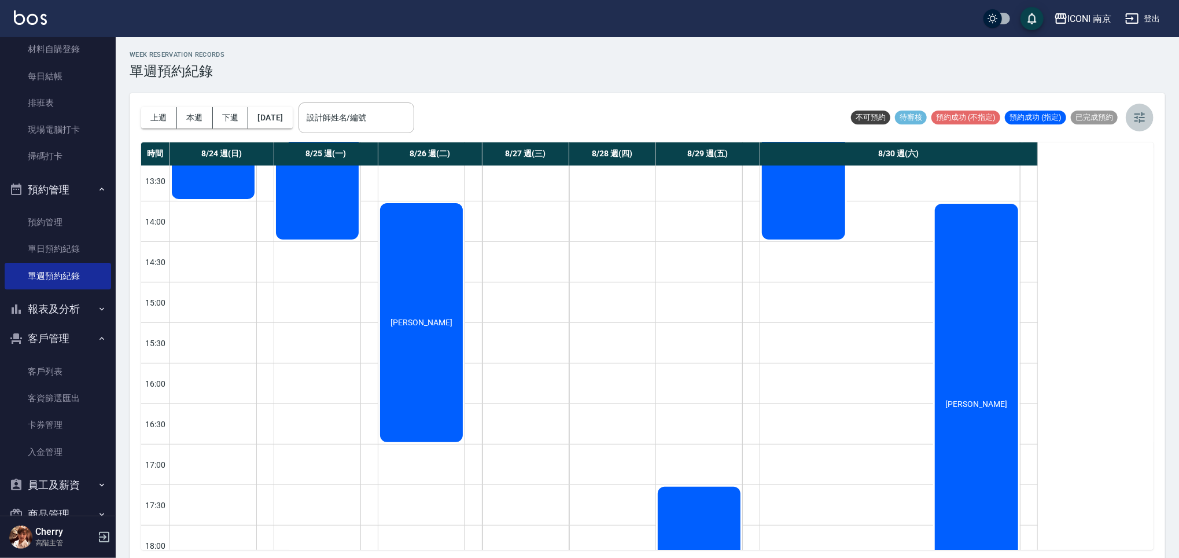
click at [1140, 122] on icon "button" at bounding box center [1139, 117] width 10 height 10
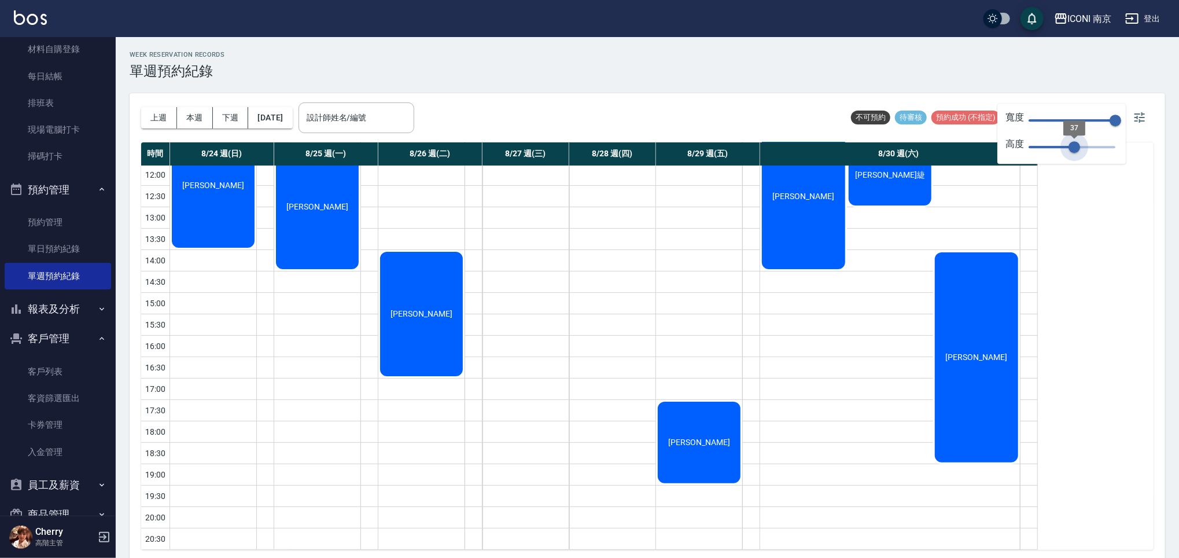
type input "31"
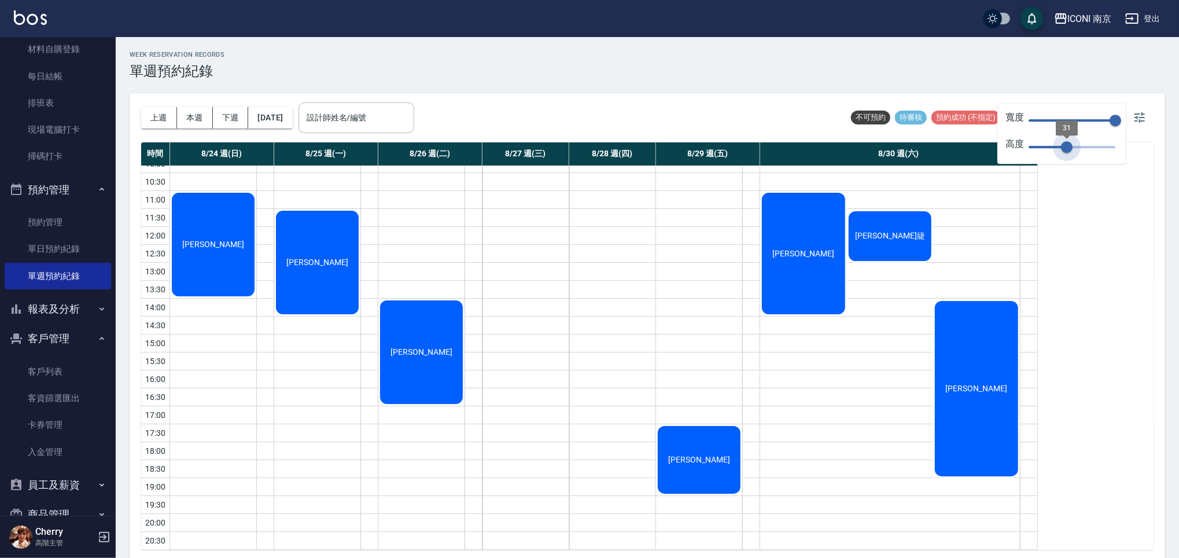
drag, startPoint x: 1108, startPoint y: 144, endPoint x: 1067, endPoint y: 147, distance: 41.2
click at [1067, 147] on span "31" at bounding box center [1067, 147] width 12 height 12
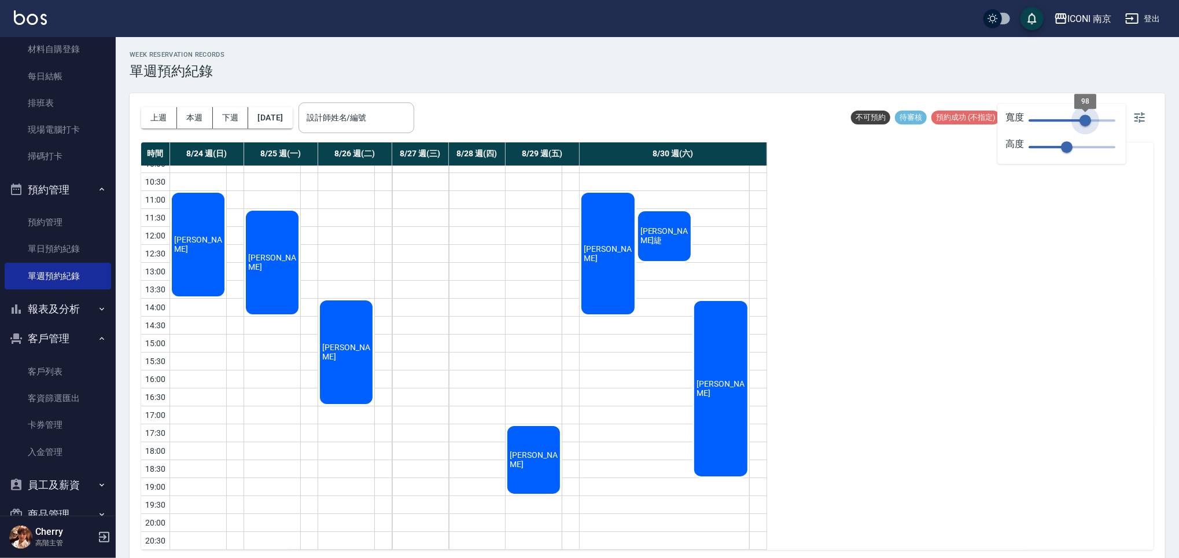
type input "98"
drag, startPoint x: 1110, startPoint y: 117, endPoint x: 1086, endPoint y: 117, distance: 24.9
click at [1086, 117] on span "98" at bounding box center [1085, 121] width 12 height 12
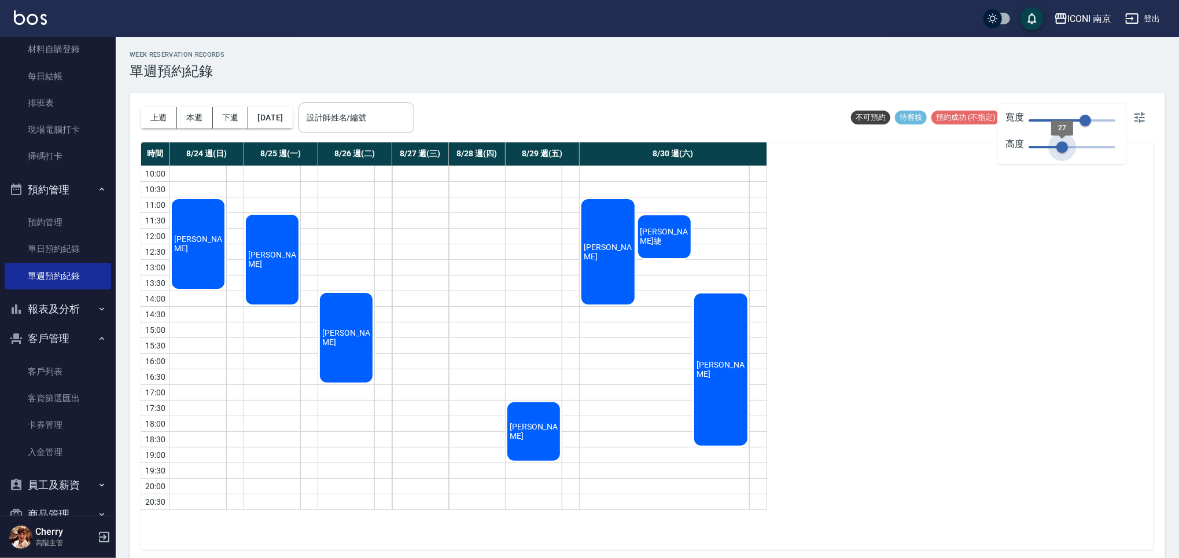
scroll to position [0, 0]
type input "29"
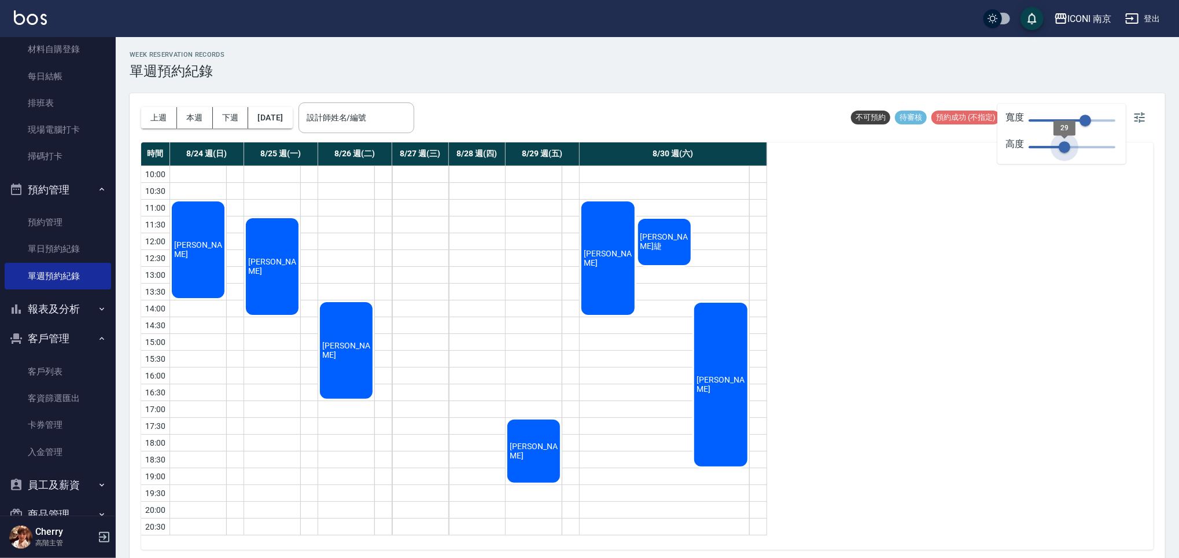
click at [1064, 145] on span "29" at bounding box center [1064, 147] width 12 height 12
click at [927, 279] on div "時間 8/24 週(日) 8/25 週(一) 8/26 週(二) 8/27 週(三) 8/28 週(四) 8/29 週(五) 8/30 週(六) 10:00 …" at bounding box center [647, 345] width 1012 height 407
click at [224, 259] on span "徐于婷" at bounding box center [198, 249] width 53 height 19
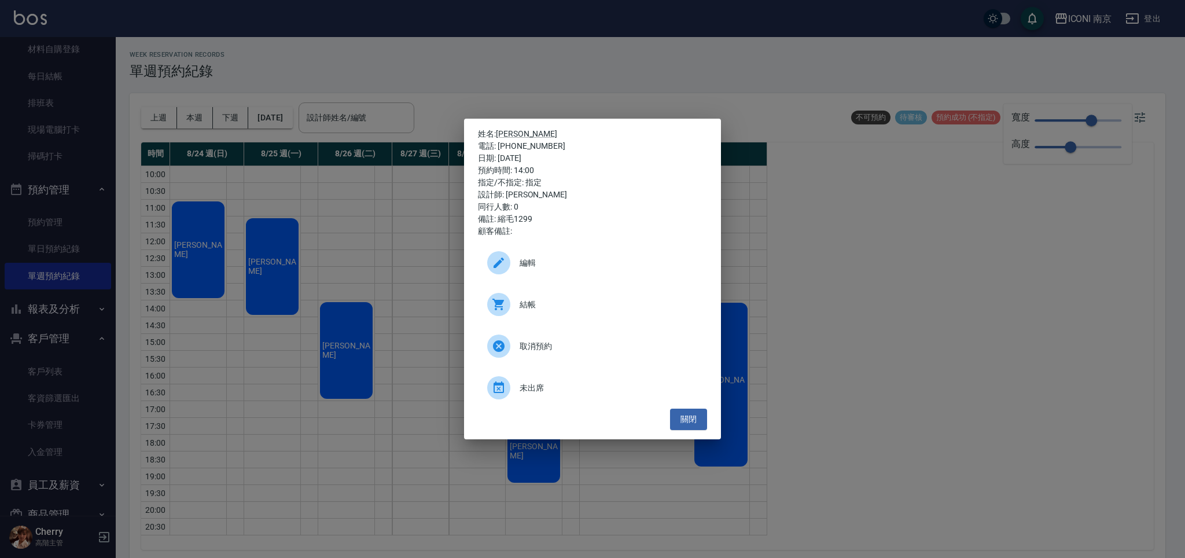
click at [674, 407] on ul "編輯 結帳 取消預約 未出席" at bounding box center [592, 325] width 229 height 167
click at [680, 416] on button "關閉" at bounding box center [688, 418] width 37 height 21
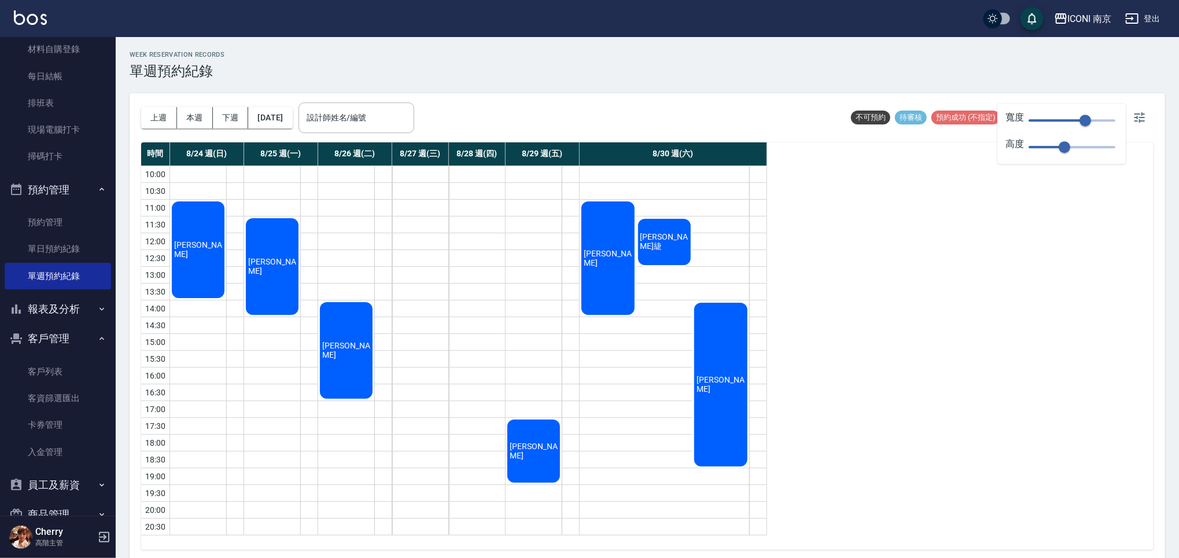
click at [717, 354] on div "林琇萍" at bounding box center [720, 384] width 57 height 167
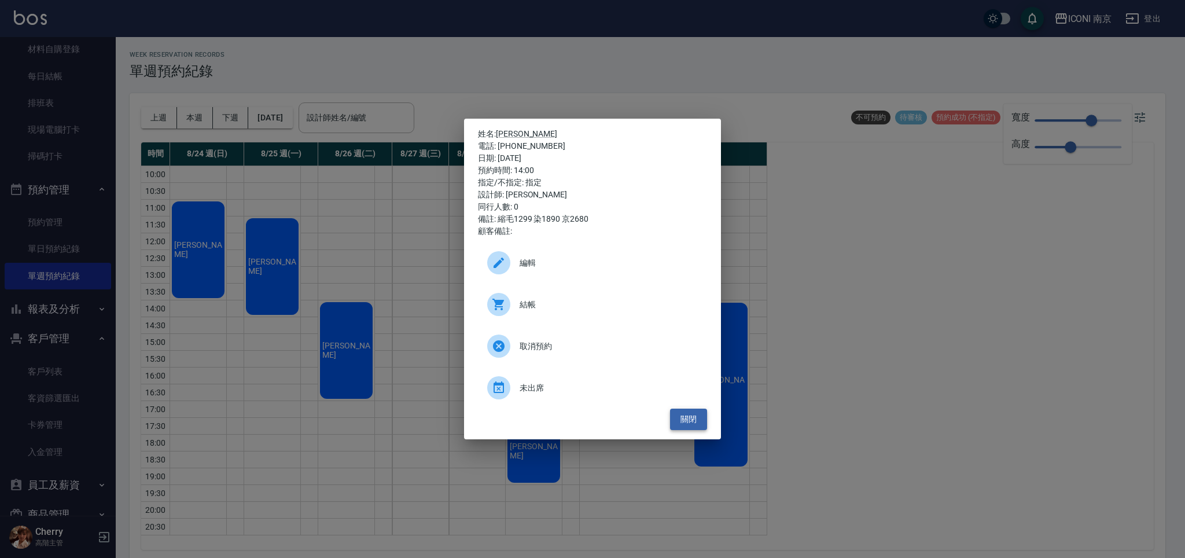
click at [689, 414] on button "關閉" at bounding box center [688, 418] width 37 height 21
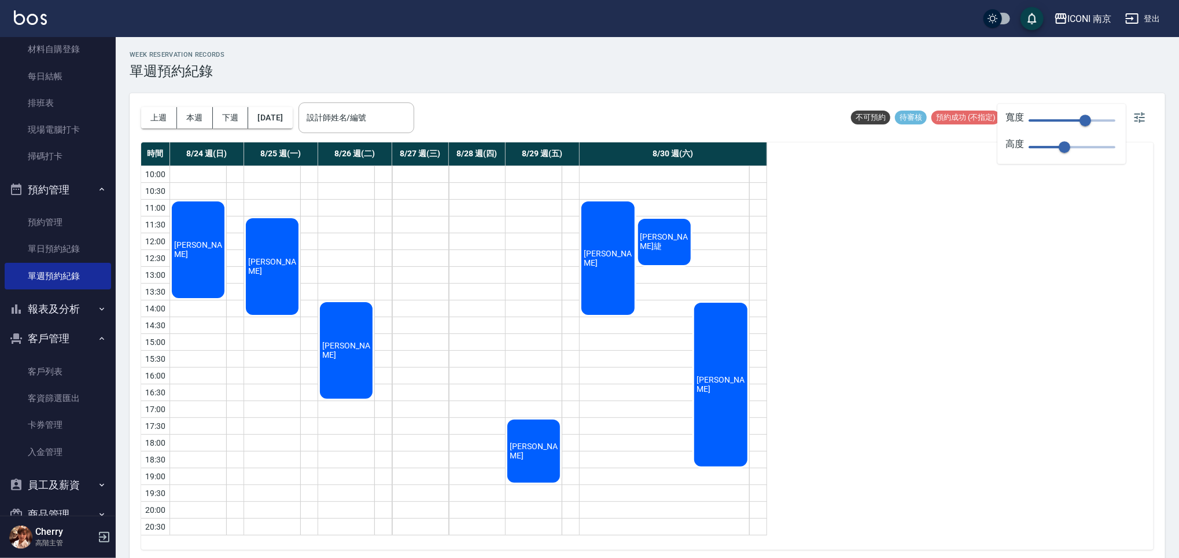
click at [654, 250] on div "蘇堉緁" at bounding box center [664, 242] width 57 height 50
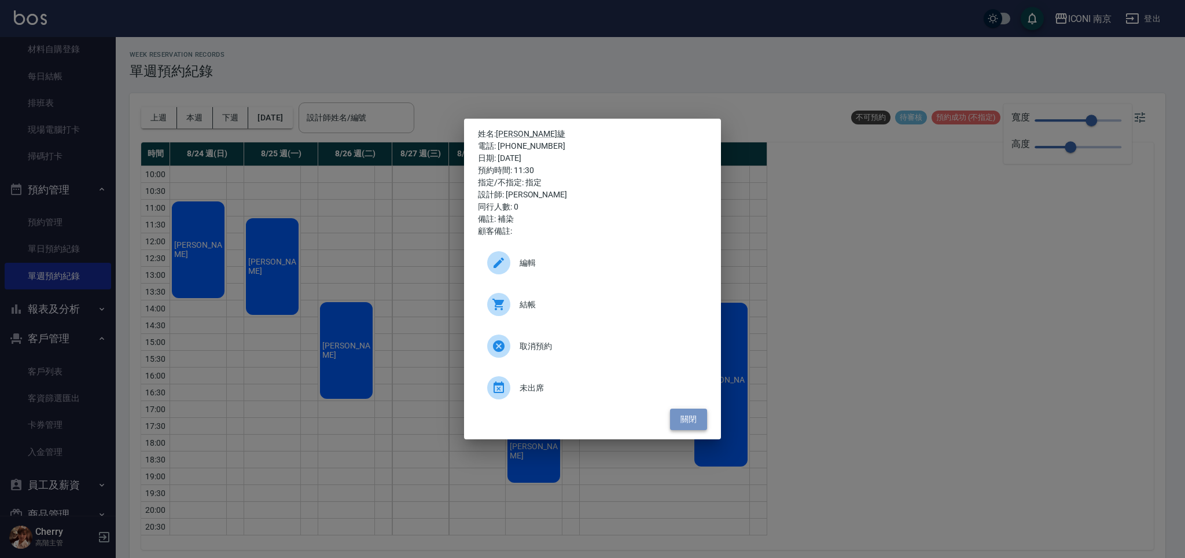
click at [687, 425] on button "關閉" at bounding box center [688, 418] width 37 height 21
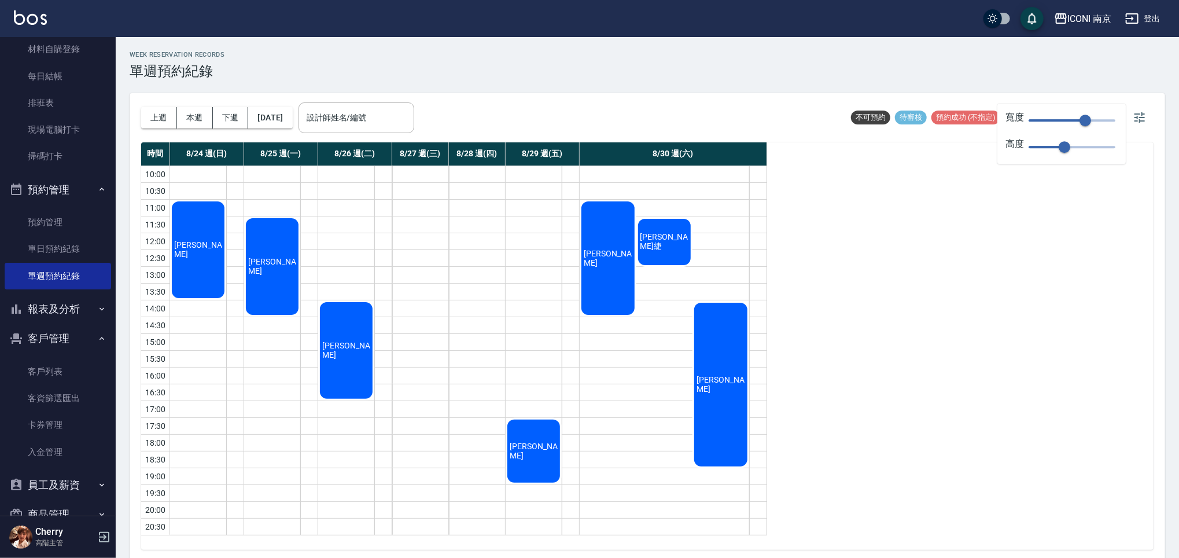
click at [226, 296] on div "楊珮臻" at bounding box center [198, 250] width 56 height 100
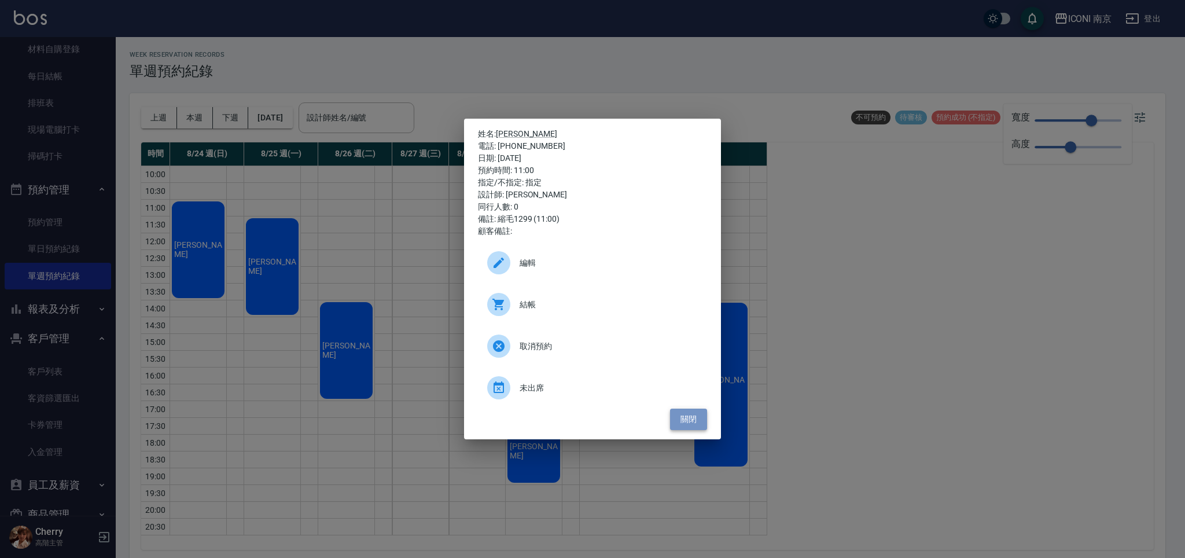
click at [682, 419] on button "關閉" at bounding box center [688, 418] width 37 height 21
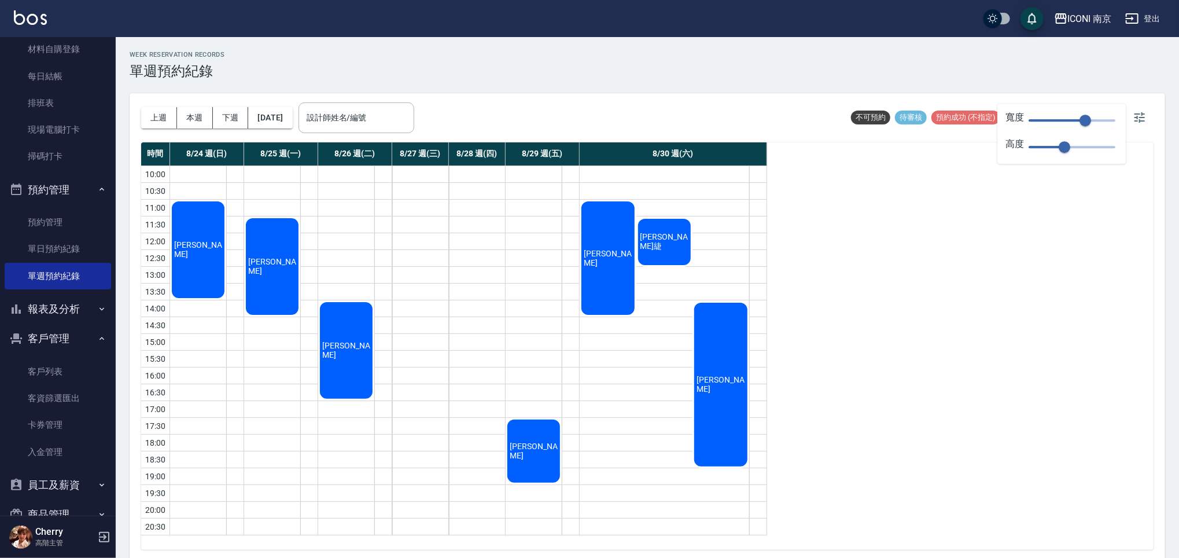
click at [226, 300] on div "陳佳琪" at bounding box center [198, 250] width 56 height 100
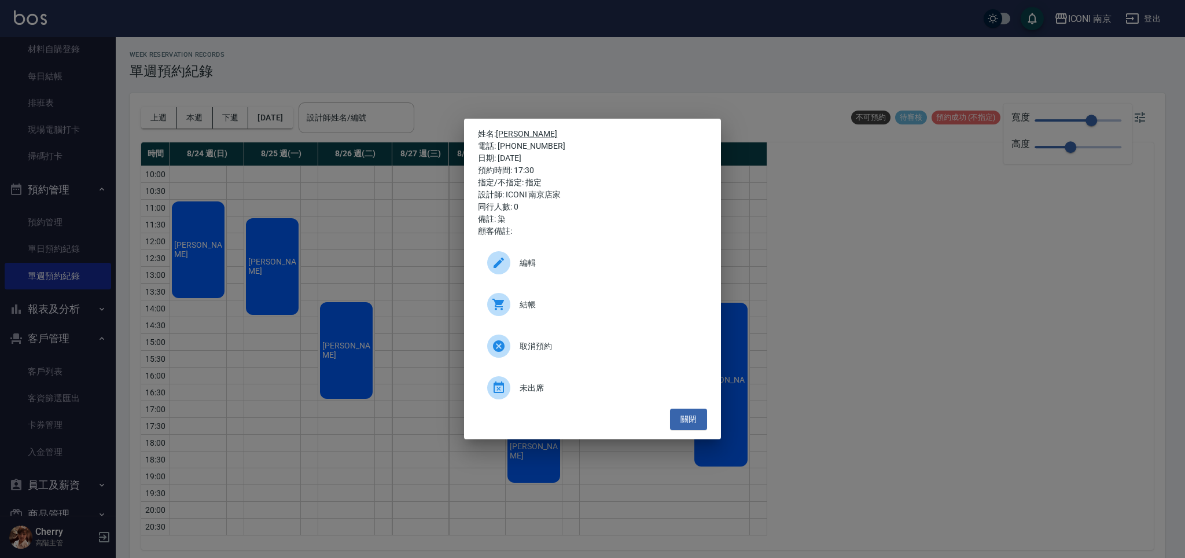
click at [504, 259] on icon at bounding box center [499, 263] width 14 height 14
click at [692, 421] on button "關閉" at bounding box center [688, 418] width 37 height 21
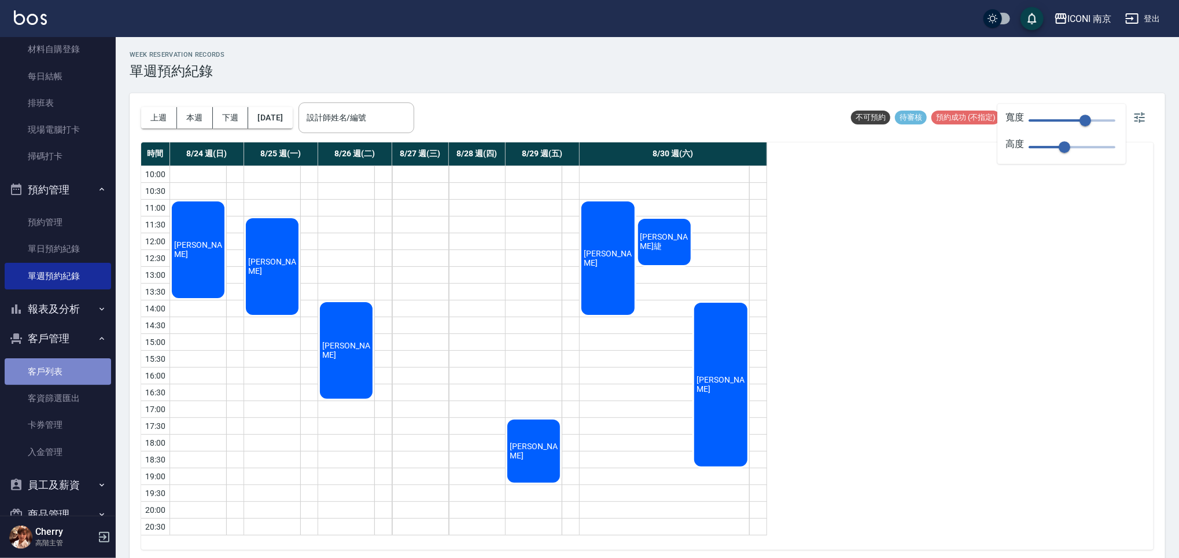
click at [57, 379] on link "客戶列表" at bounding box center [58, 371] width 106 height 27
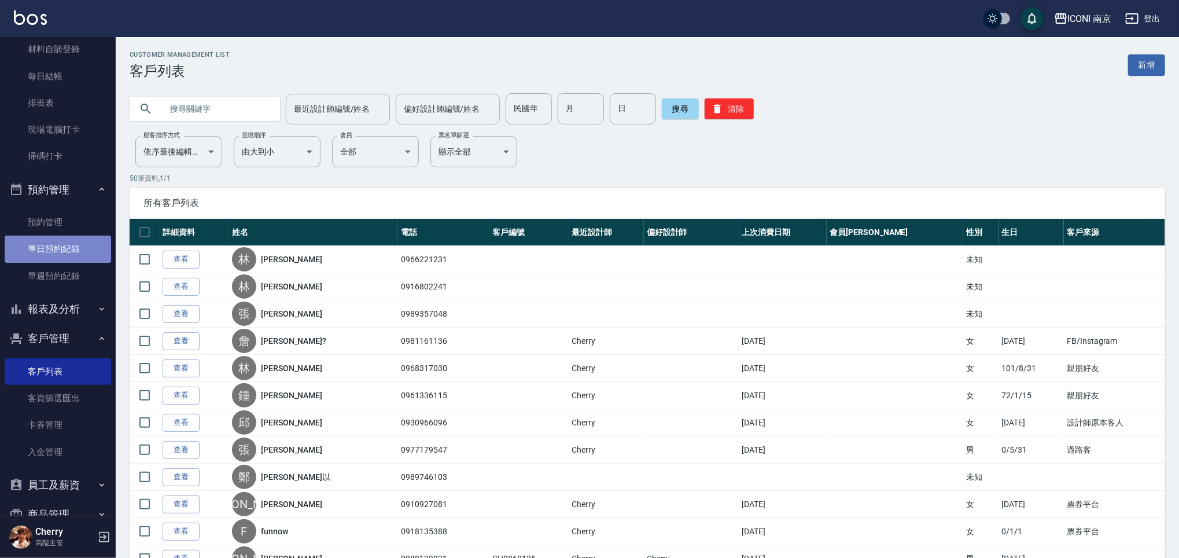
click at [69, 254] on link "單日預約紀錄" at bounding box center [58, 248] width 106 height 27
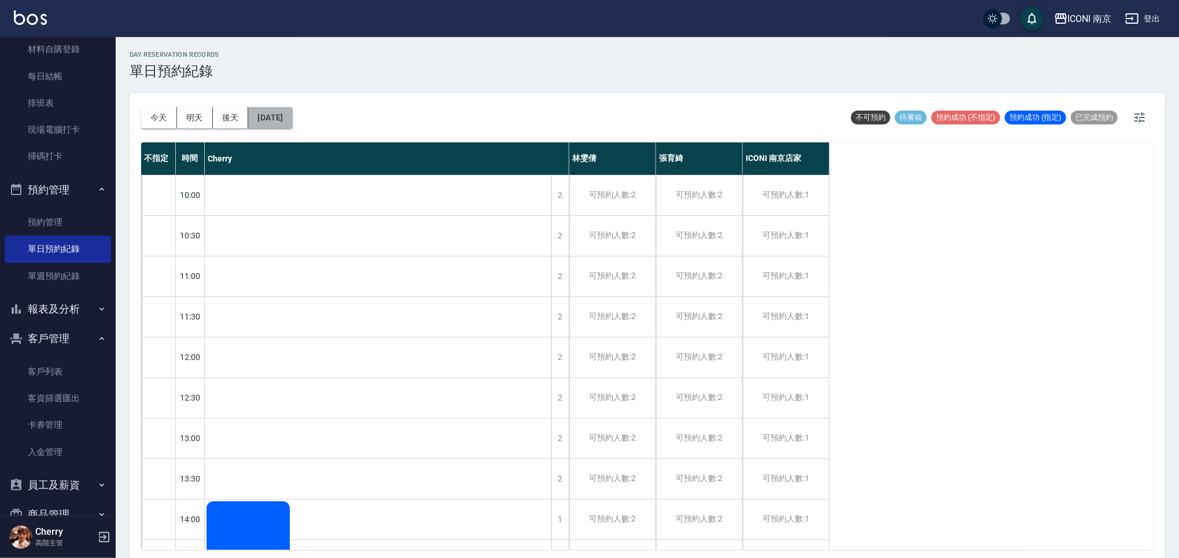
click at [260, 114] on button "2025/08/22" at bounding box center [270, 117] width 44 height 21
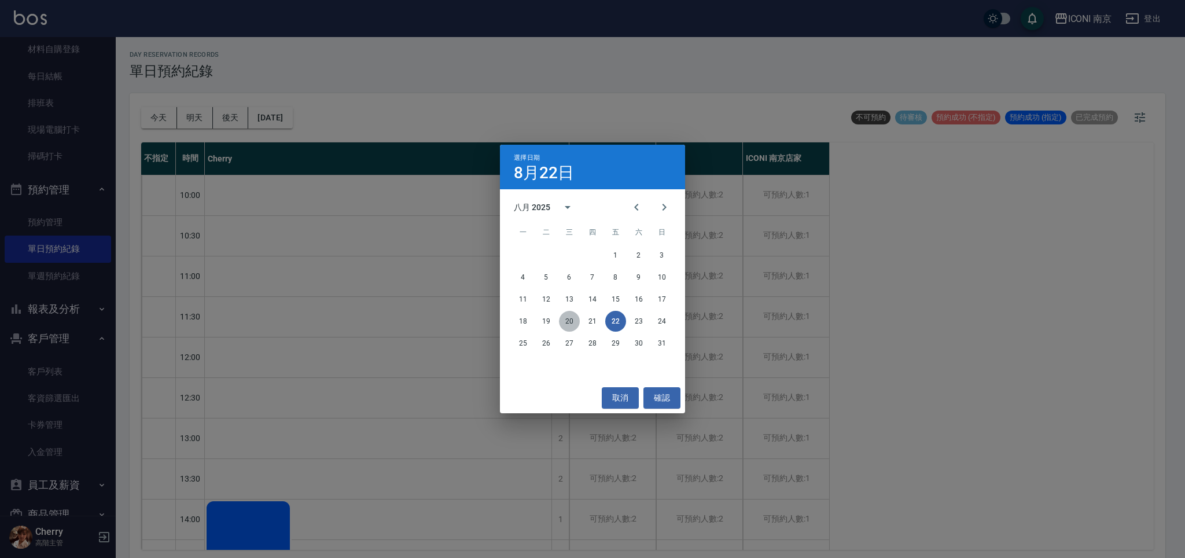
click at [574, 323] on button "20" at bounding box center [569, 321] width 21 height 21
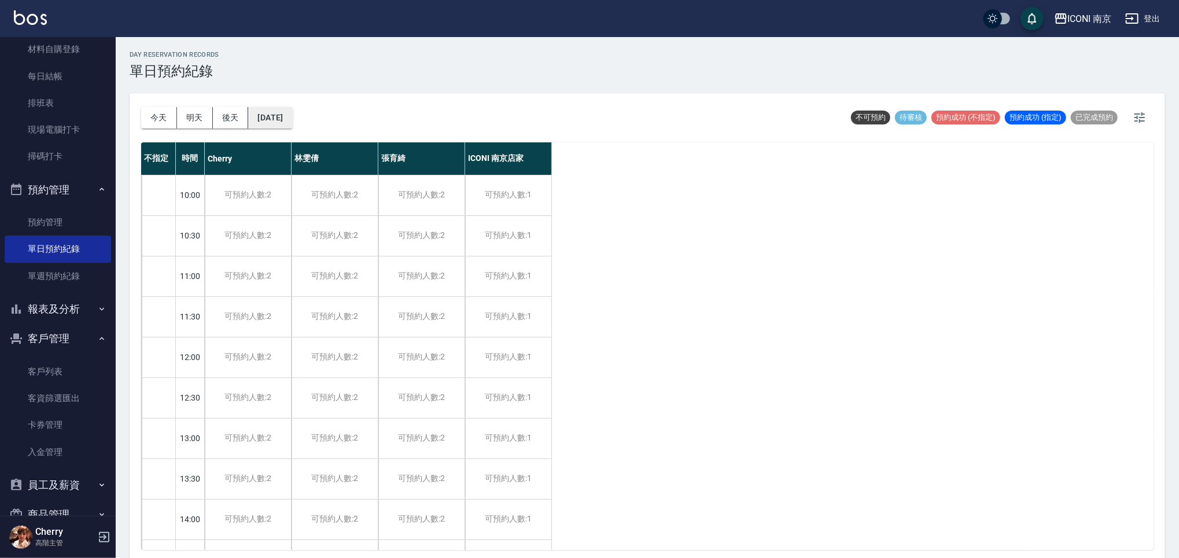
click at [292, 123] on button "2025/08/20" at bounding box center [270, 117] width 44 height 21
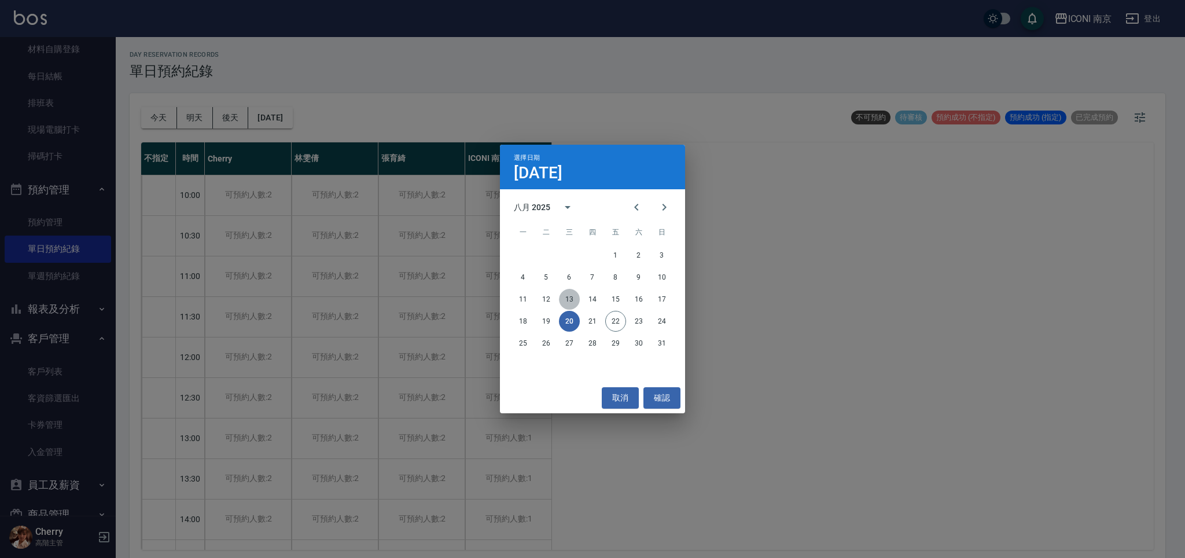
click at [568, 297] on button "13" at bounding box center [569, 299] width 21 height 21
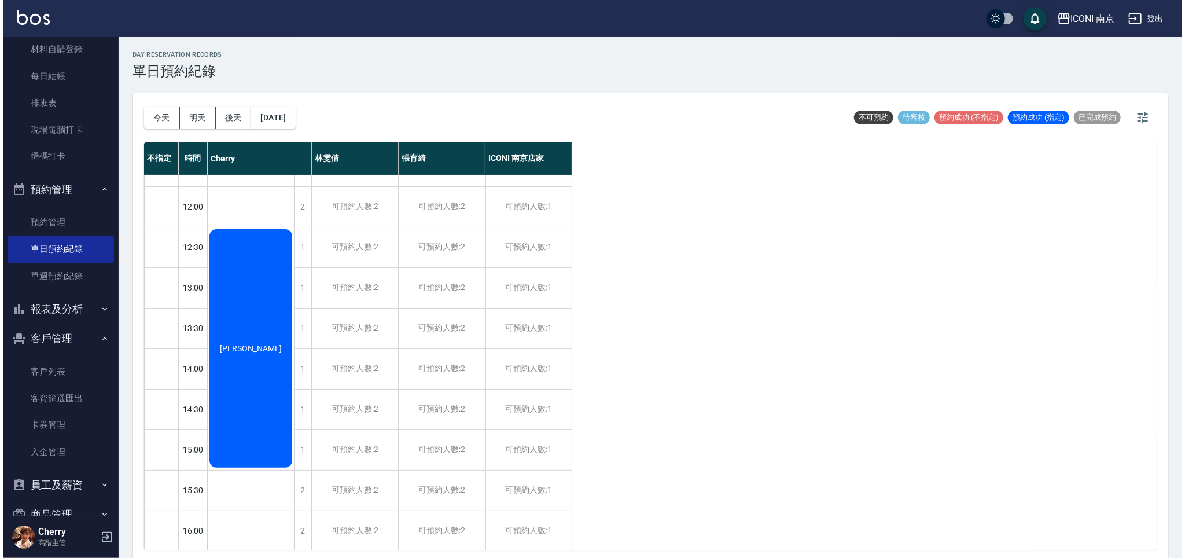
scroll to position [154, 0]
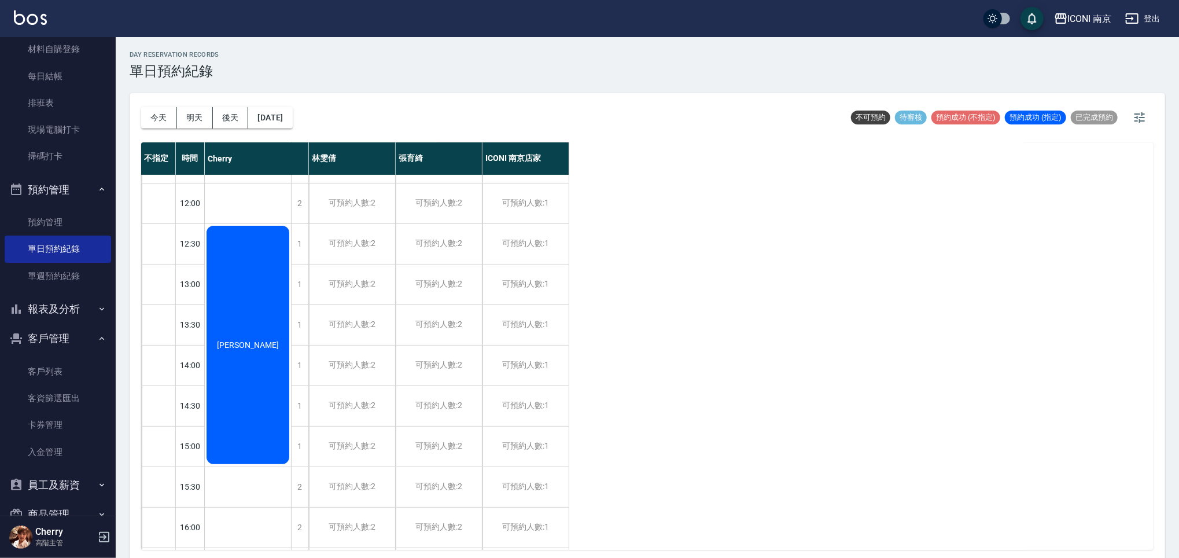
click at [264, 389] on div "陳君銘" at bounding box center [248, 345] width 86 height 242
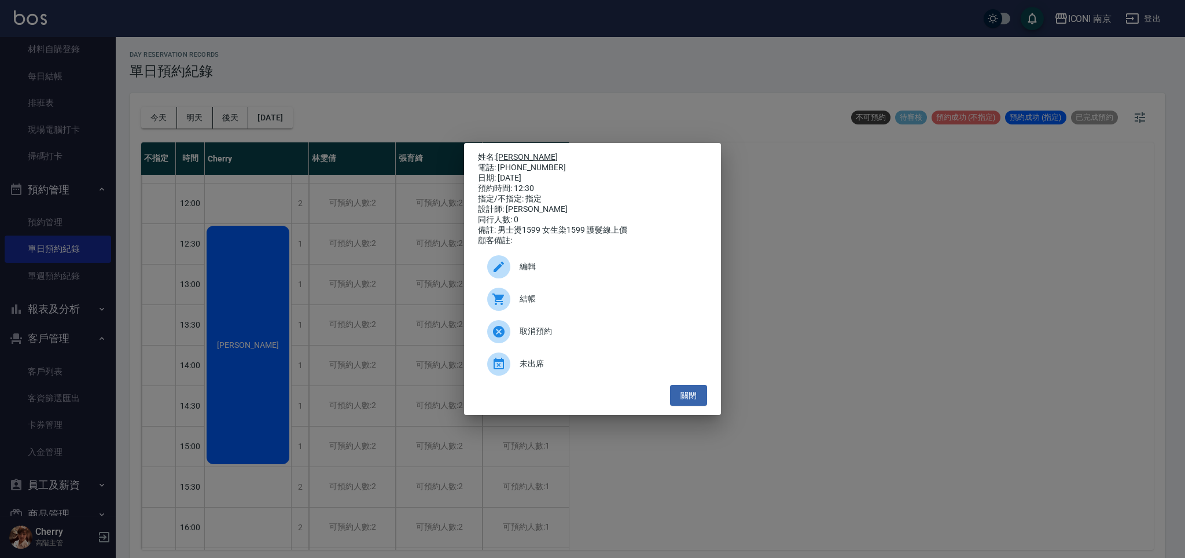
click at [512, 152] on link "陳君銘" at bounding box center [527, 156] width 62 height 9
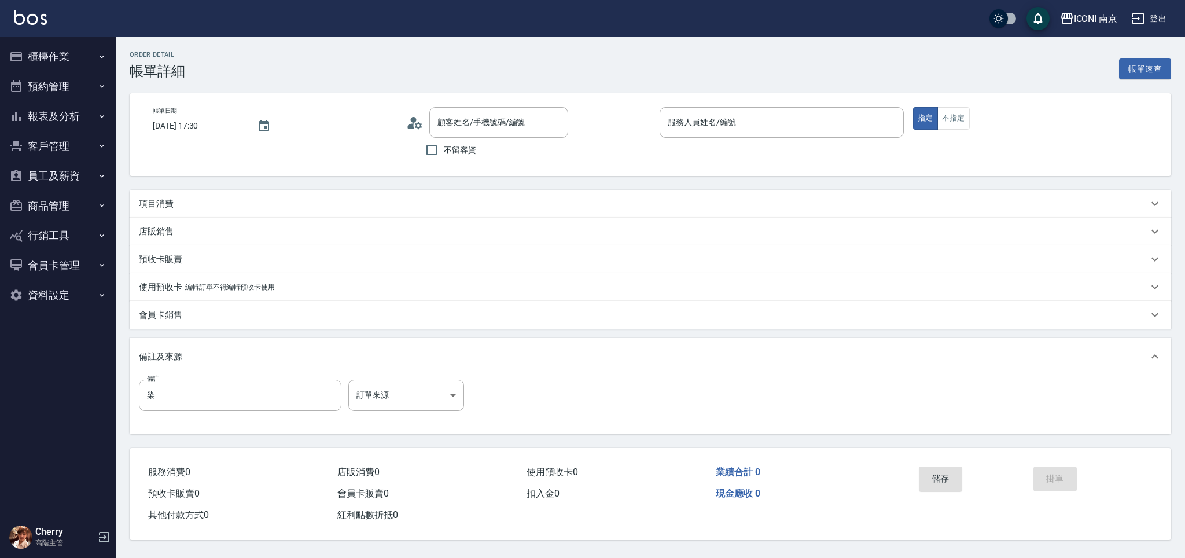
type input "陳佳琪/09118379391/IC00037"
click at [60, 153] on button "客戶管理" at bounding box center [58, 146] width 106 height 30
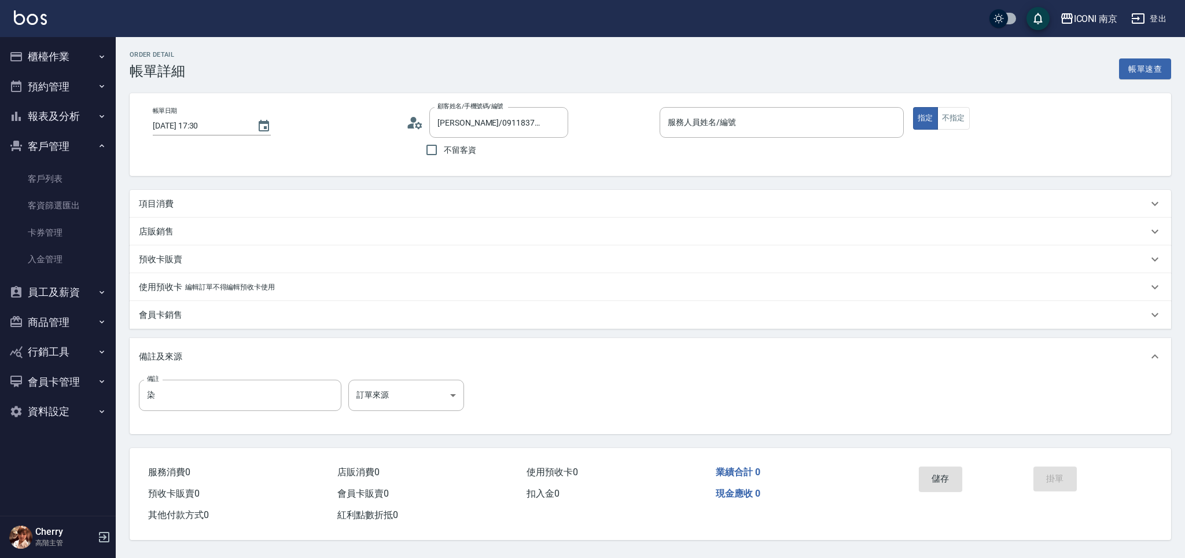
click at [54, 109] on button "報表及分析" at bounding box center [58, 116] width 106 height 30
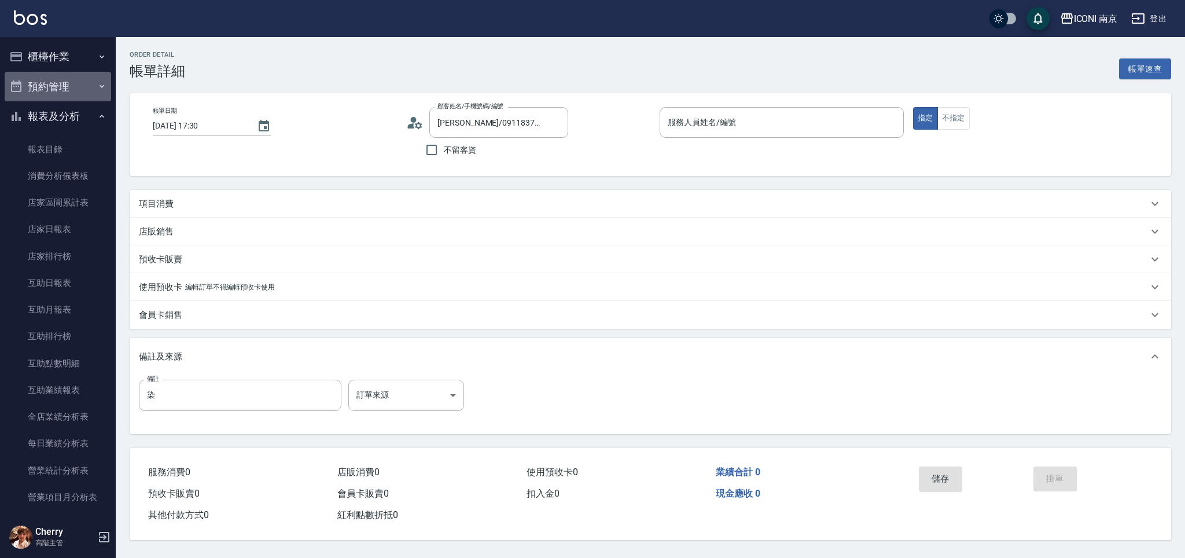
click at [73, 80] on button "預約管理" at bounding box center [58, 87] width 106 height 30
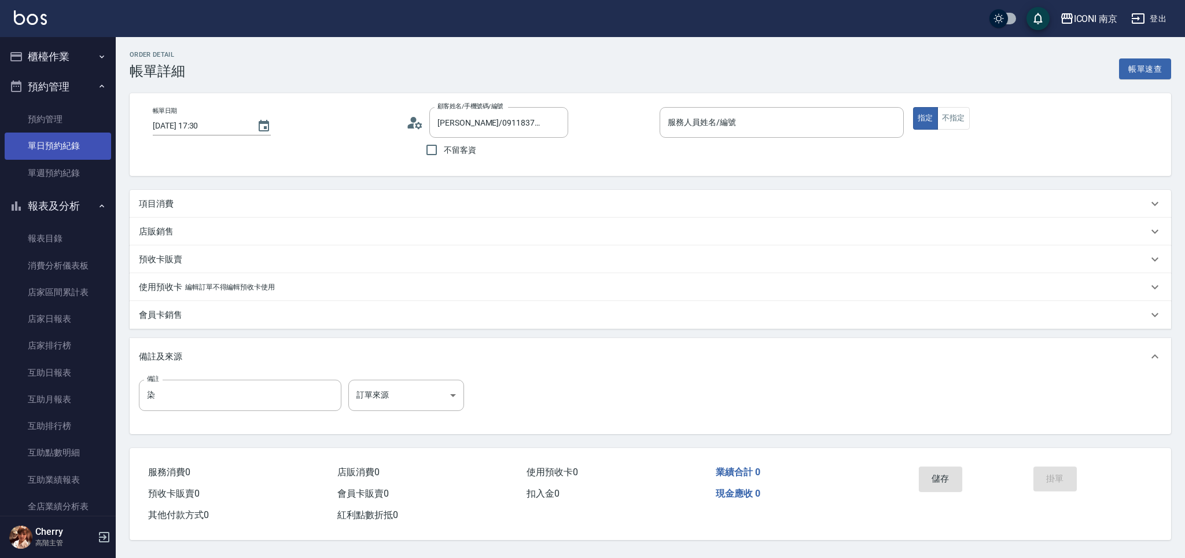
click at [72, 132] on link "單日預約紀錄" at bounding box center [58, 145] width 106 height 27
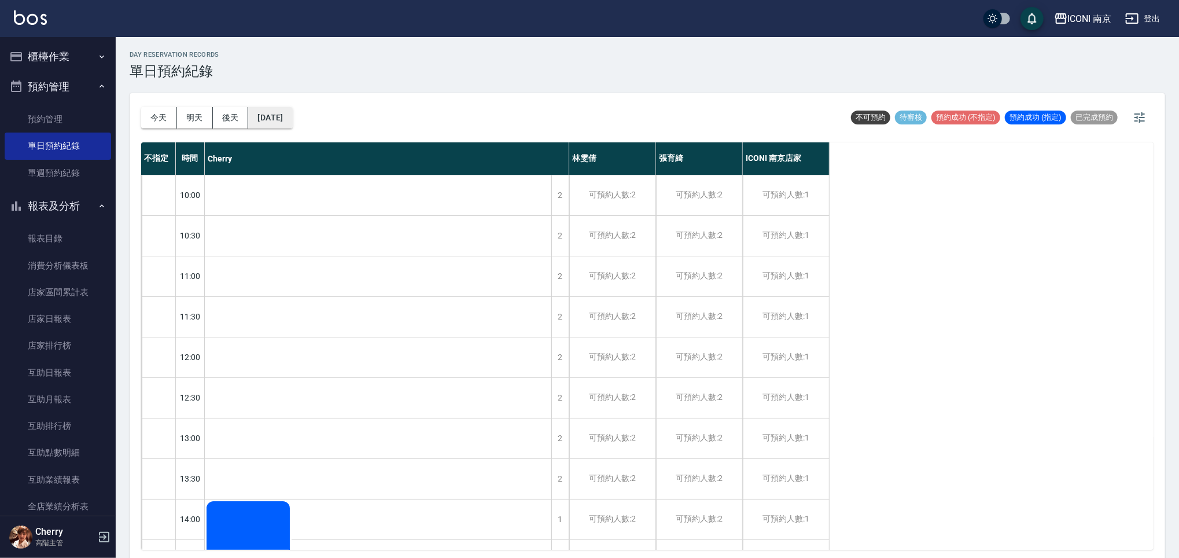
drag, startPoint x: 316, startPoint y: 117, endPoint x: 284, endPoint y: 120, distance: 31.9
click at [304, 117] on div "今天 明天 後天 2025/08/22 不可預約 待審核 預約成功 (不指定) 預約成功 (指定) 已完成預約" at bounding box center [647, 117] width 1012 height 49
click at [282, 120] on button "2025/08/22" at bounding box center [270, 117] width 44 height 21
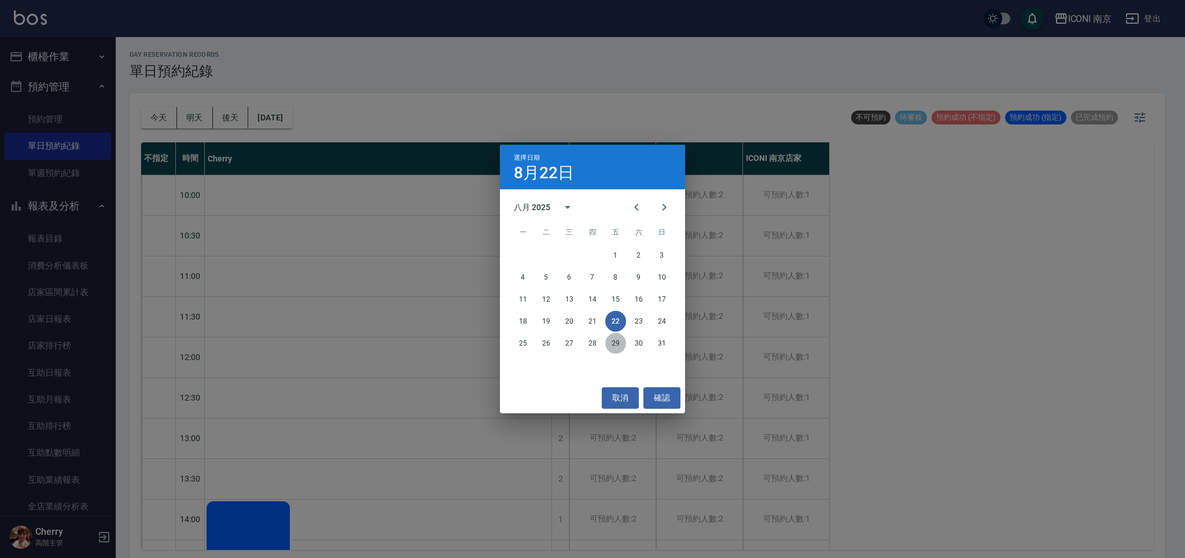
click at [610, 345] on button "29" at bounding box center [615, 343] width 21 height 21
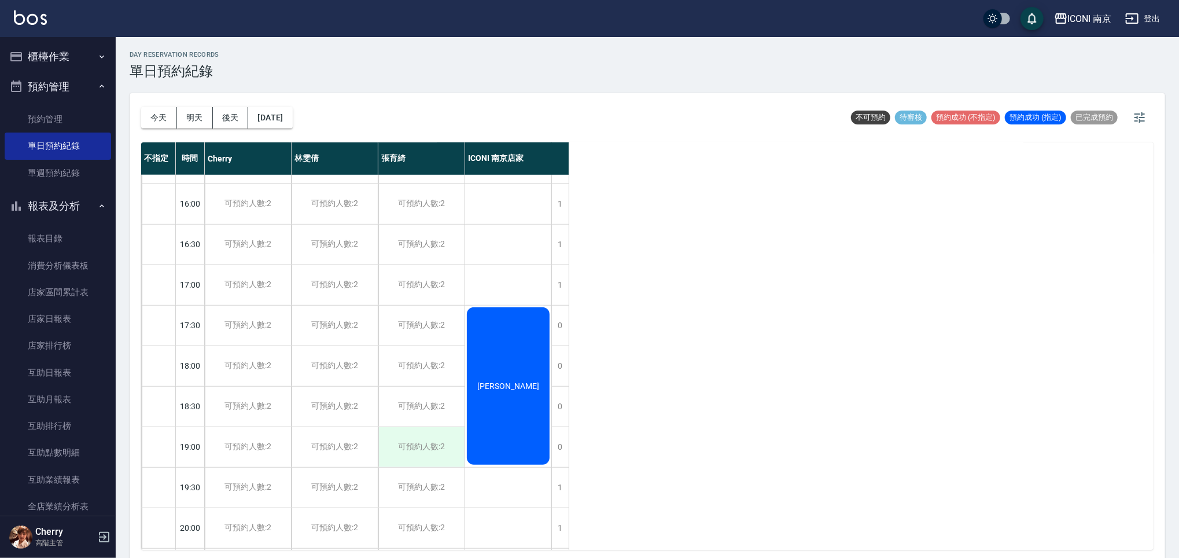
scroll to position [529, 0]
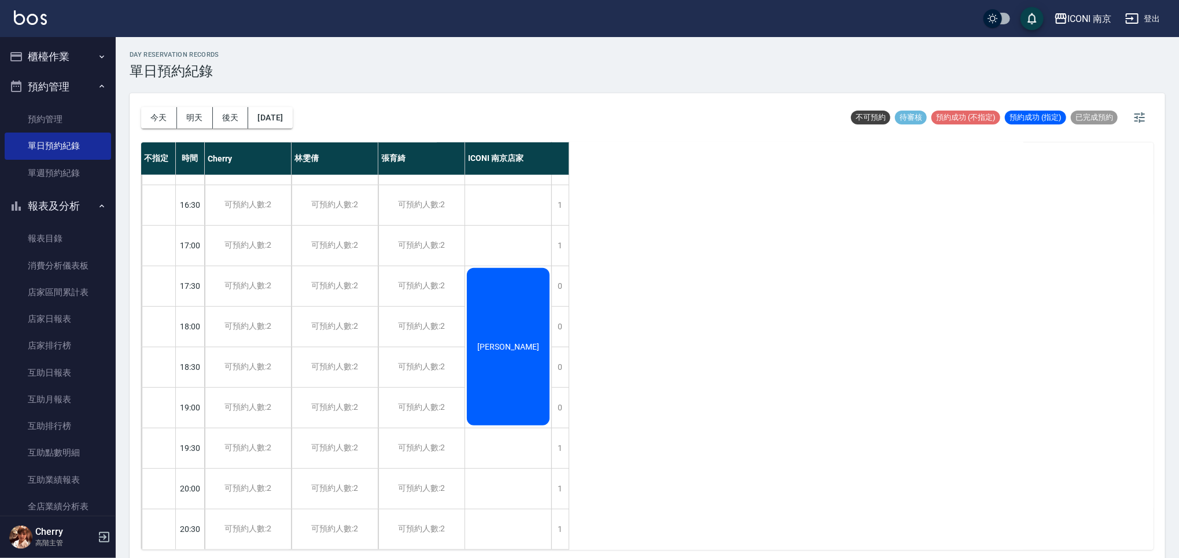
click at [501, 364] on div "陳佳琪" at bounding box center [508, 346] width 86 height 161
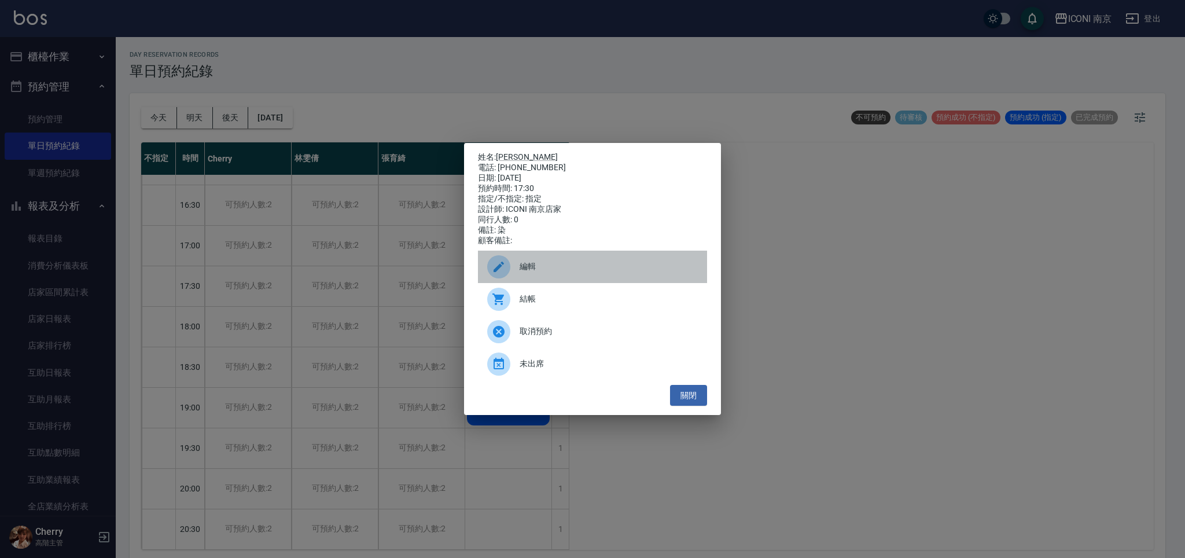
click at [492, 273] on icon at bounding box center [499, 267] width 14 height 14
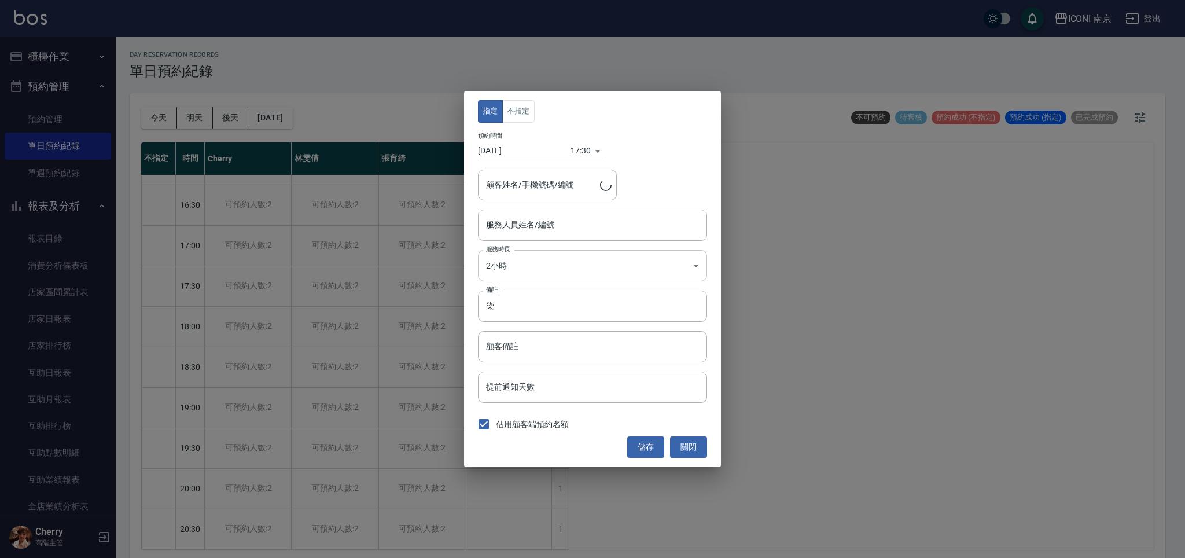
type input "ICONI 南京店家(無代號)"
type input "陳佳琪/09118379391/IC00037"
click at [482, 307] on input "染" at bounding box center [592, 305] width 229 height 31
type input "GO 染"
click at [654, 441] on button "儲存" at bounding box center [645, 446] width 37 height 21
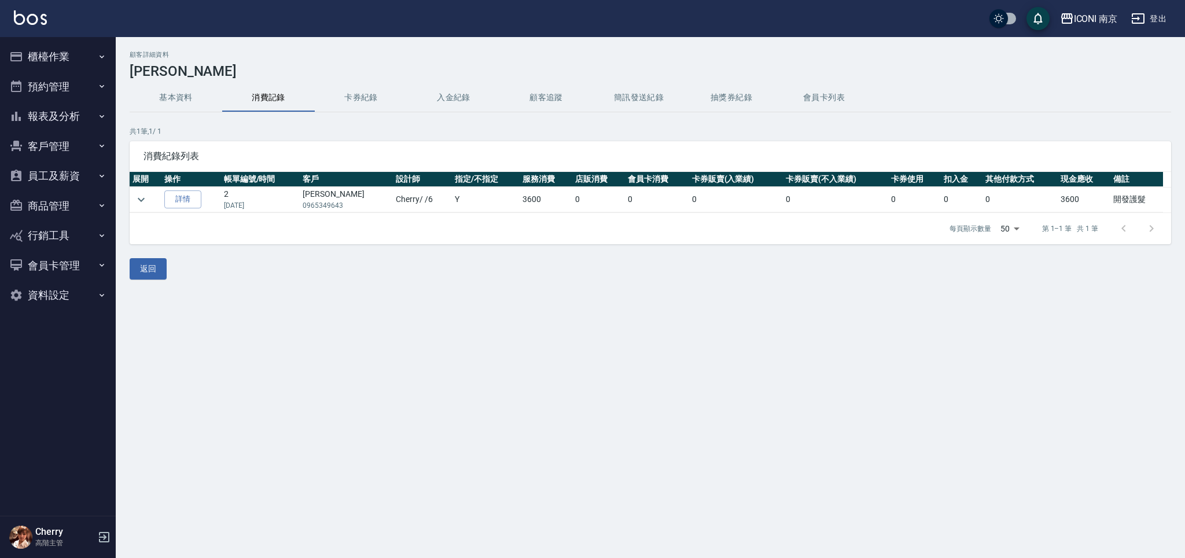
click at [177, 98] on button "基本資料" at bounding box center [176, 98] width 93 height 28
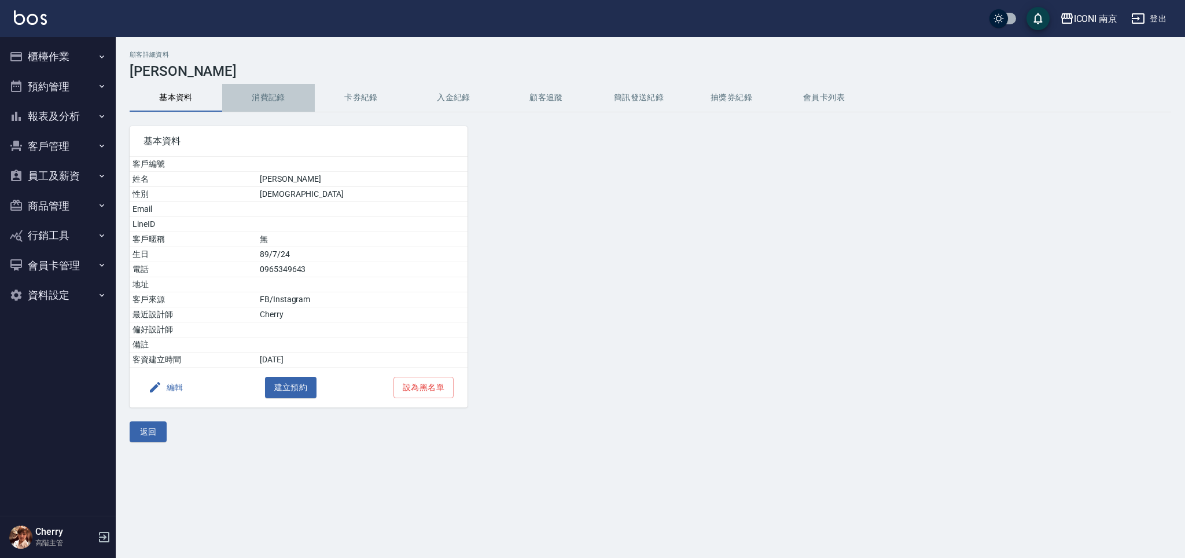
click at [274, 102] on button "消費記錄" at bounding box center [268, 98] width 93 height 28
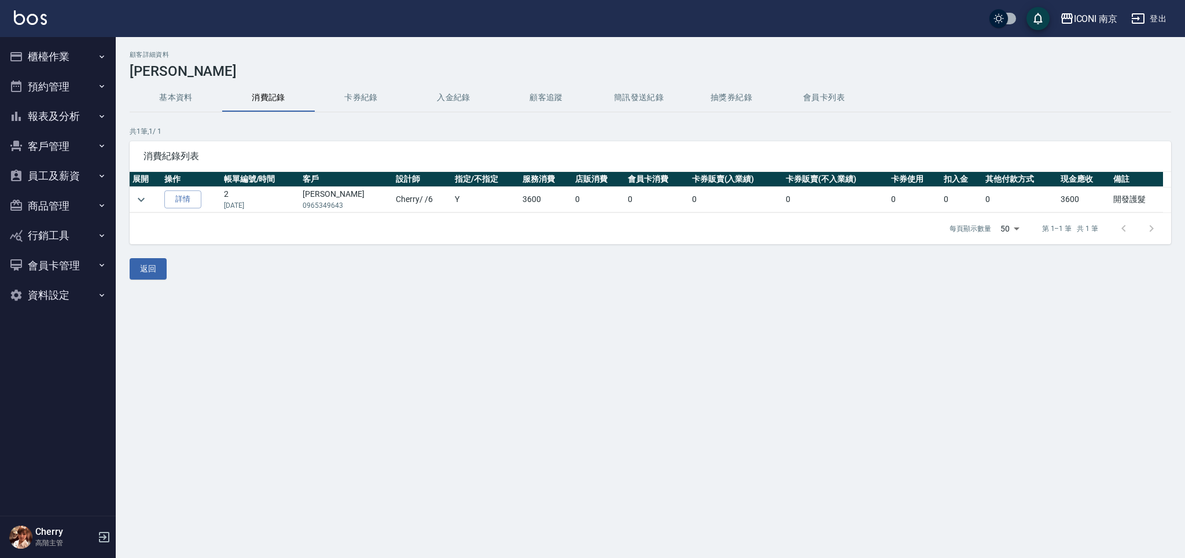
click at [222, 84] on button "消費記錄" at bounding box center [268, 98] width 93 height 28
click at [1151, 21] on button "登出" at bounding box center [1148, 18] width 45 height 21
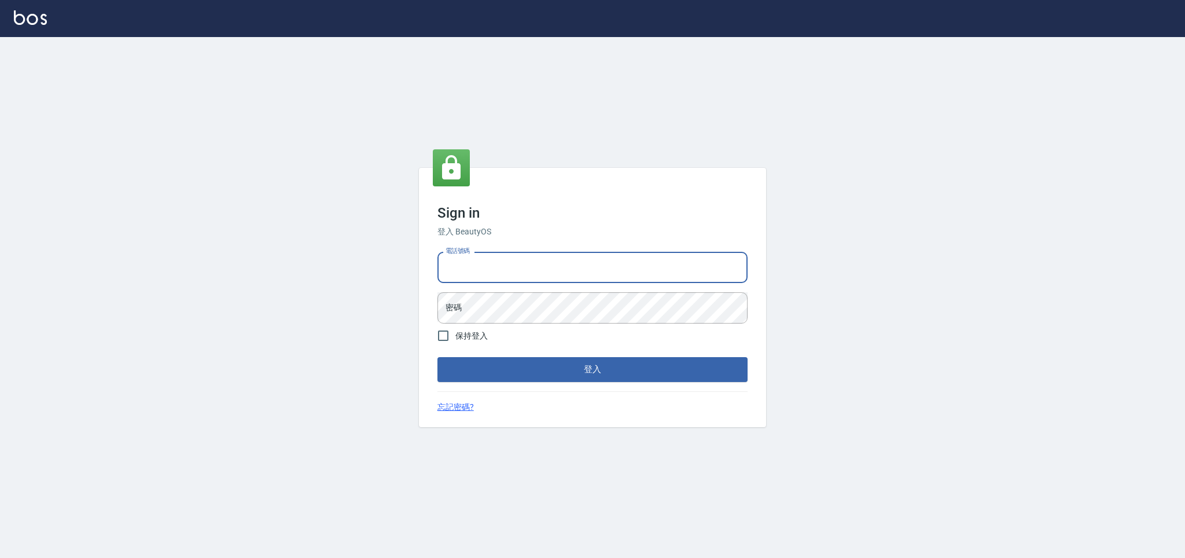
type input "0225158181"
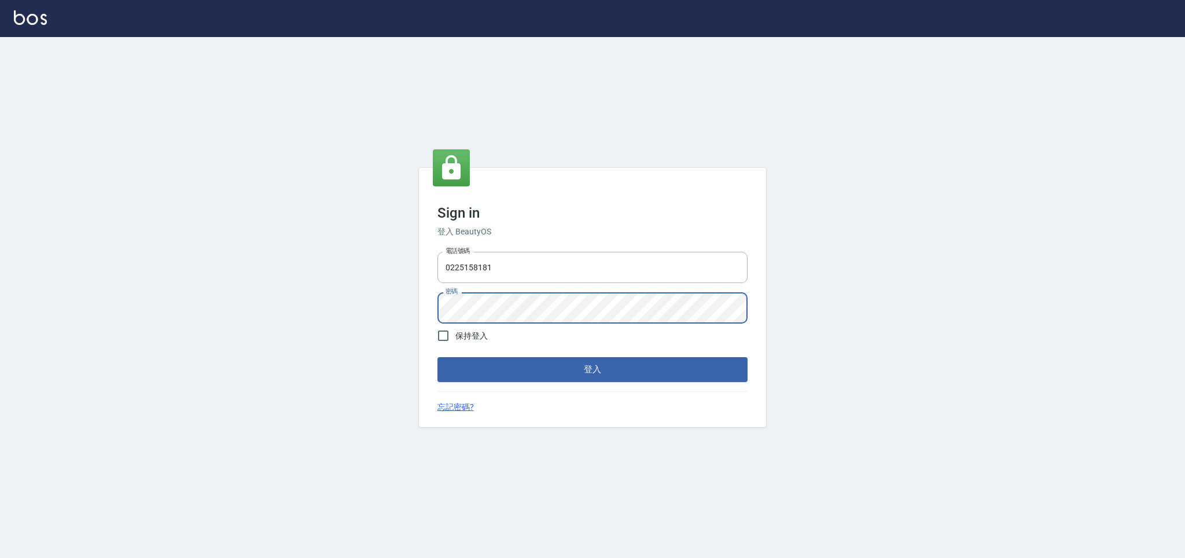
click at [437, 357] on button "登入" at bounding box center [592, 369] width 310 height 24
